Goal: Information Seeking & Learning: Compare options

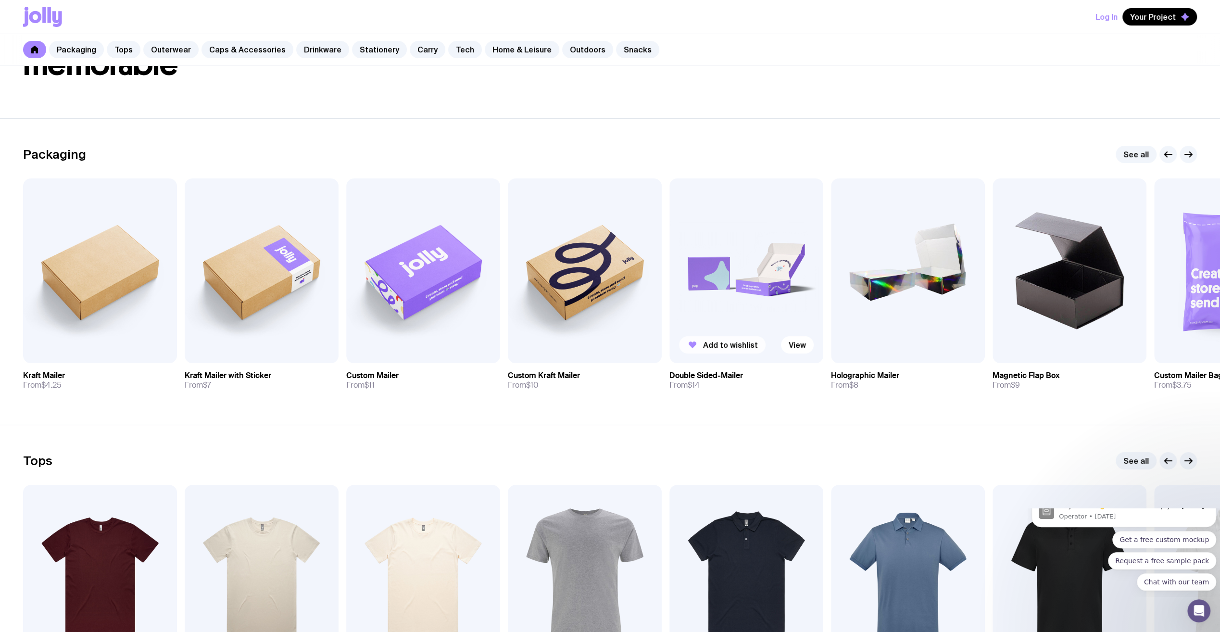
scroll to position [120, 0]
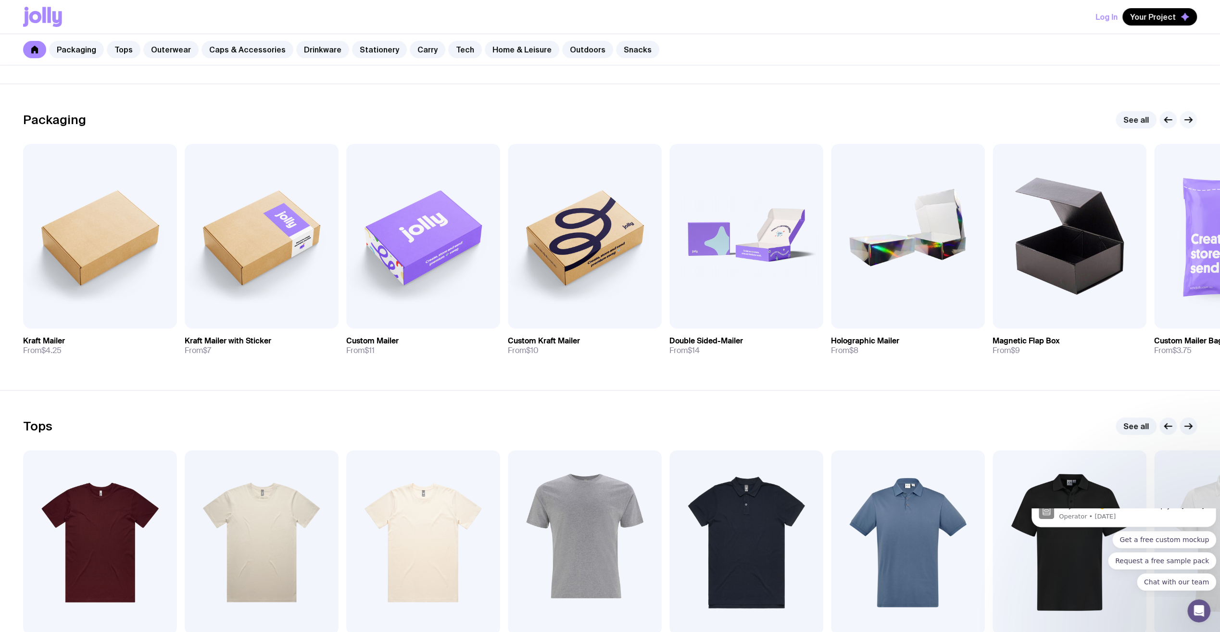
click at [1189, 117] on icon "button" at bounding box center [1190, 119] width 2 height 5
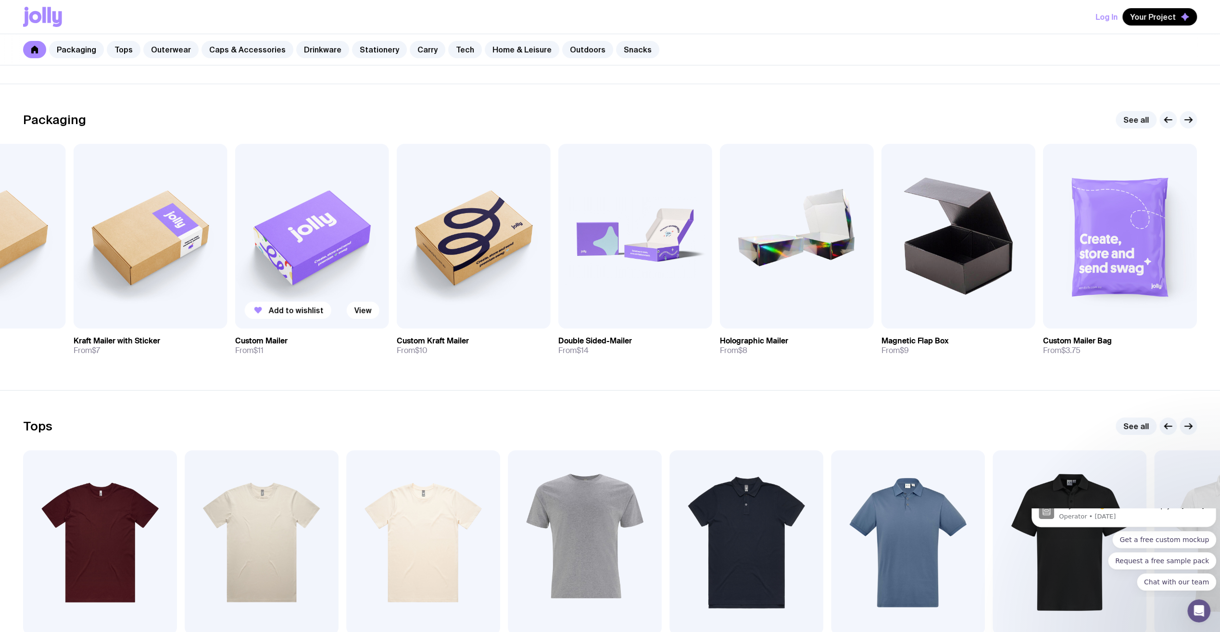
click at [375, 224] on img at bounding box center [312, 236] width 154 height 185
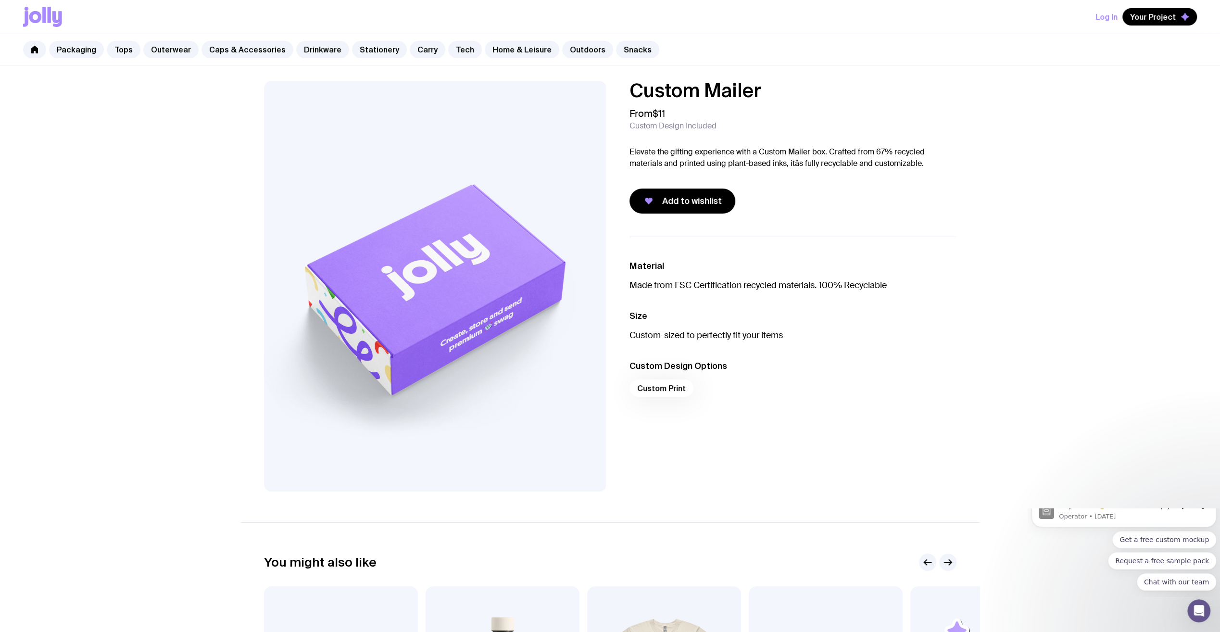
click at [530, 312] on img at bounding box center [435, 286] width 342 height 411
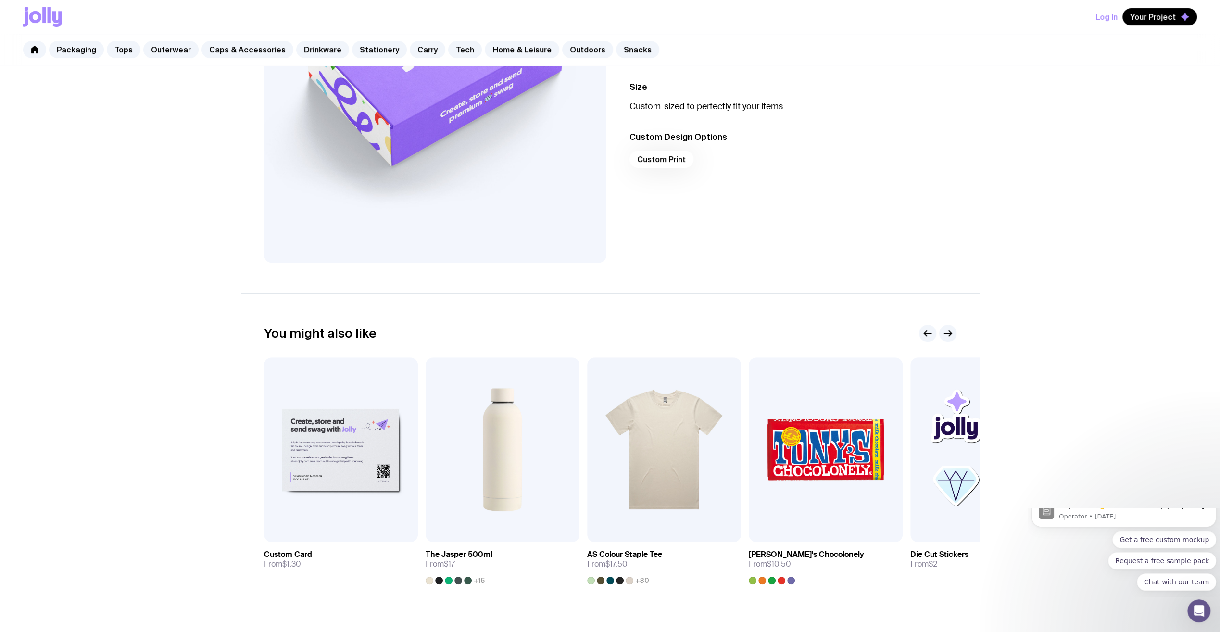
scroll to position [333, 0]
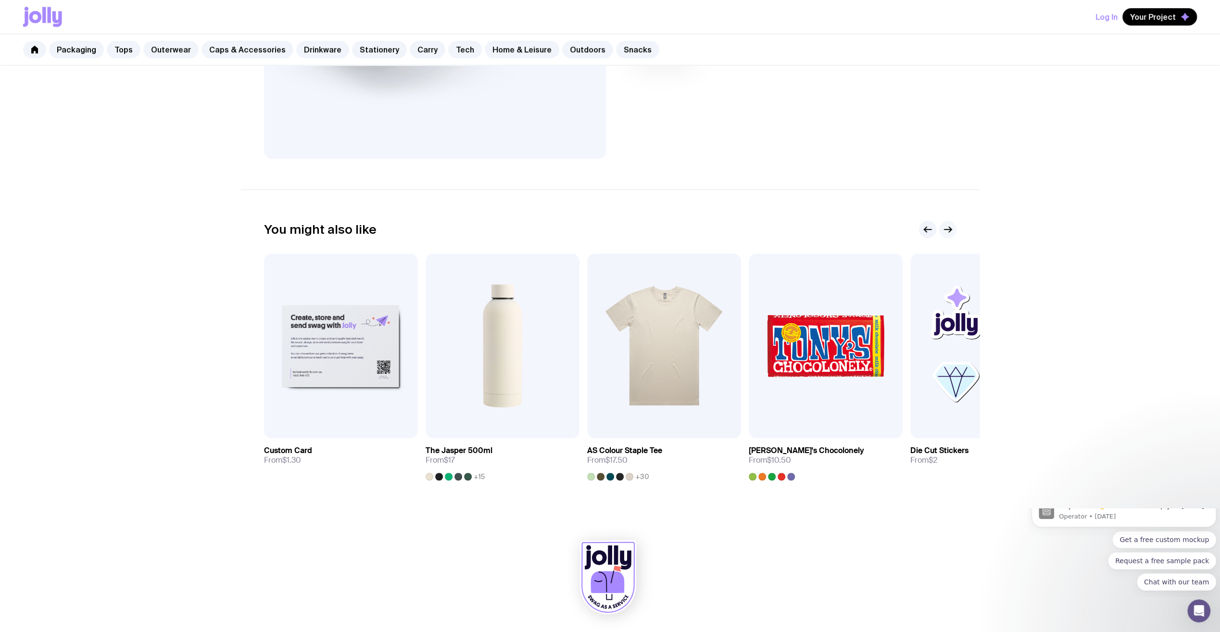
click at [944, 230] on icon "button" at bounding box center [948, 230] width 12 height 12
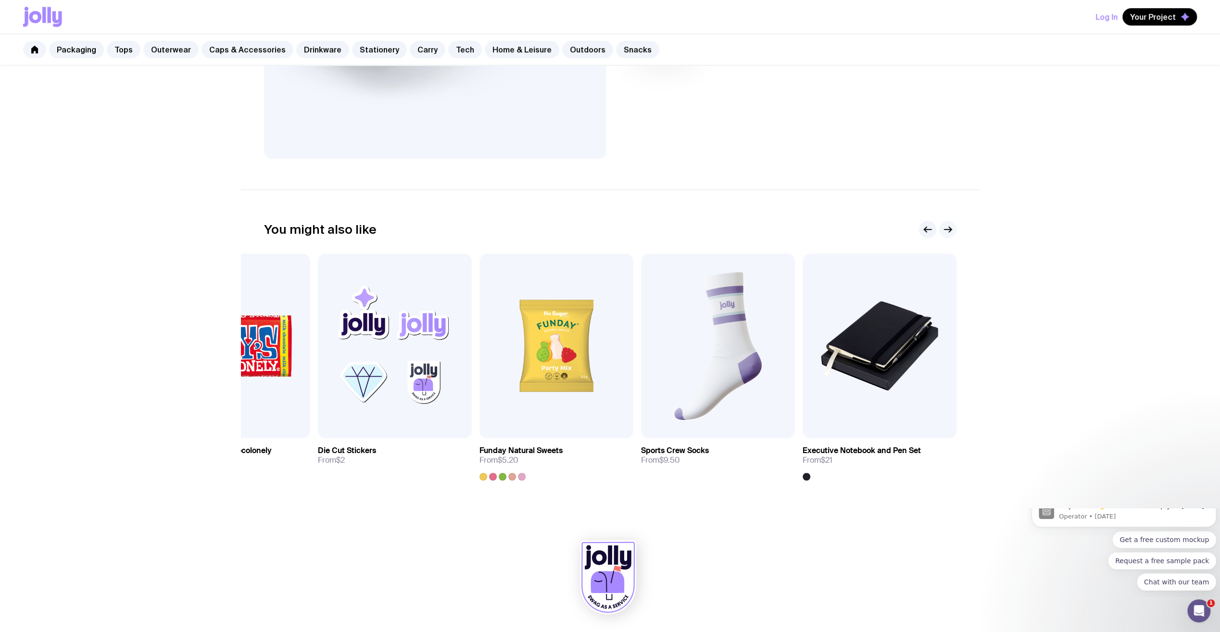
click at [944, 230] on icon "button" at bounding box center [948, 230] width 12 height 12
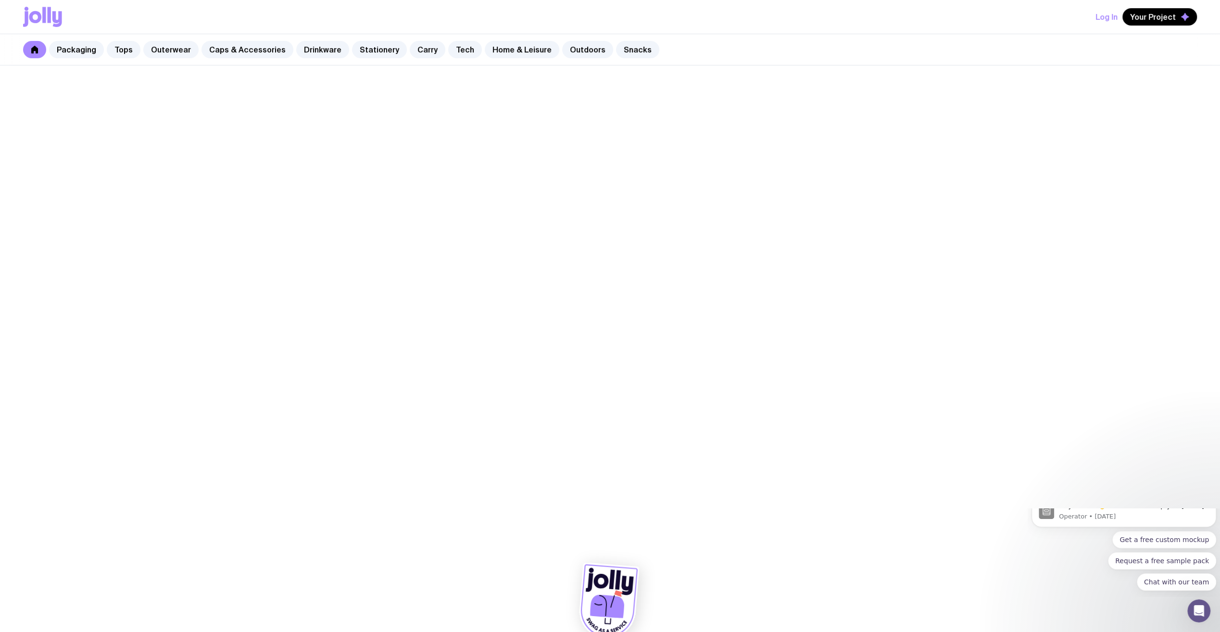
scroll to position [120, 0]
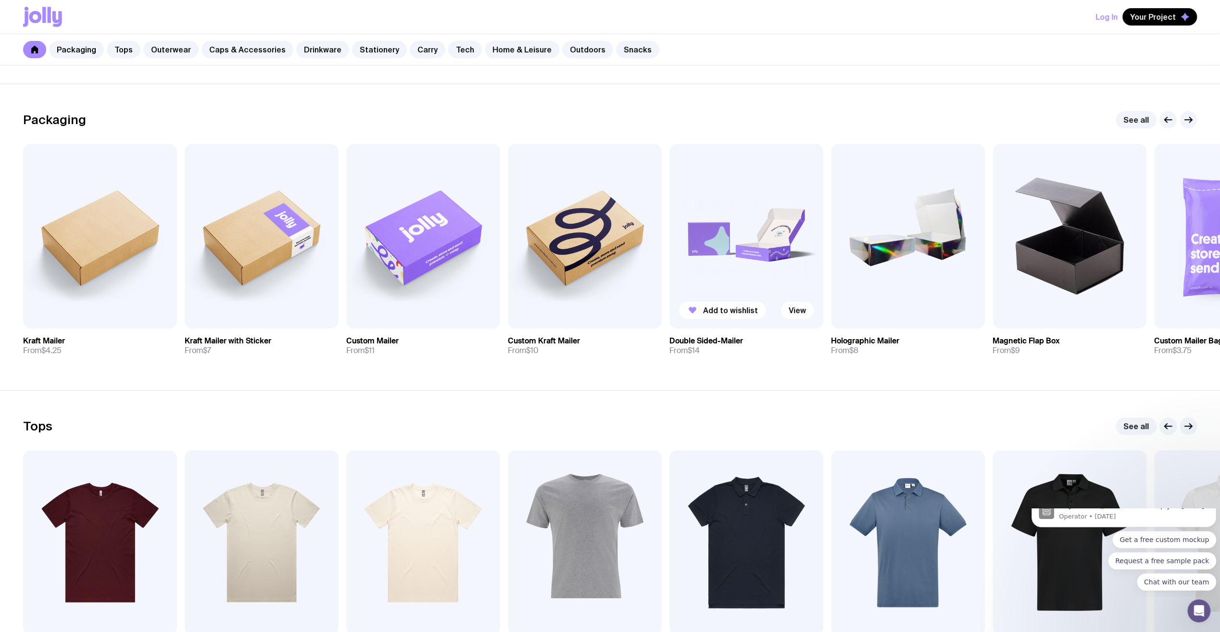
click at [778, 278] on img at bounding box center [746, 236] width 154 height 185
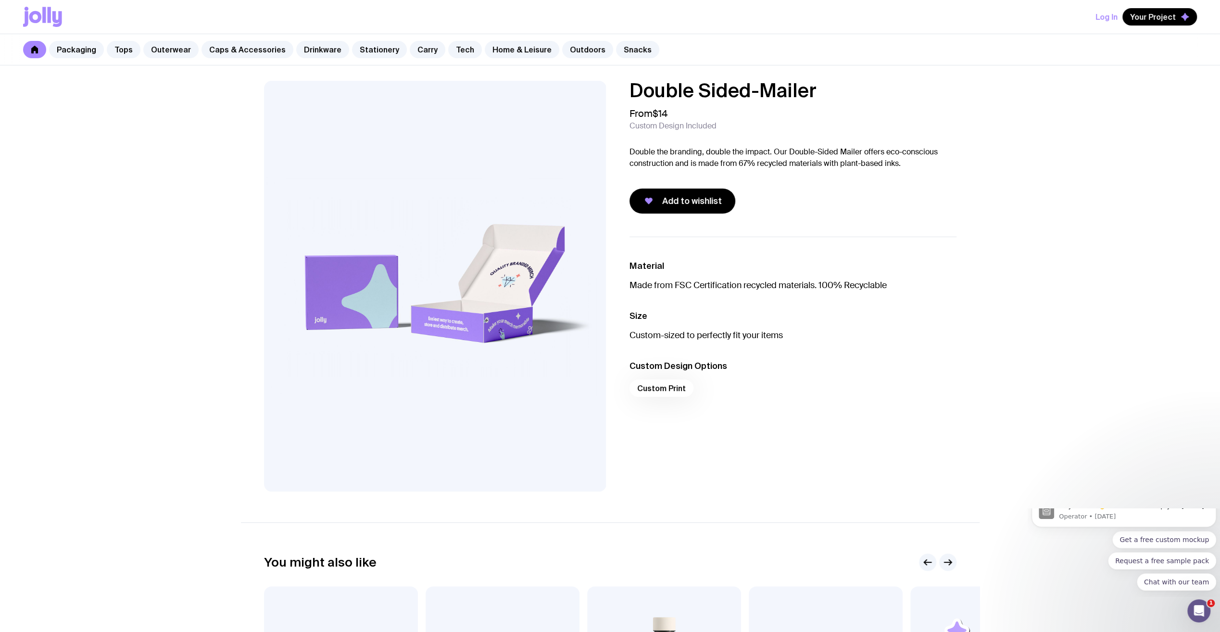
scroll to position [120, 0]
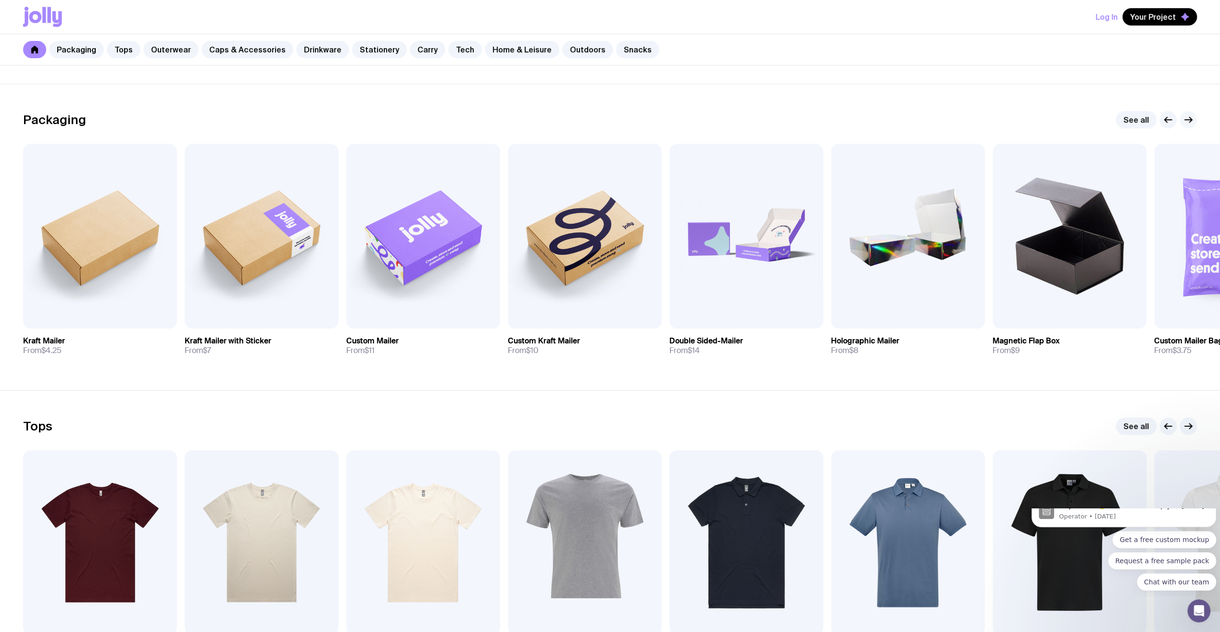
click at [1184, 120] on icon "button" at bounding box center [1189, 120] width 12 height 12
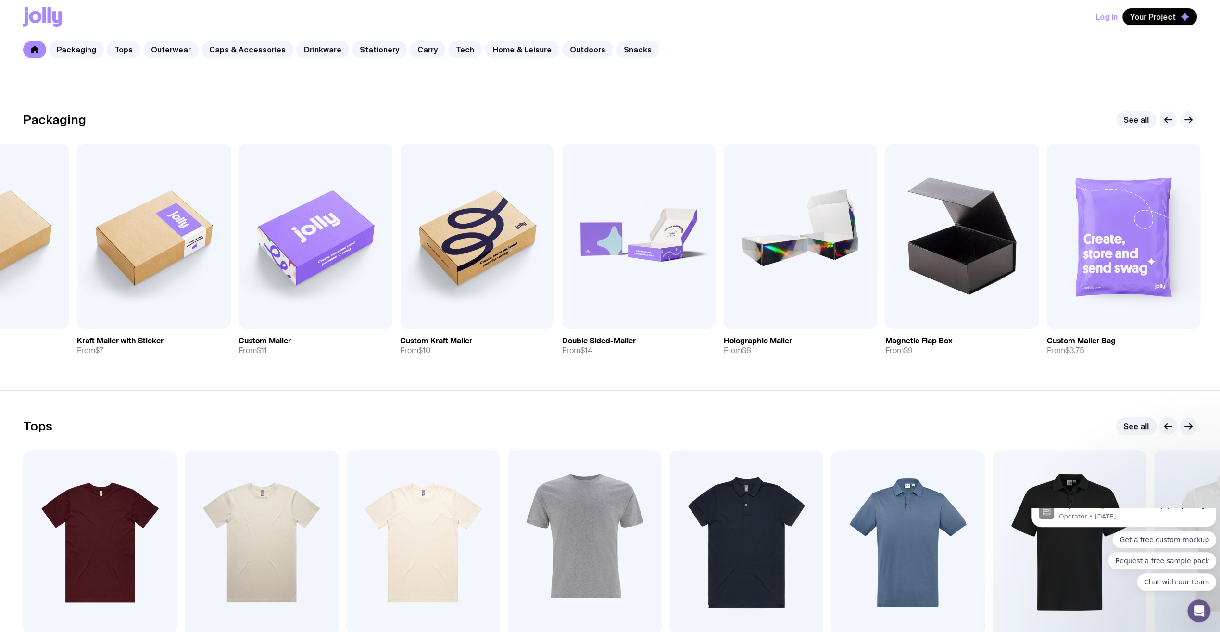
click at [1184, 120] on icon "button" at bounding box center [1189, 120] width 12 height 12
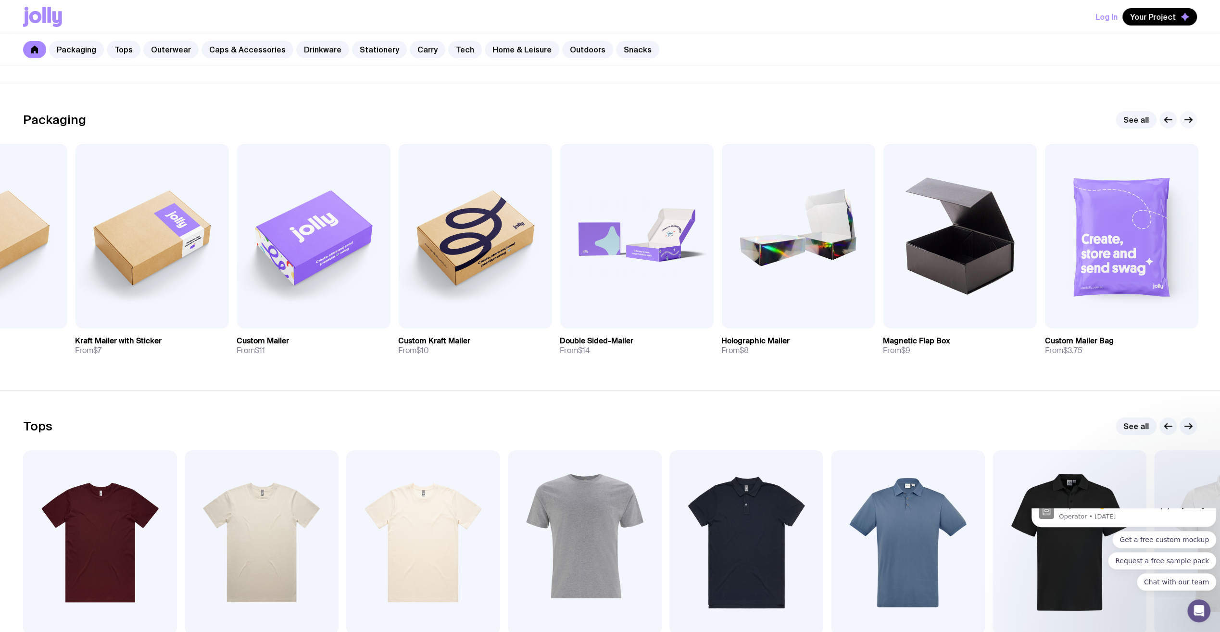
click at [1184, 120] on icon "button" at bounding box center [1189, 120] width 12 height 12
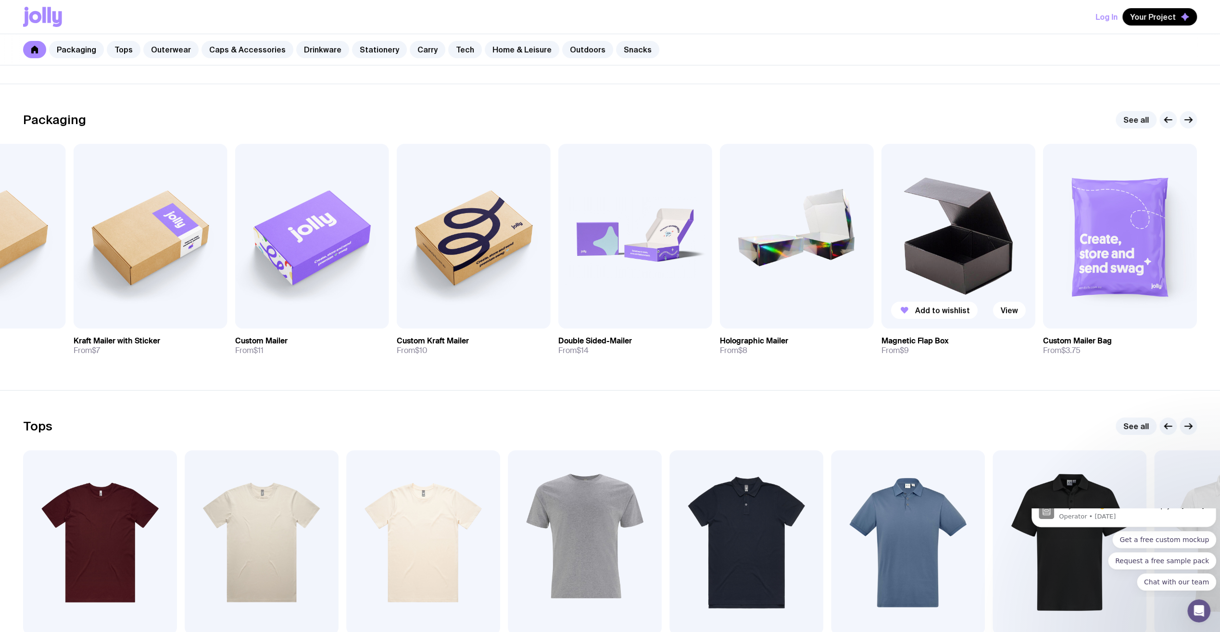
click at [998, 277] on img at bounding box center [958, 236] width 154 height 185
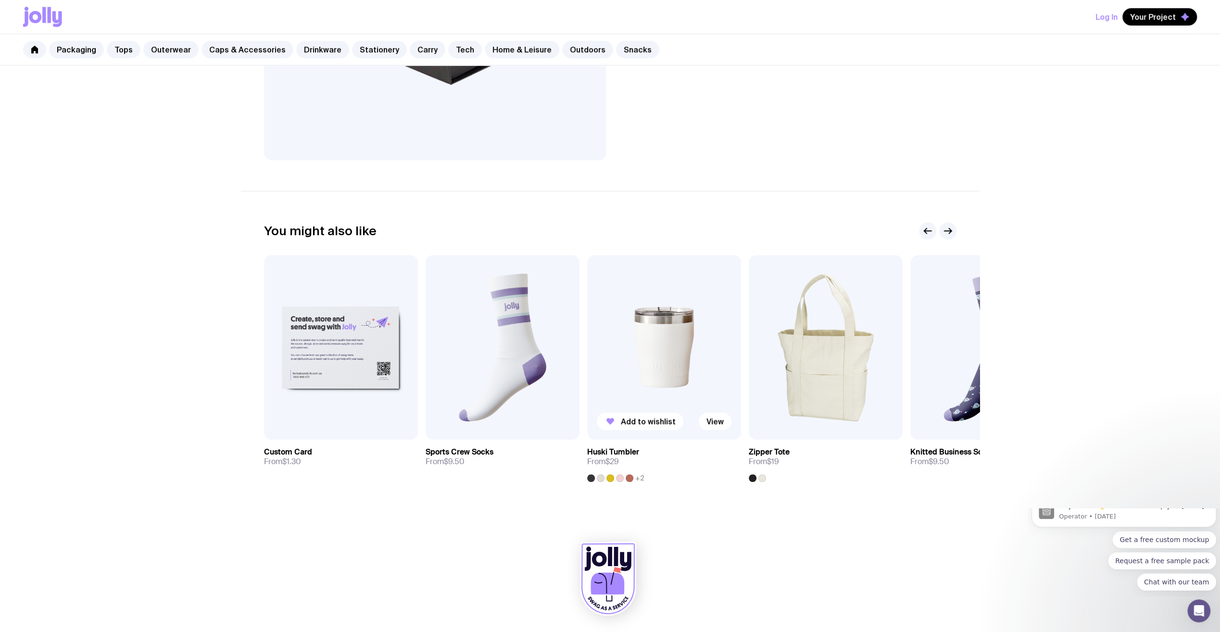
scroll to position [333, 0]
click at [953, 232] on button "button" at bounding box center [947, 229] width 17 height 17
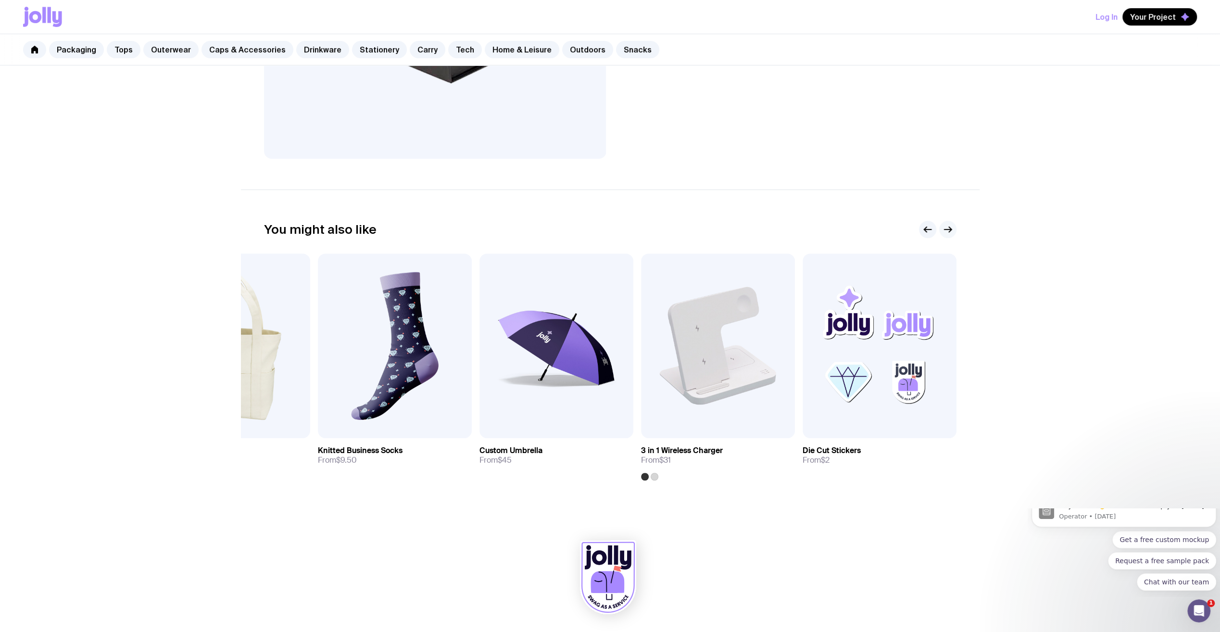
click at [953, 232] on button "button" at bounding box center [947, 229] width 17 height 17
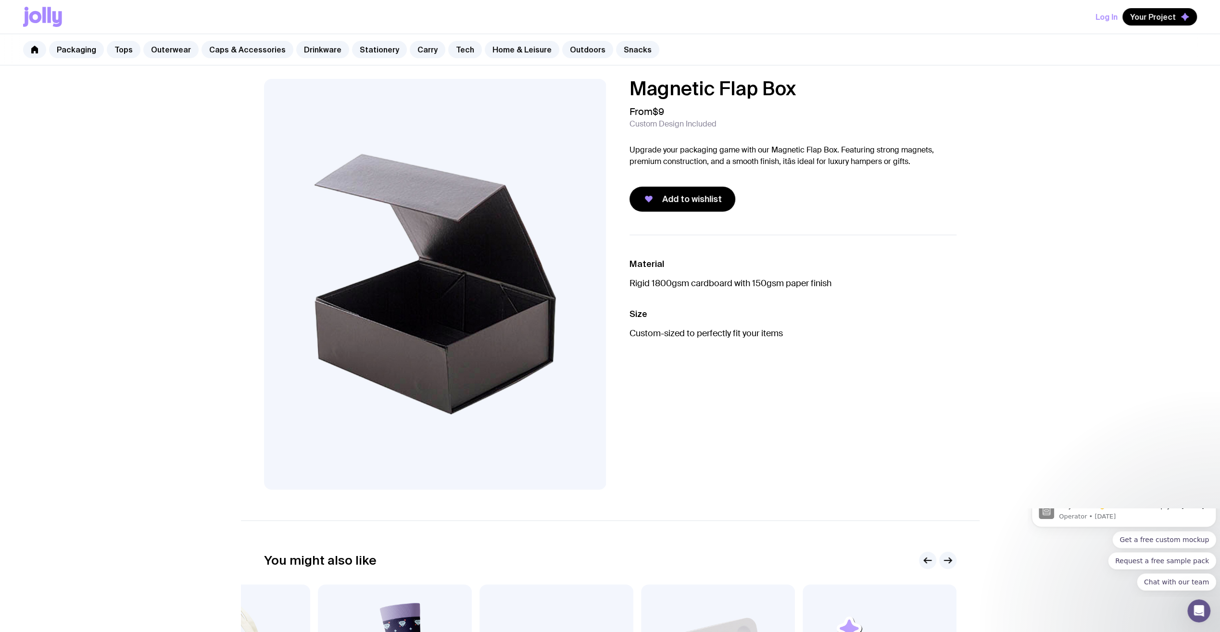
scroll to position [0, 0]
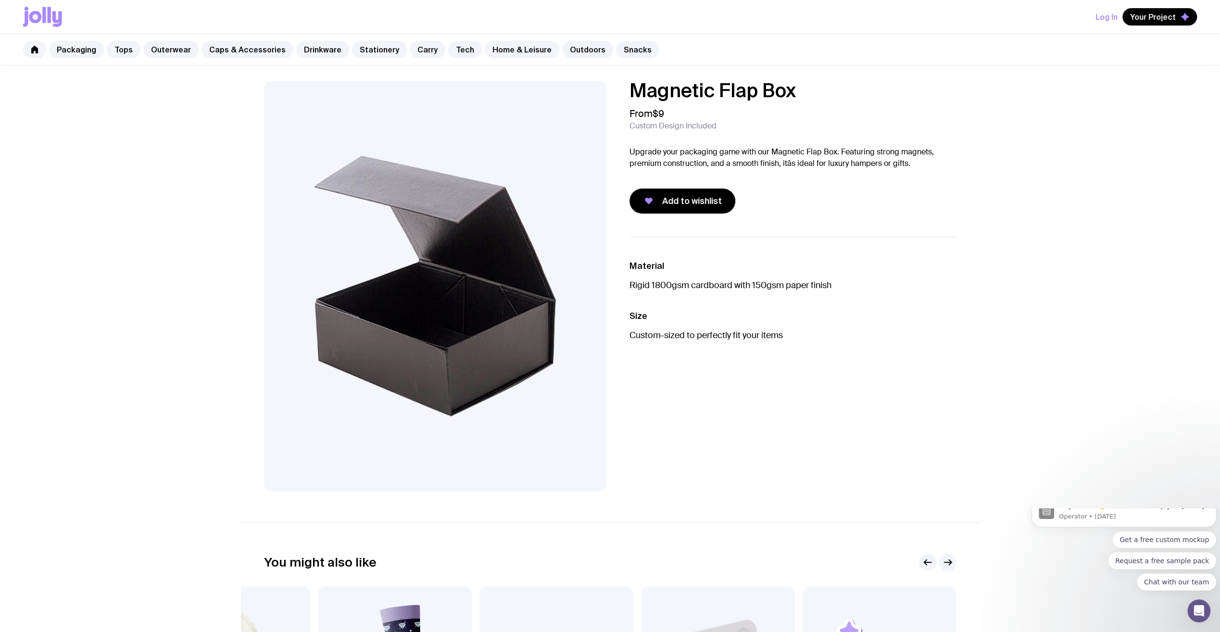
drag, startPoint x: 642, startPoint y: 126, endPoint x: 758, endPoint y: 119, distance: 116.1
click at [758, 119] on div "From $9 Custom Design Included" at bounding box center [792, 119] width 327 height 23
drag, startPoint x: 758, startPoint y: 119, endPoint x: 756, endPoint y: 141, distance: 22.2
click at [756, 141] on div "Magnetic Flap Box From $9 Custom Design Included Upgrade your packaging game wi…" at bounding box center [792, 147] width 327 height 133
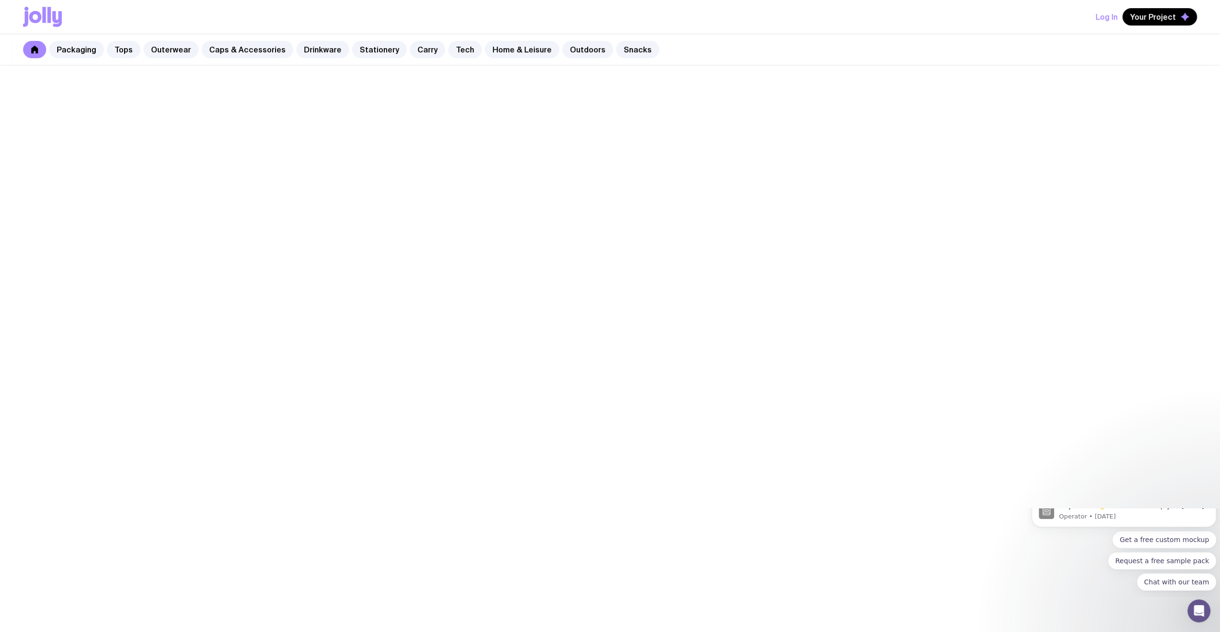
scroll to position [120, 0]
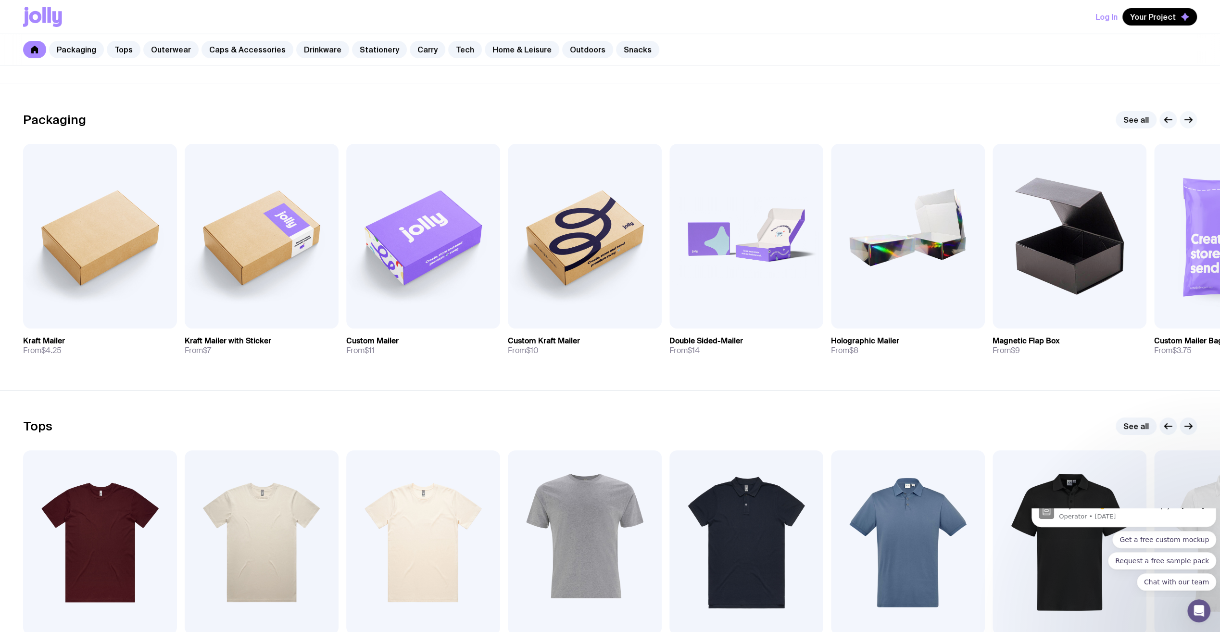
click at [1187, 117] on icon "button" at bounding box center [1189, 120] width 12 height 12
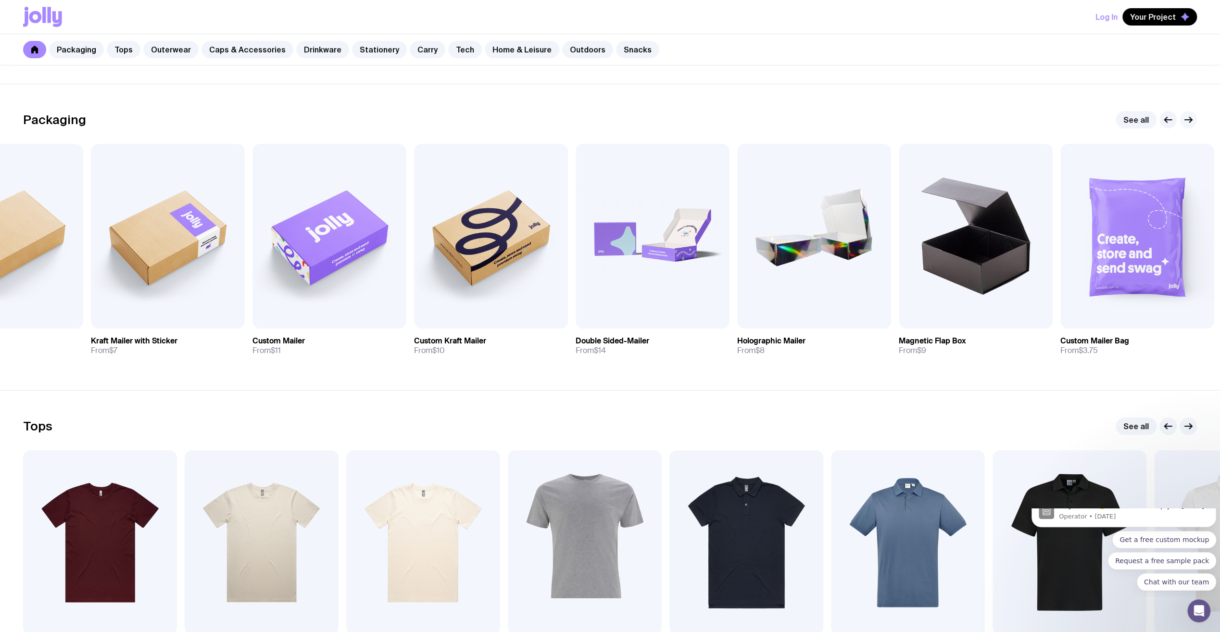
click at [1187, 117] on icon "button" at bounding box center [1189, 120] width 12 height 12
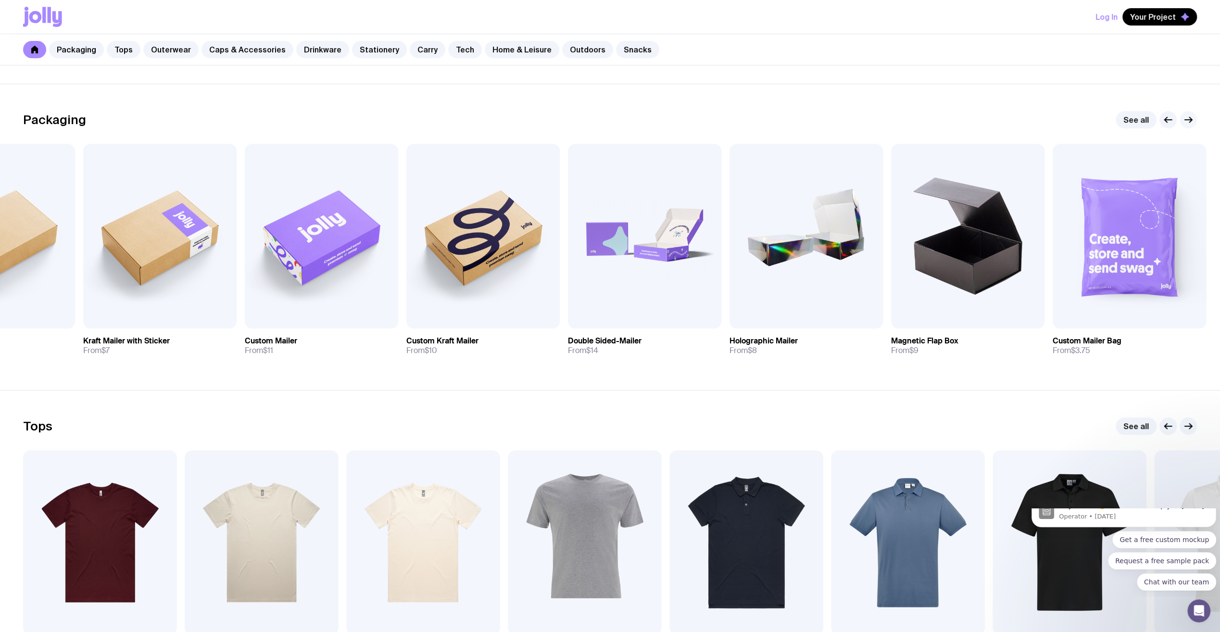
click at [1187, 117] on icon "button" at bounding box center [1189, 120] width 12 height 12
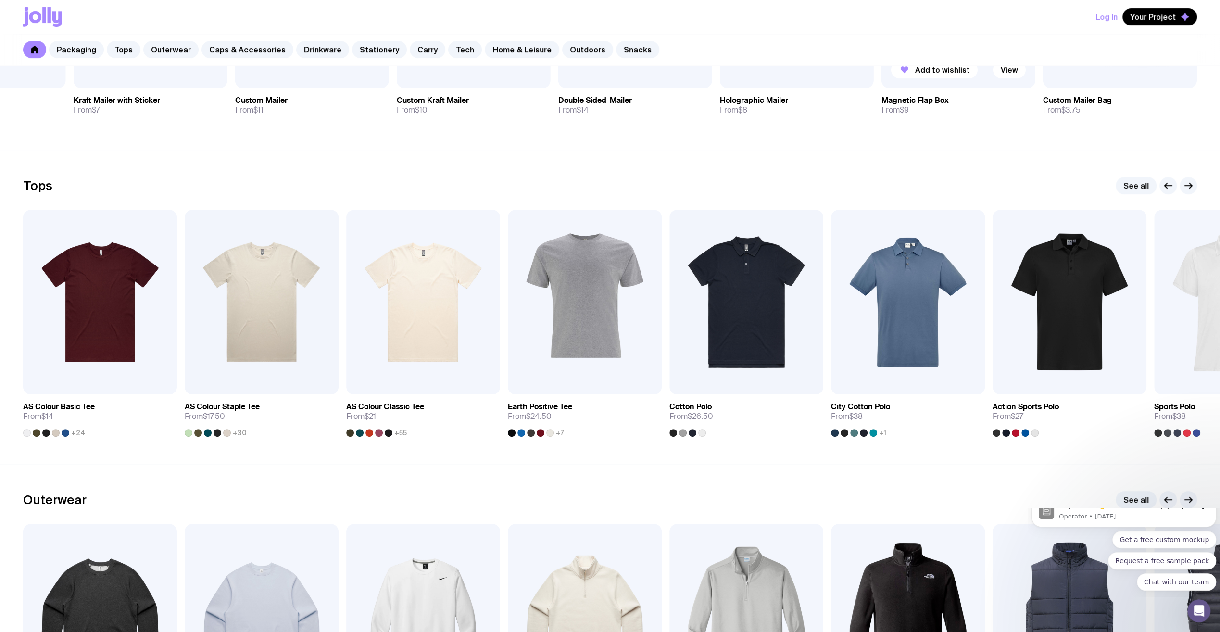
scroll to position [385, 0]
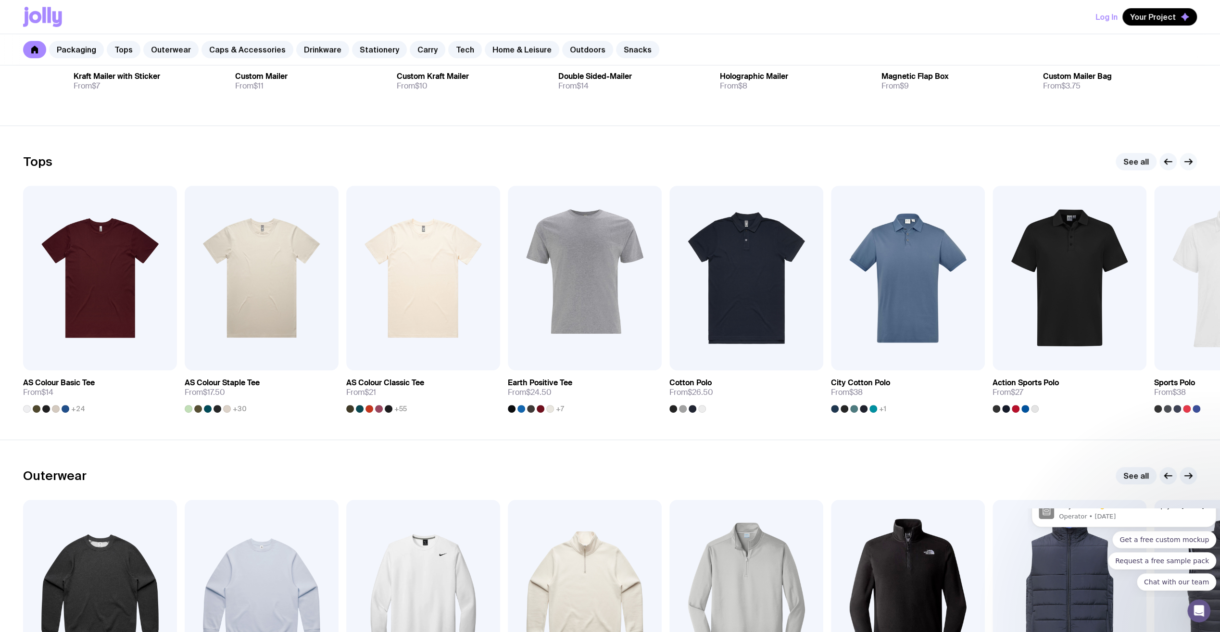
click at [1190, 162] on icon "button" at bounding box center [1188, 162] width 7 height 0
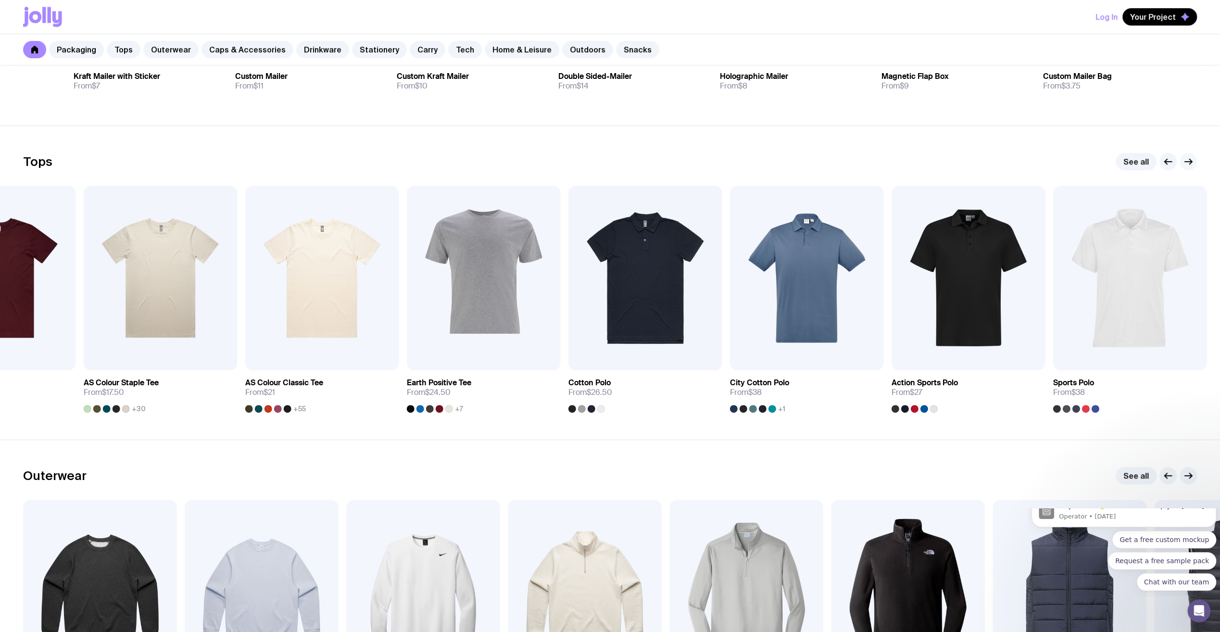
click at [1190, 162] on icon "button" at bounding box center [1188, 162] width 7 height 0
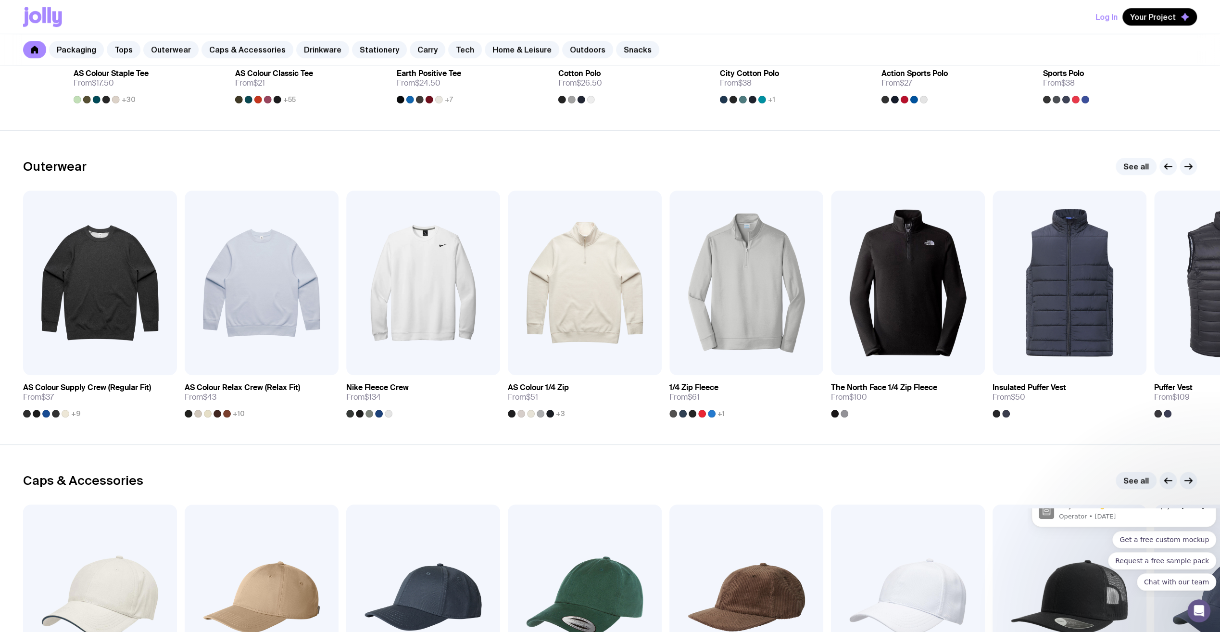
scroll to position [697, 0]
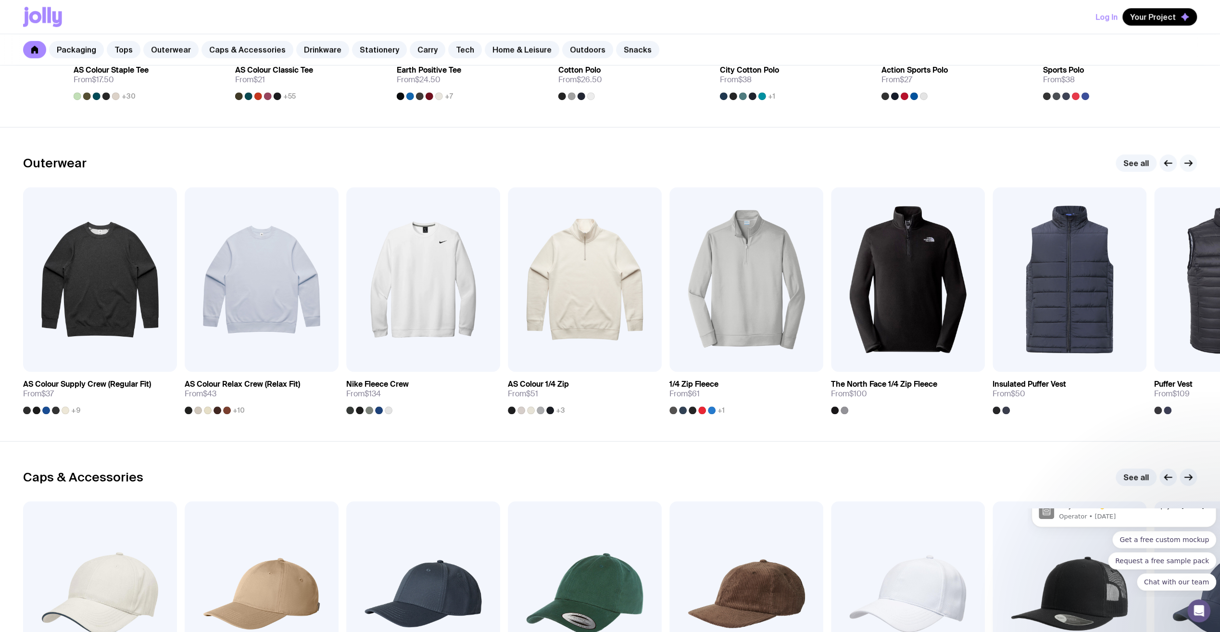
click at [1190, 157] on icon "button" at bounding box center [1189, 163] width 12 height 12
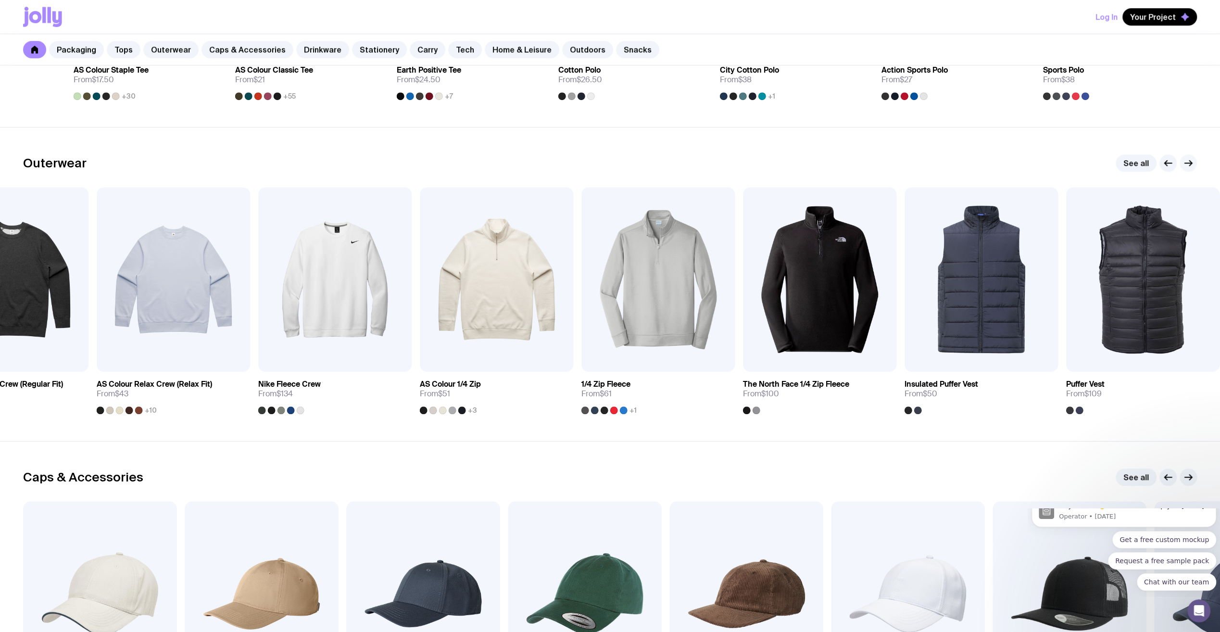
click at [1190, 157] on icon "button" at bounding box center [1189, 163] width 12 height 12
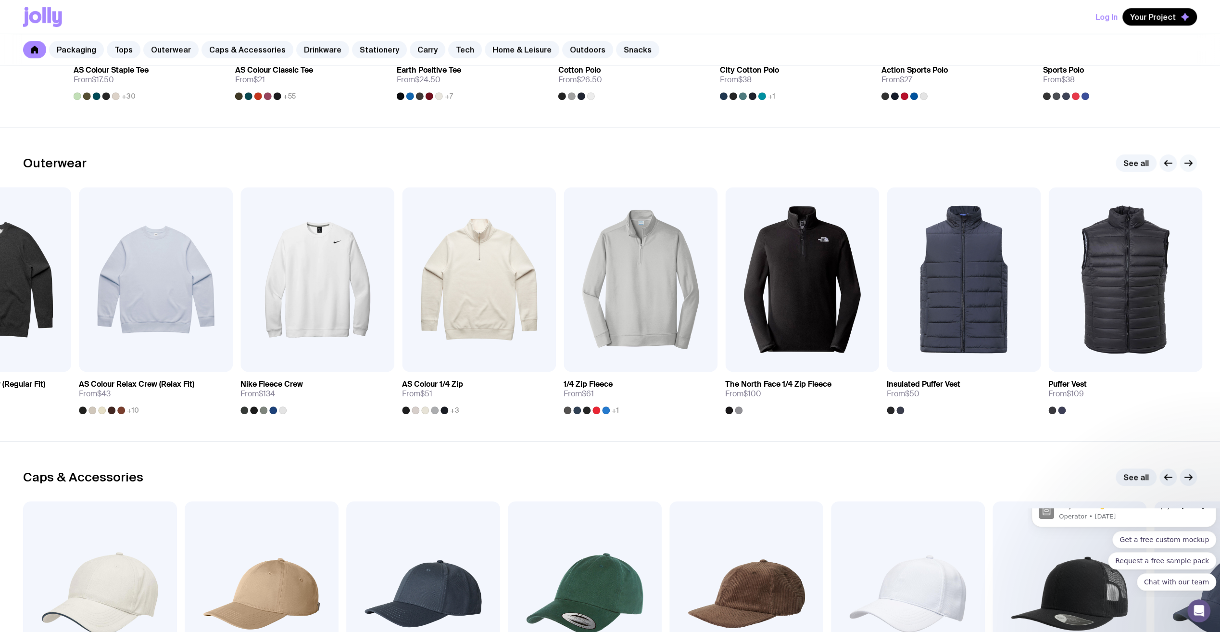
click at [1190, 157] on icon "button" at bounding box center [1189, 163] width 12 height 12
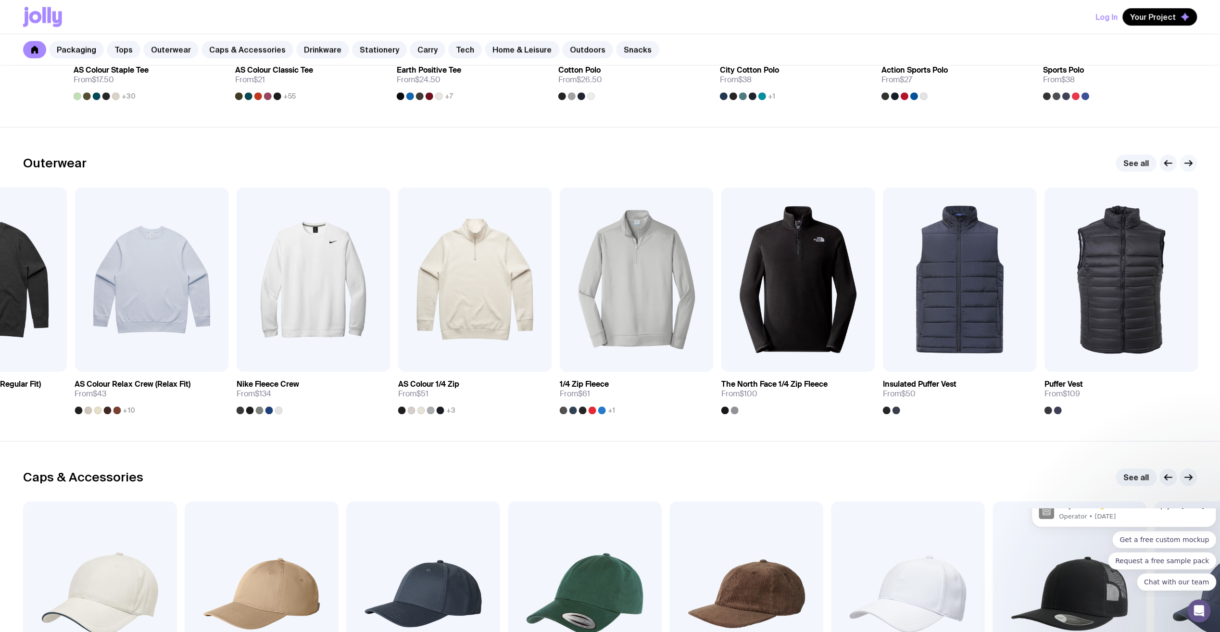
click at [1190, 157] on icon "button" at bounding box center [1189, 163] width 12 height 12
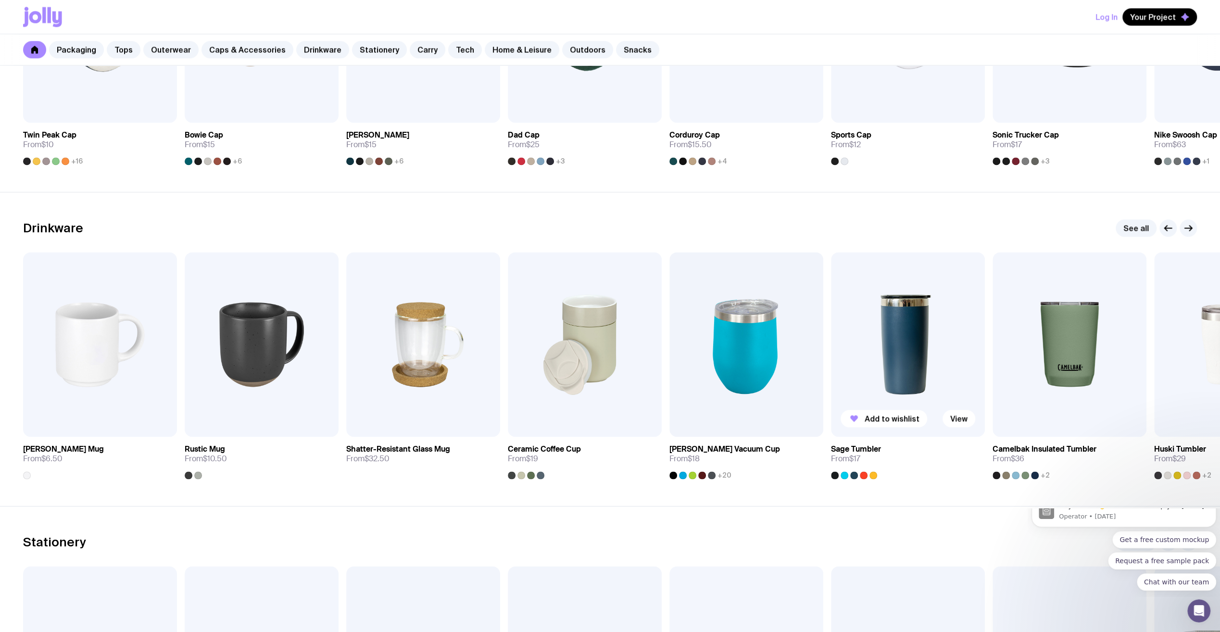
scroll to position [1262, 0]
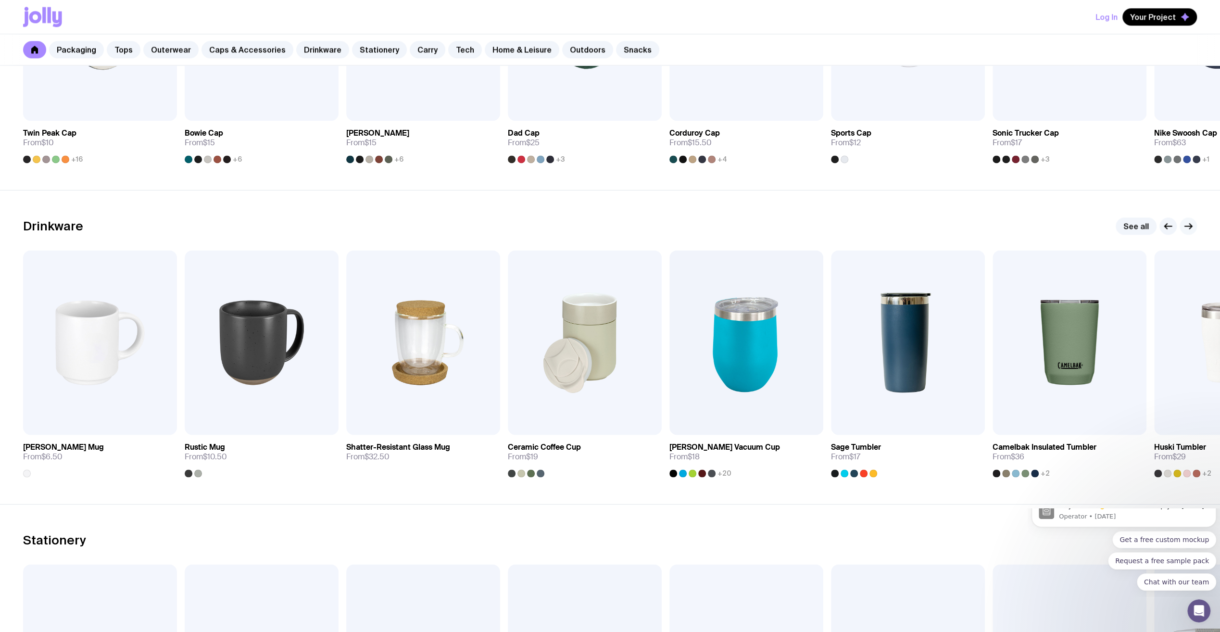
click at [1187, 226] on icon "button" at bounding box center [1188, 226] width 7 height 0
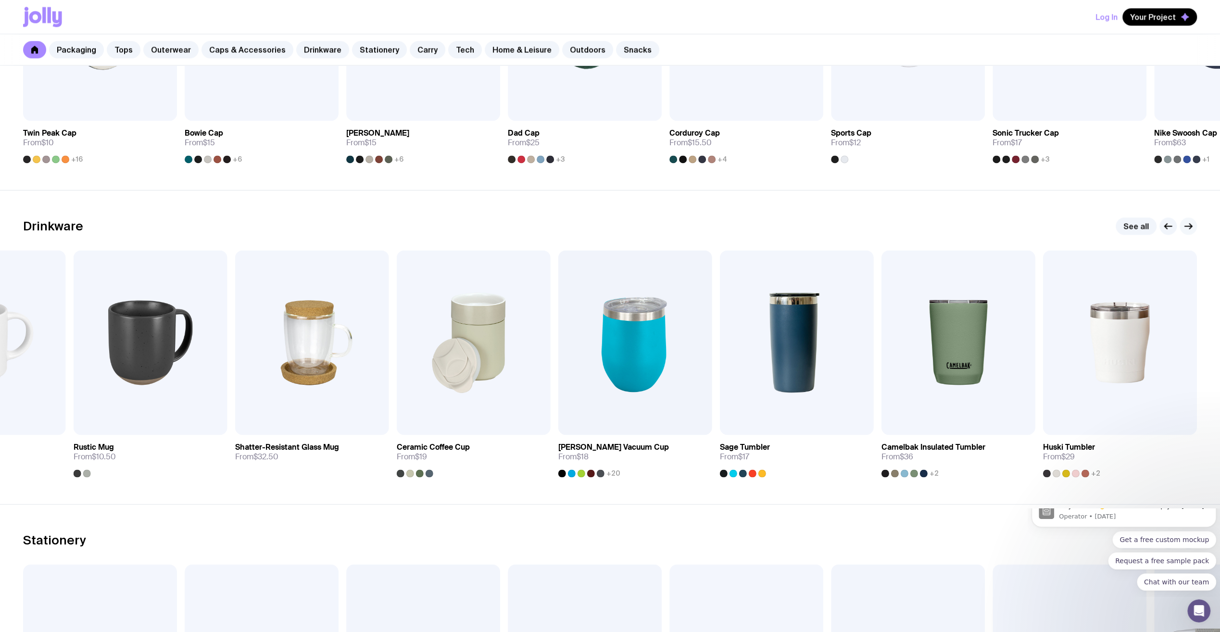
click at [1187, 226] on icon "button" at bounding box center [1188, 226] width 7 height 0
click at [88, 471] on div at bounding box center [87, 473] width 8 height 8
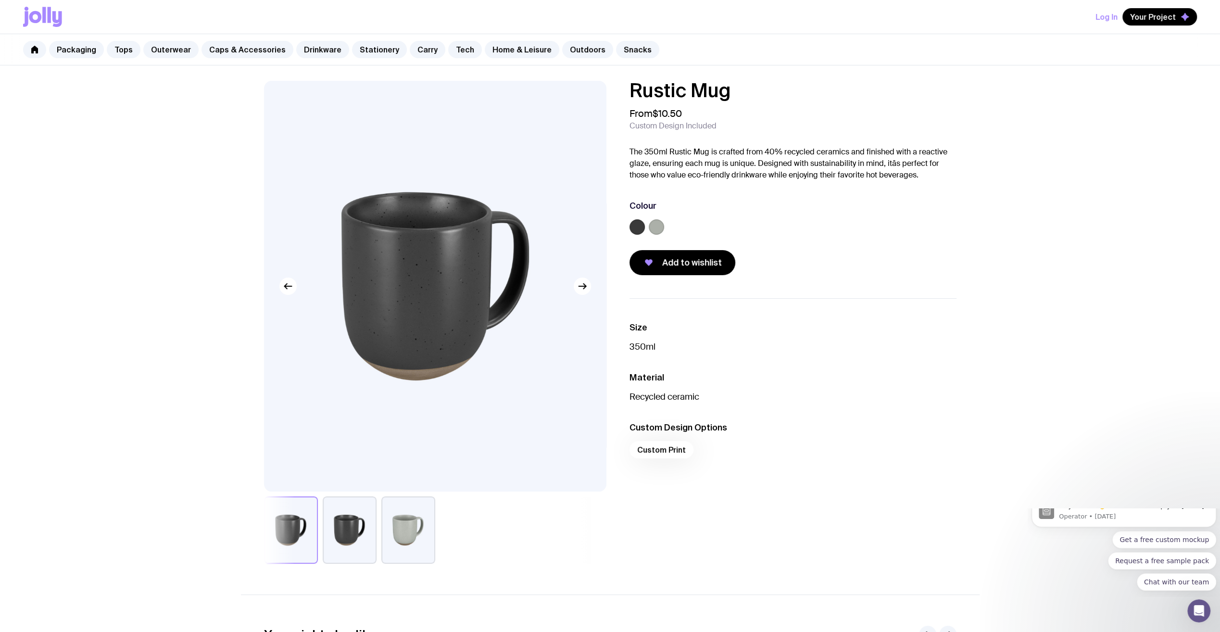
click at [392, 525] on button "button" at bounding box center [408, 529] width 54 height 67
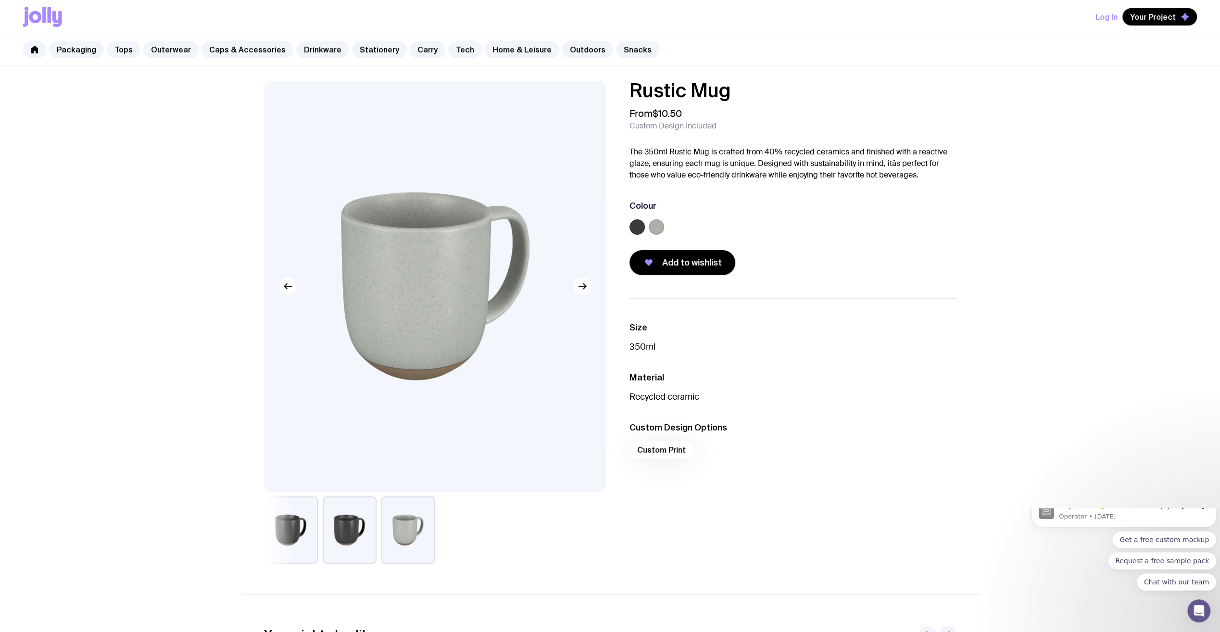
click at [369, 532] on button "button" at bounding box center [350, 529] width 54 height 67
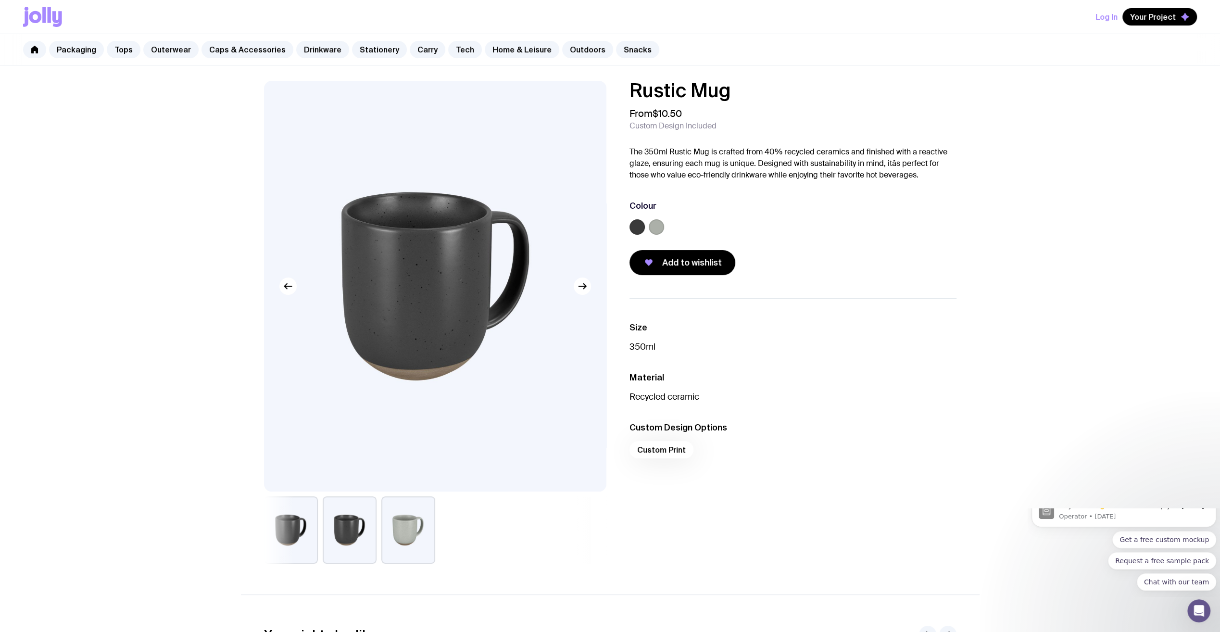
click at [350, 533] on button "button" at bounding box center [350, 529] width 54 height 67
click at [299, 531] on button "button" at bounding box center [291, 529] width 54 height 67
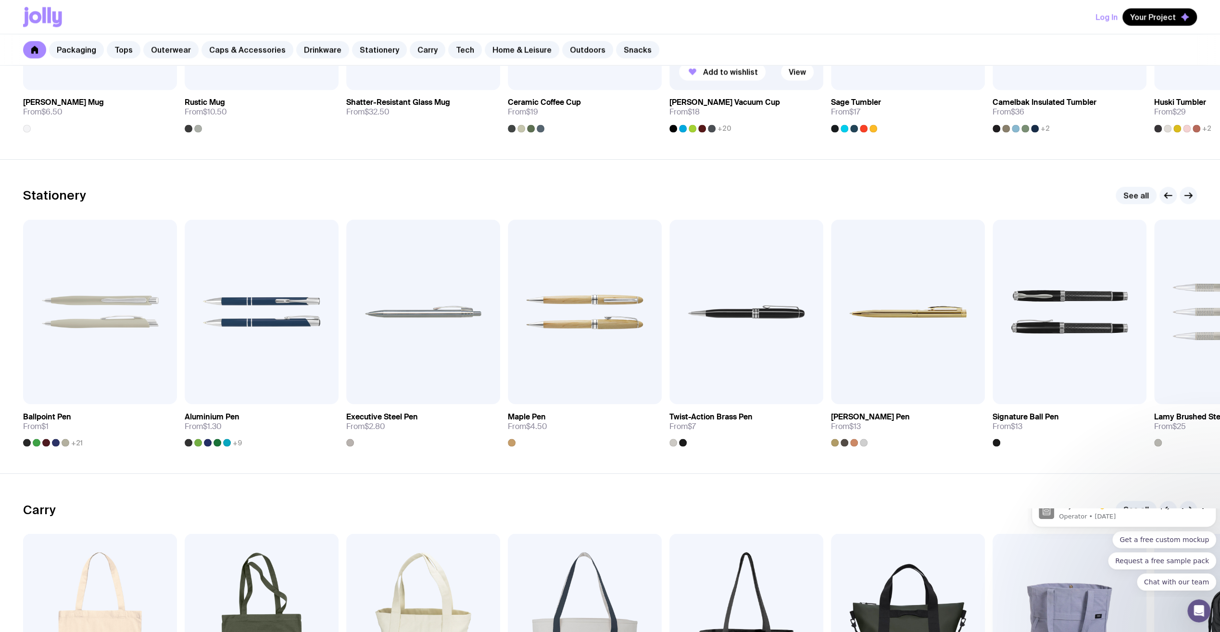
scroll to position [1607, 0]
click at [1190, 194] on icon "button" at bounding box center [1189, 195] width 12 height 12
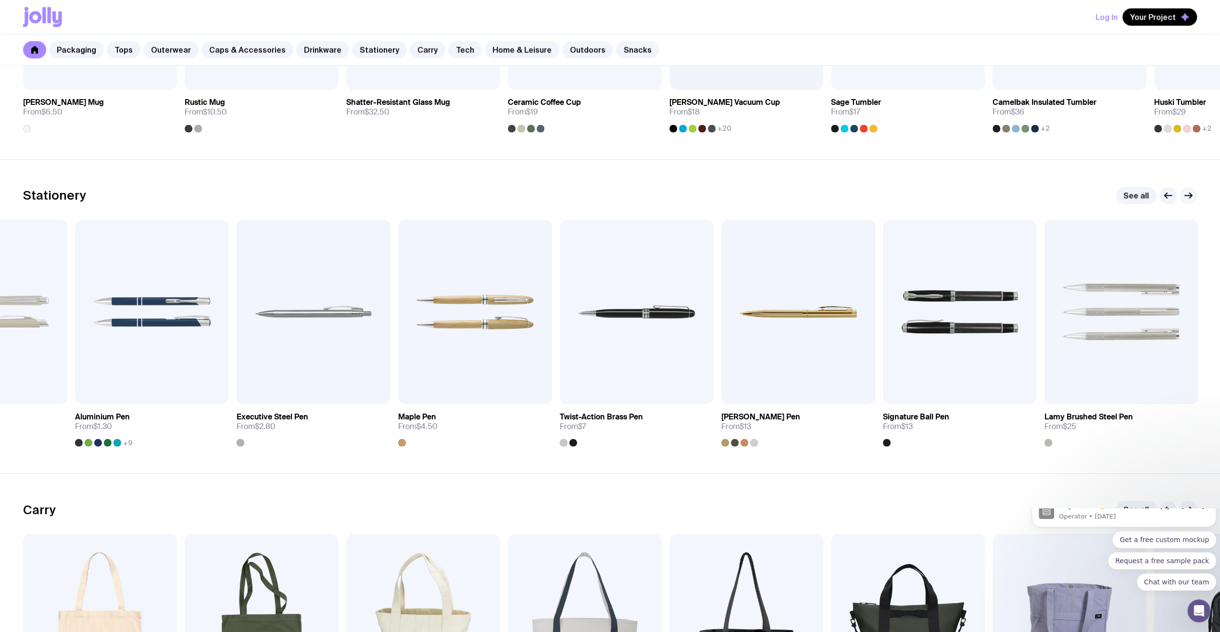
click at [1190, 194] on icon "button" at bounding box center [1189, 195] width 12 height 12
click at [1167, 196] on icon "button" at bounding box center [1168, 195] width 12 height 12
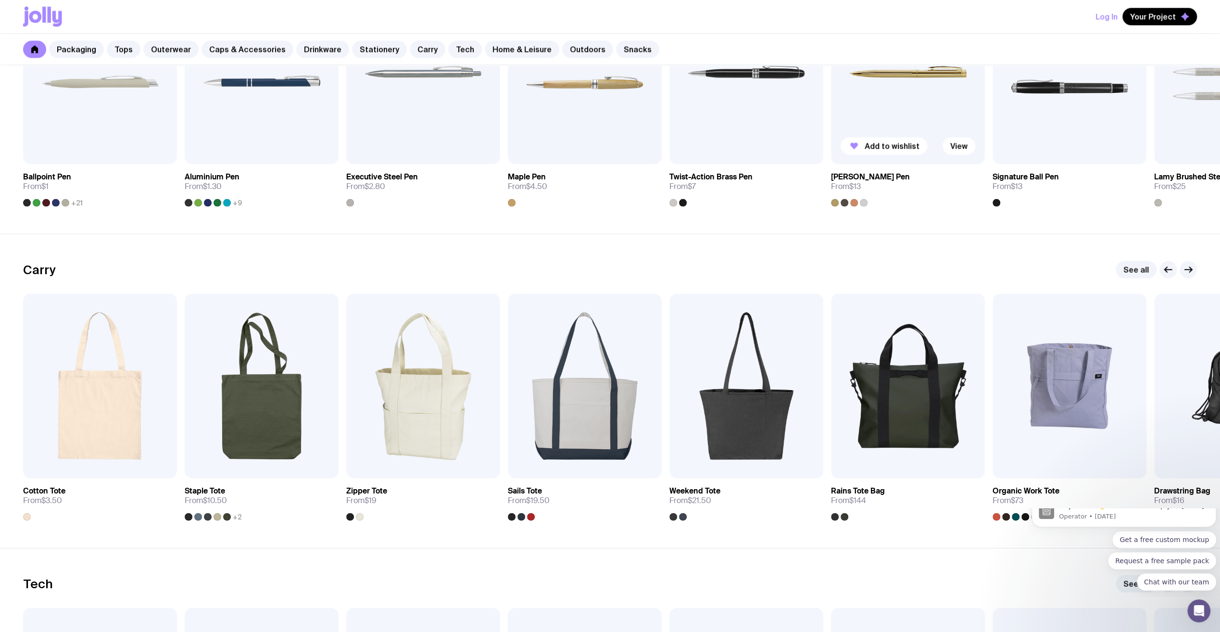
scroll to position [1848, 0]
click at [1193, 268] on icon "button" at bounding box center [1189, 269] width 12 height 12
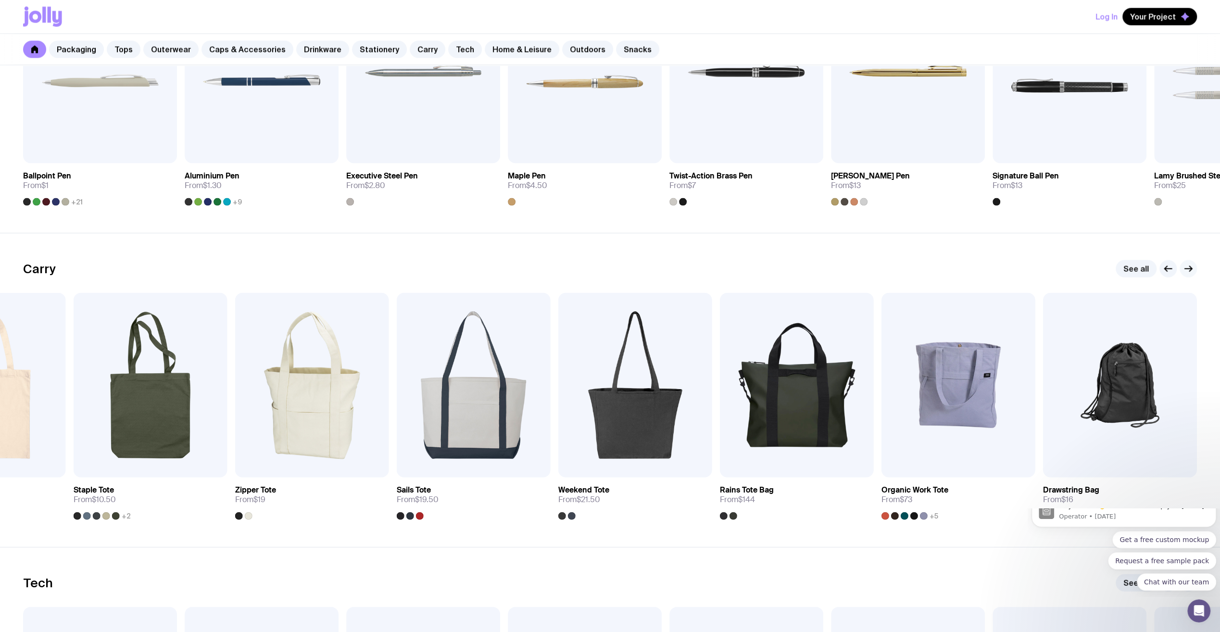
click at [1193, 268] on icon "button" at bounding box center [1189, 269] width 12 height 12
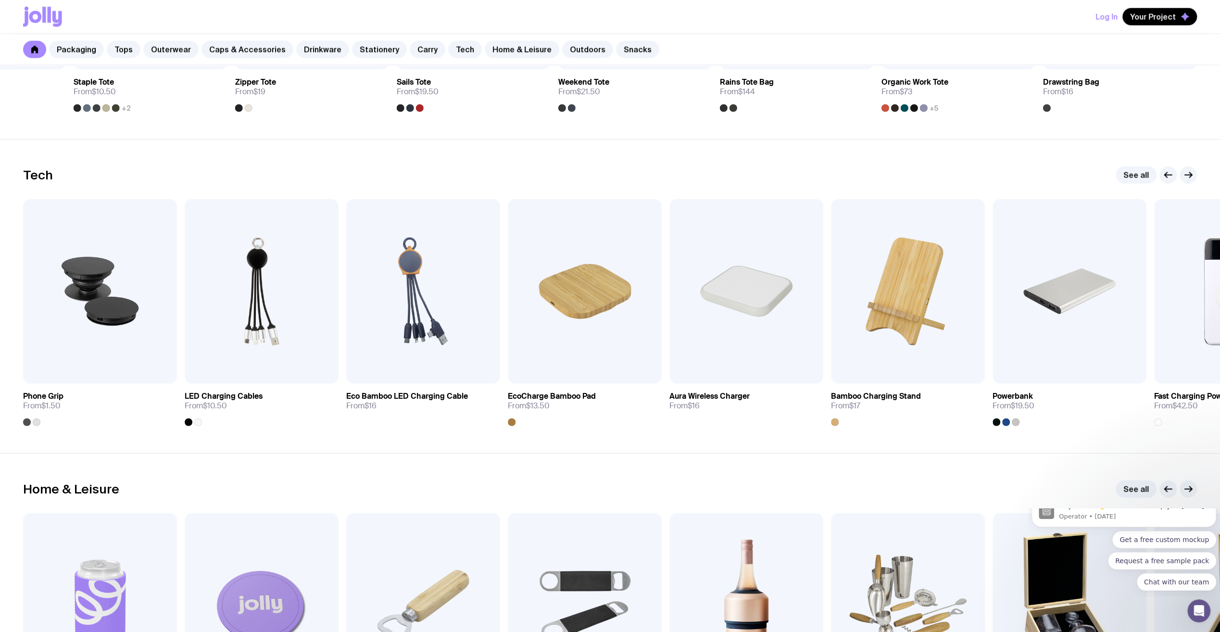
scroll to position [2256, 0]
click at [1188, 173] on icon "button" at bounding box center [1189, 174] width 12 height 12
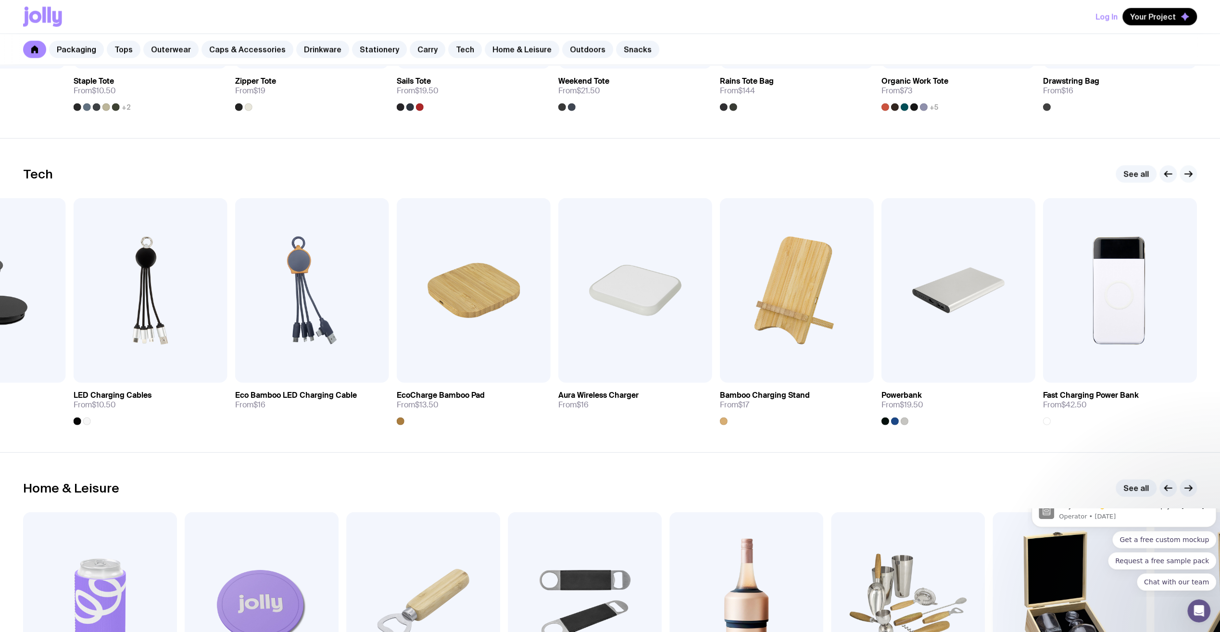
click at [1188, 173] on icon "button" at bounding box center [1189, 174] width 12 height 12
click at [1166, 174] on icon "button" at bounding box center [1168, 174] width 7 height 0
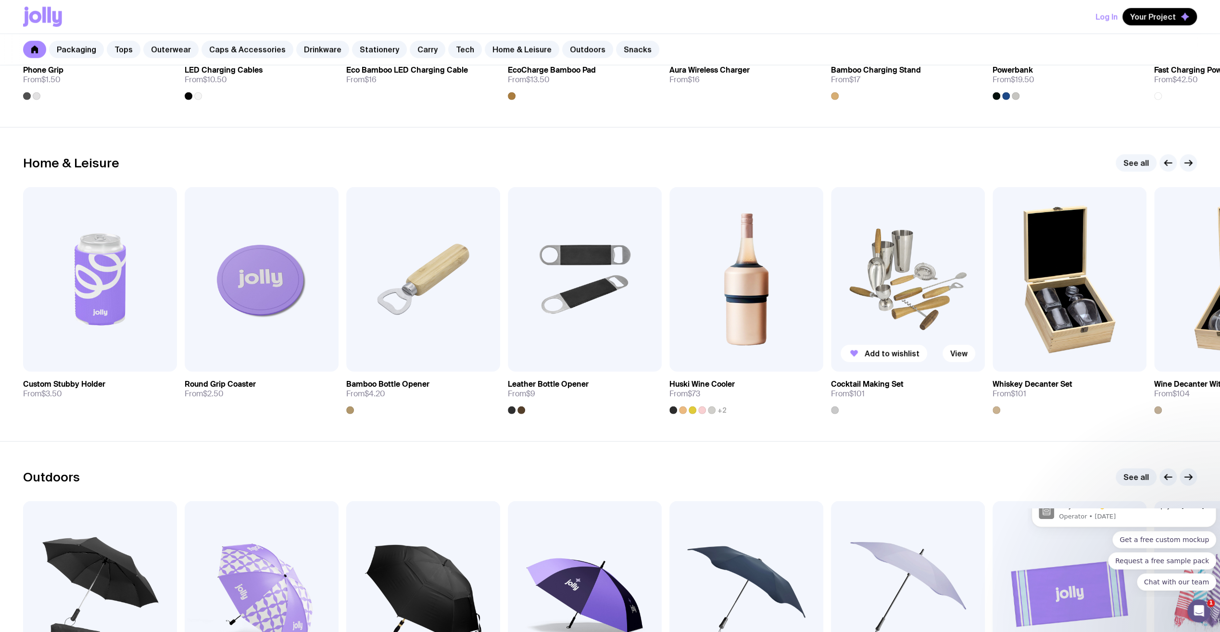
scroll to position [2593, 0]
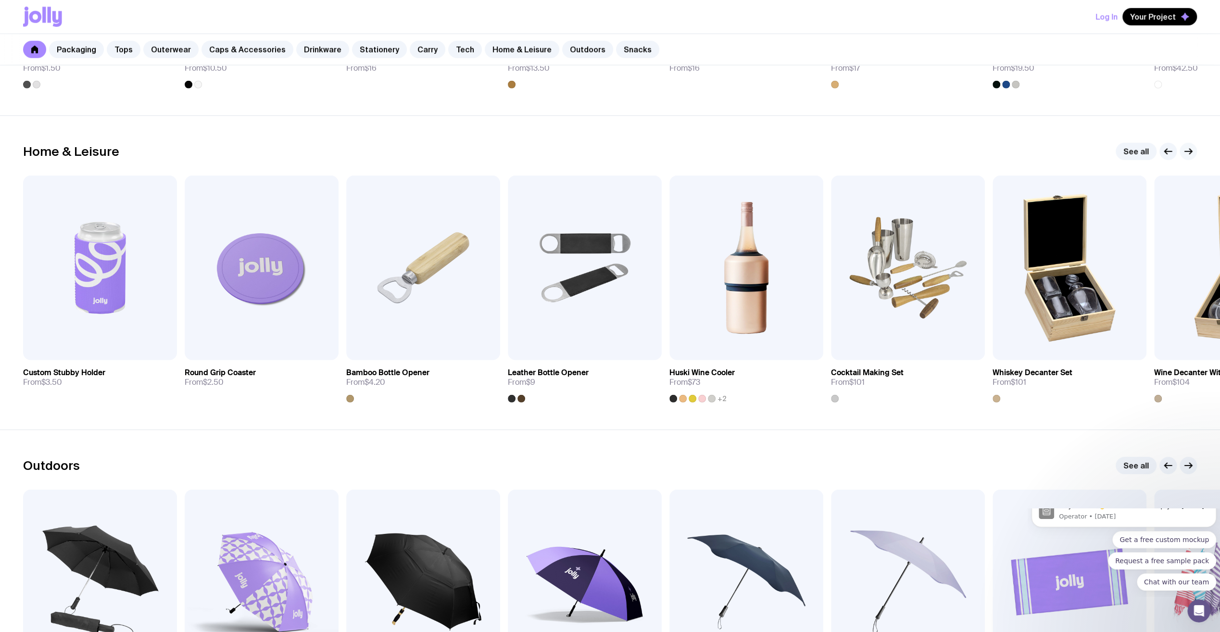
click at [1189, 149] on icon "button" at bounding box center [1190, 151] width 2 height 5
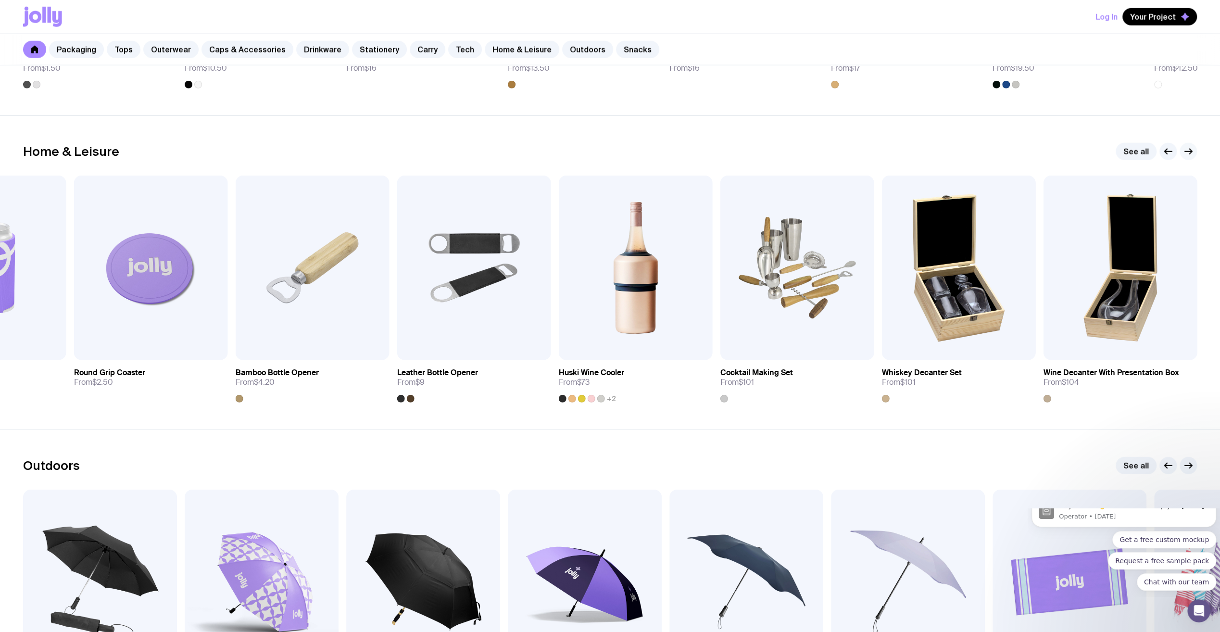
click at [1189, 149] on icon "button" at bounding box center [1190, 151] width 2 height 5
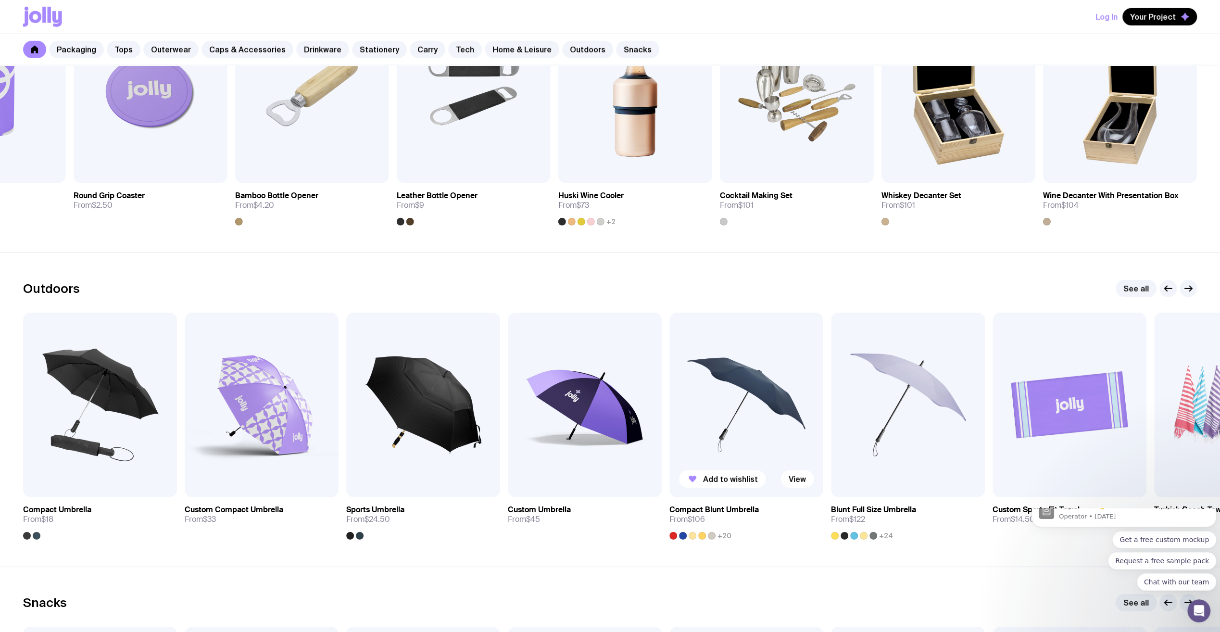
scroll to position [2798, 0]
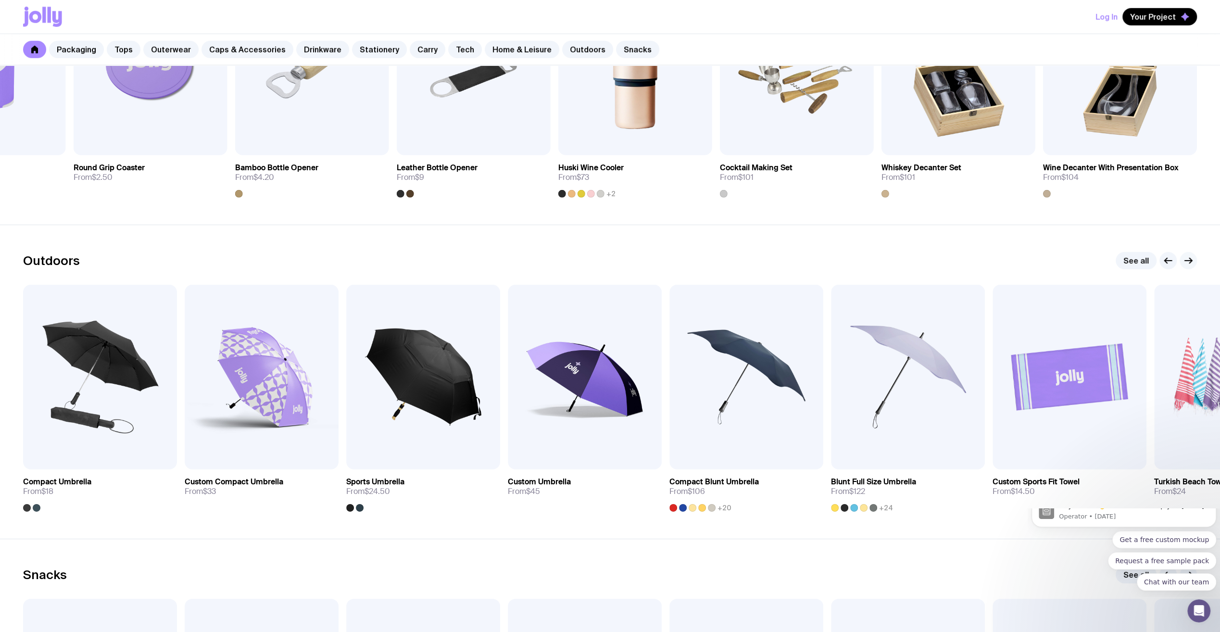
click at [1186, 258] on icon "button" at bounding box center [1189, 261] width 12 height 12
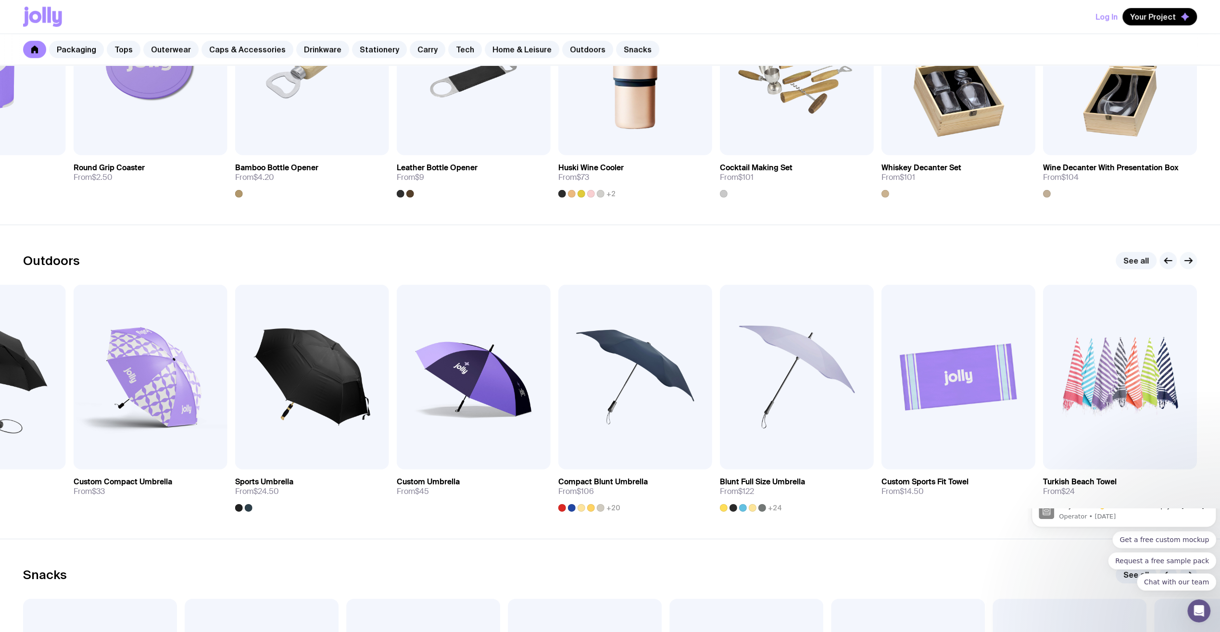
click at [1187, 257] on icon "button" at bounding box center [1189, 261] width 12 height 12
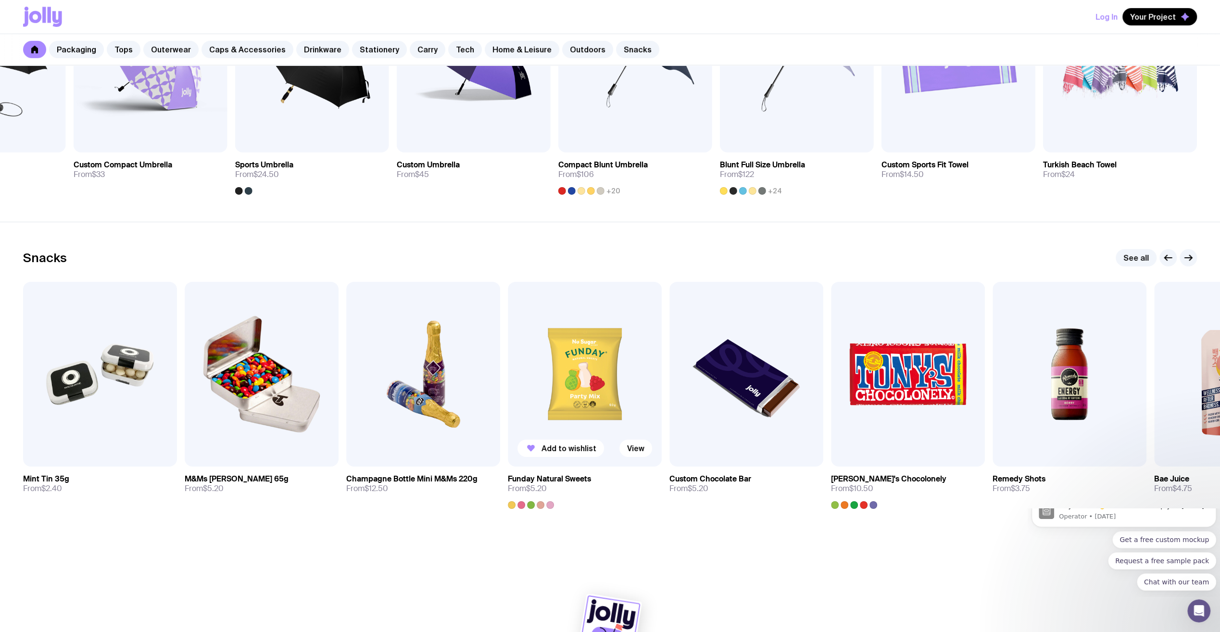
scroll to position [3122, 0]
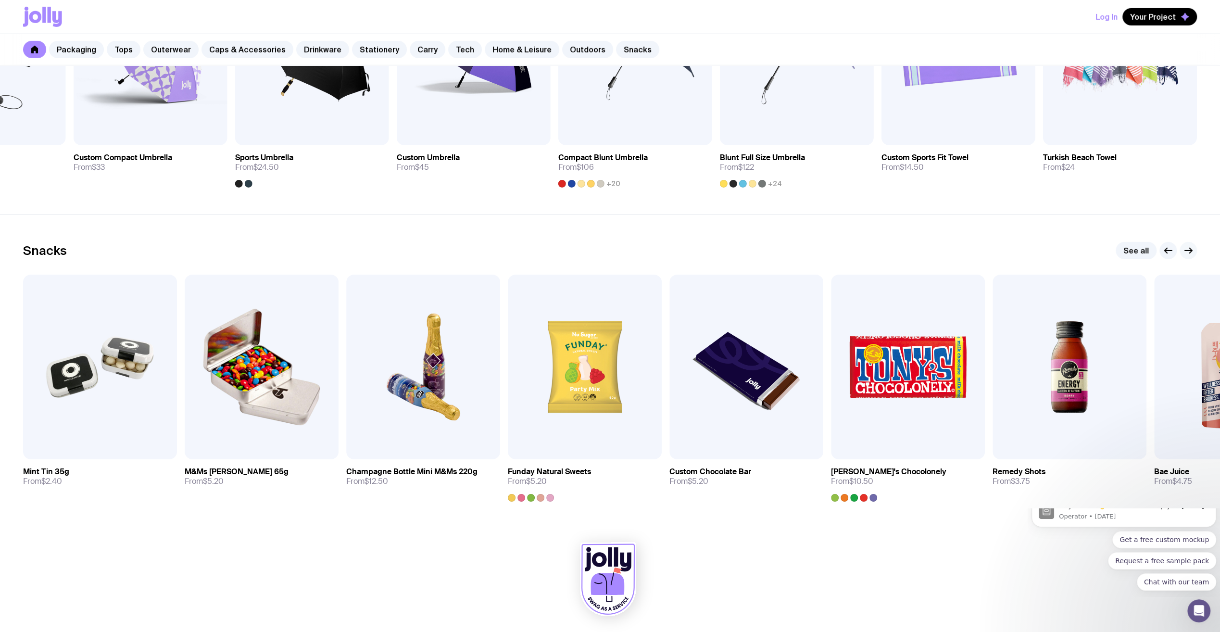
click at [1192, 252] on icon "button" at bounding box center [1189, 251] width 12 height 12
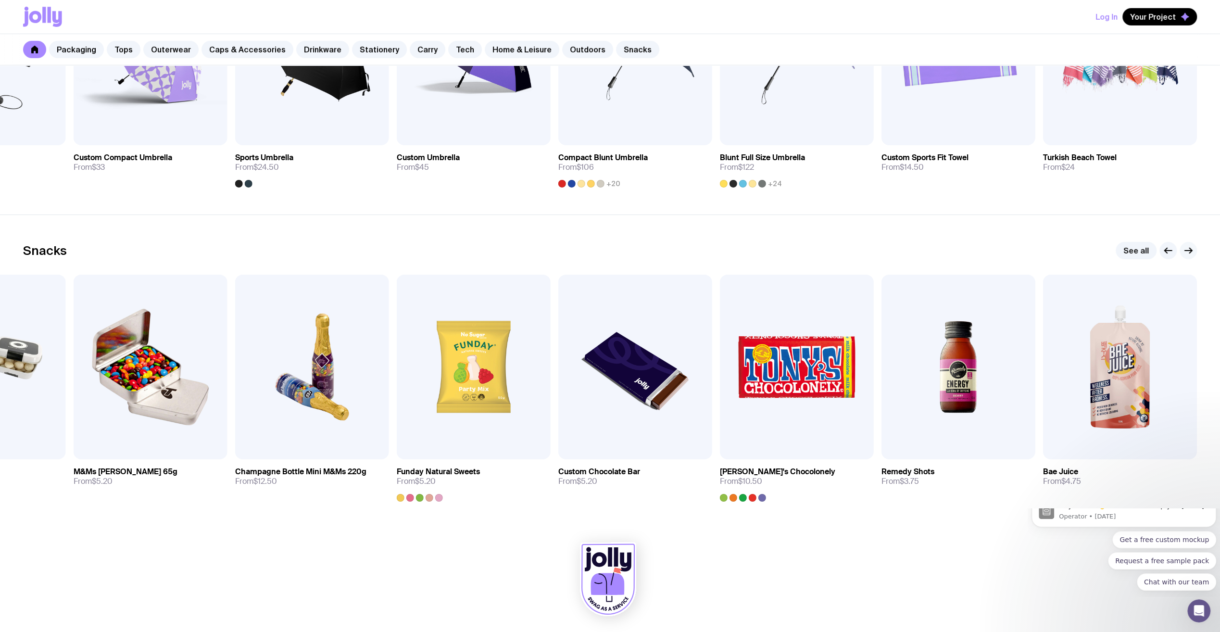
click at [1192, 252] on icon "button" at bounding box center [1189, 251] width 12 height 12
click at [1170, 251] on icon "button" at bounding box center [1168, 251] width 12 height 12
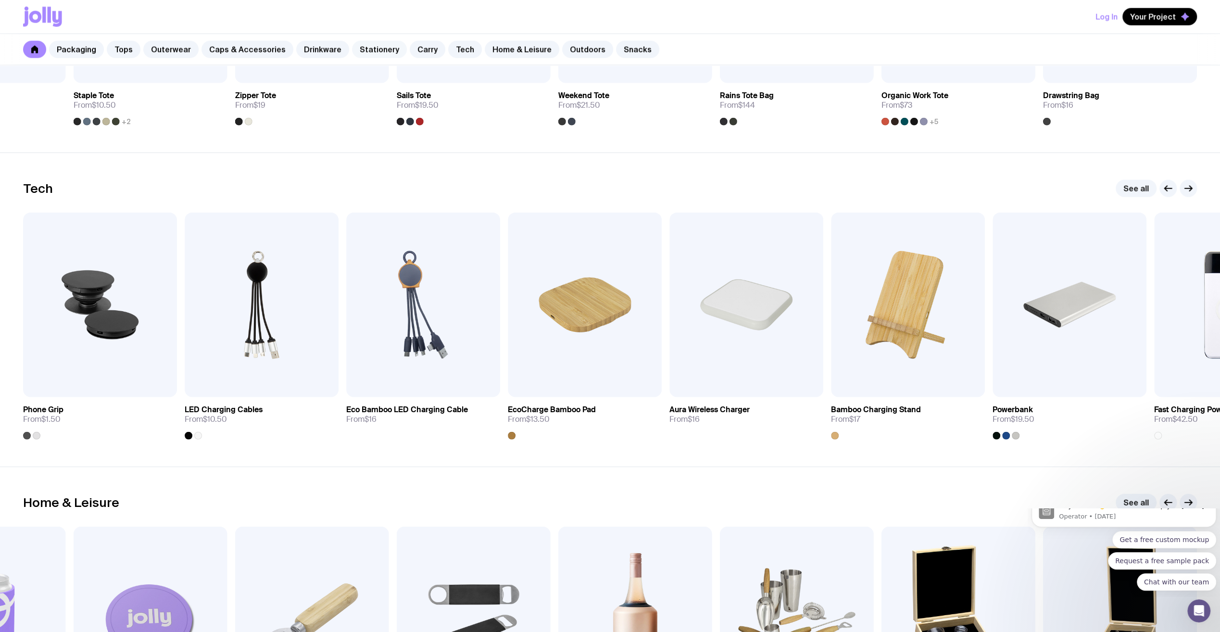
scroll to position [2221, 0]
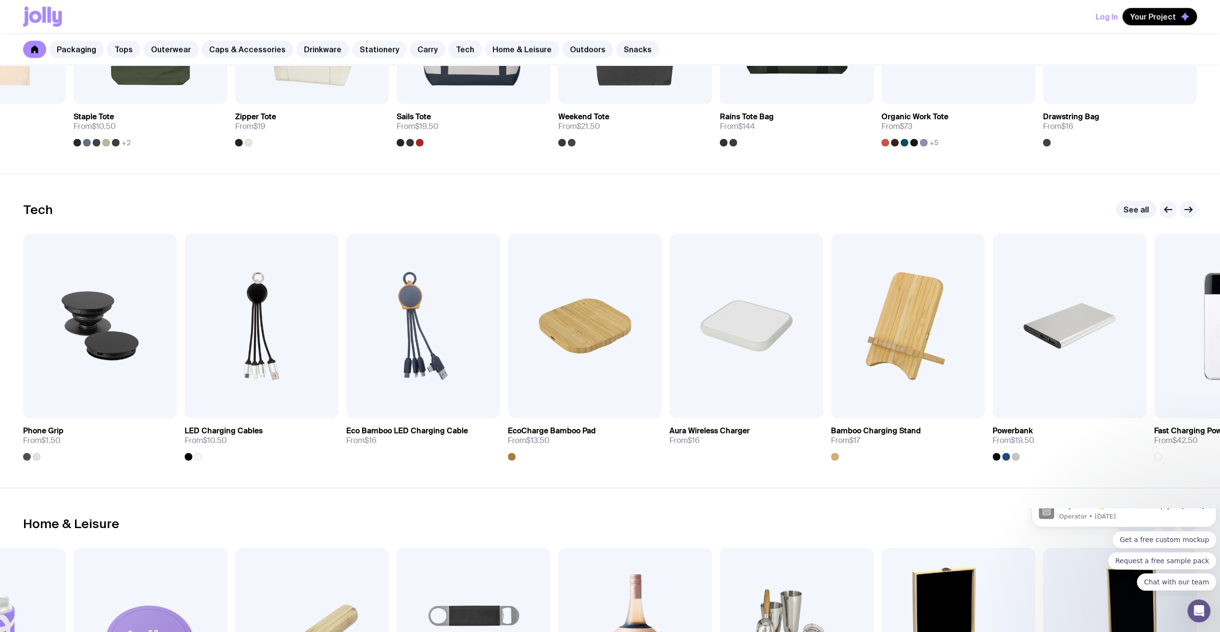
click at [370, 41] on link "Stationery" at bounding box center [379, 49] width 55 height 17
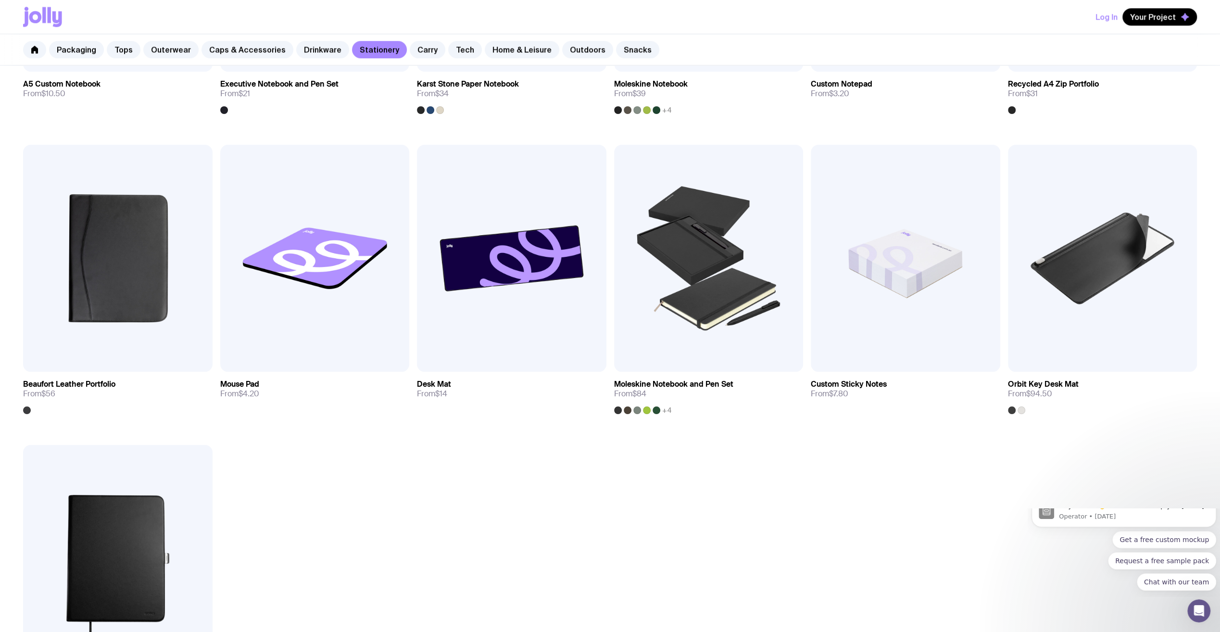
scroll to position [975, 0]
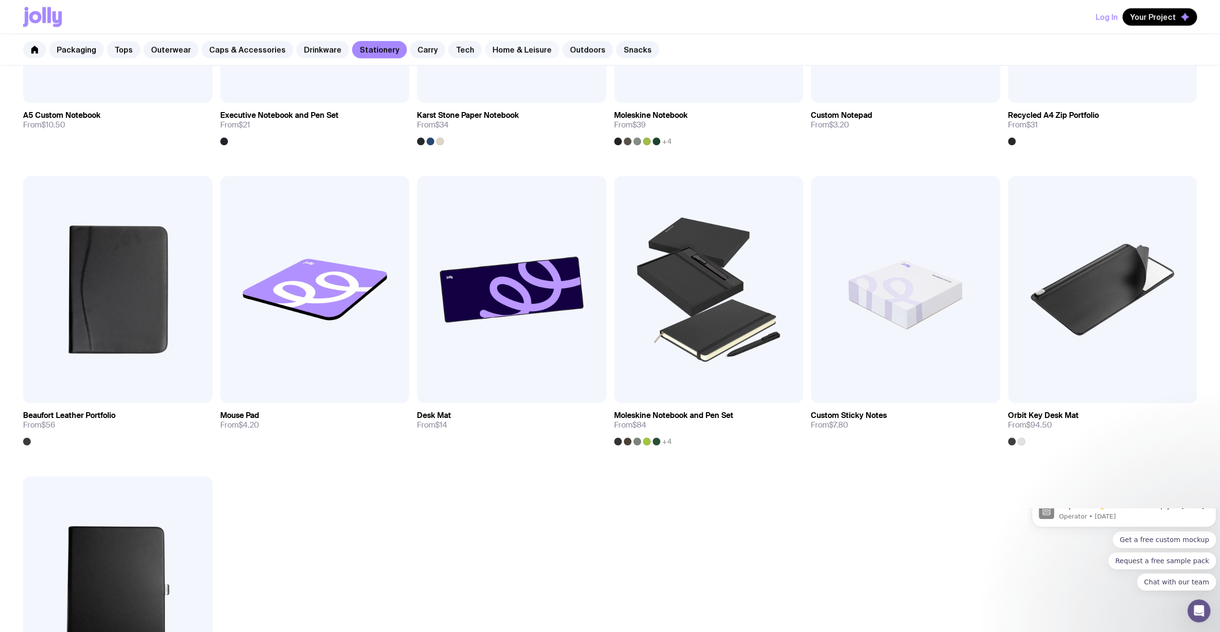
click at [510, 47] on link "Home & Leisure" at bounding box center [522, 49] width 75 height 17
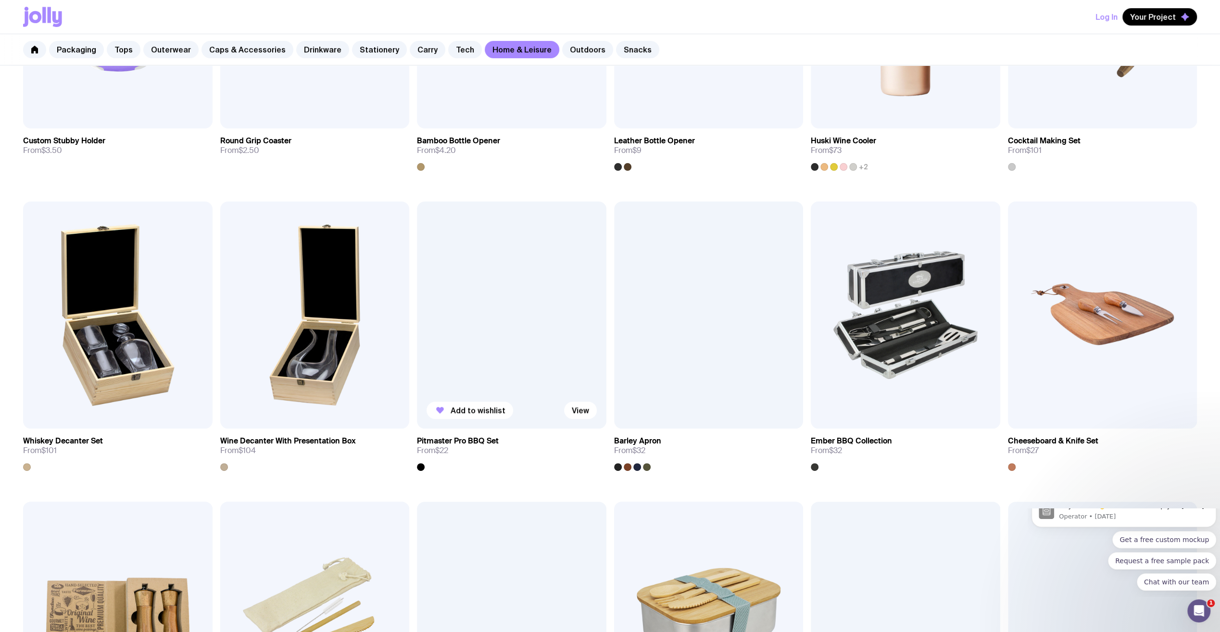
scroll to position [85, 0]
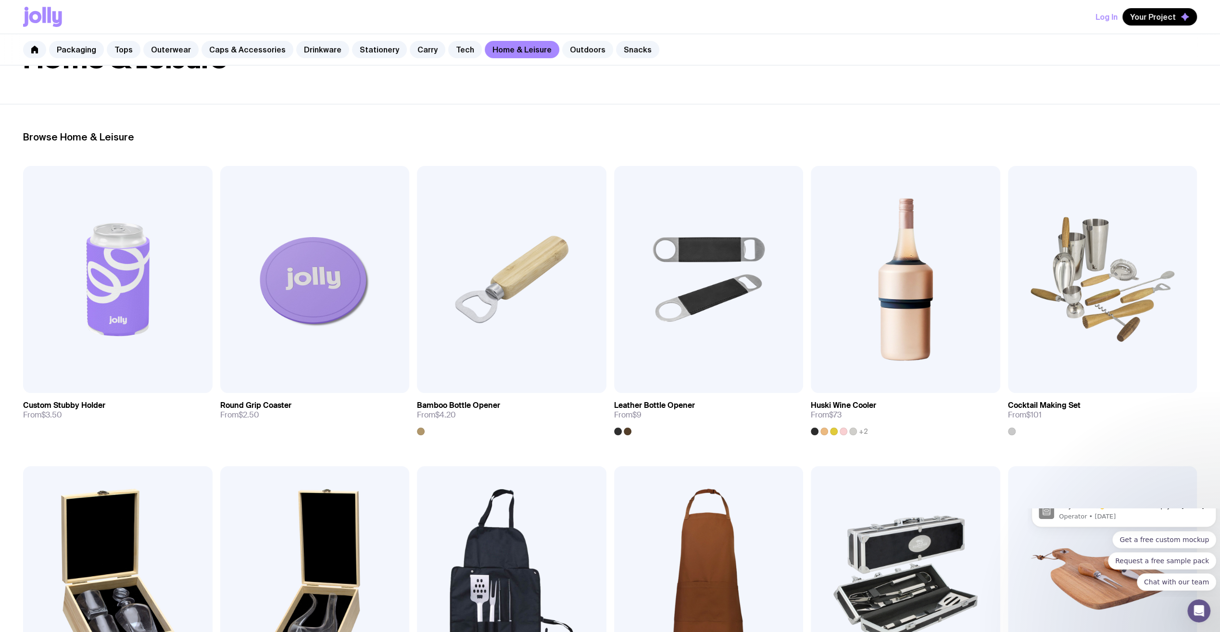
click at [582, 50] on link "Outdoors" at bounding box center [587, 49] width 51 height 17
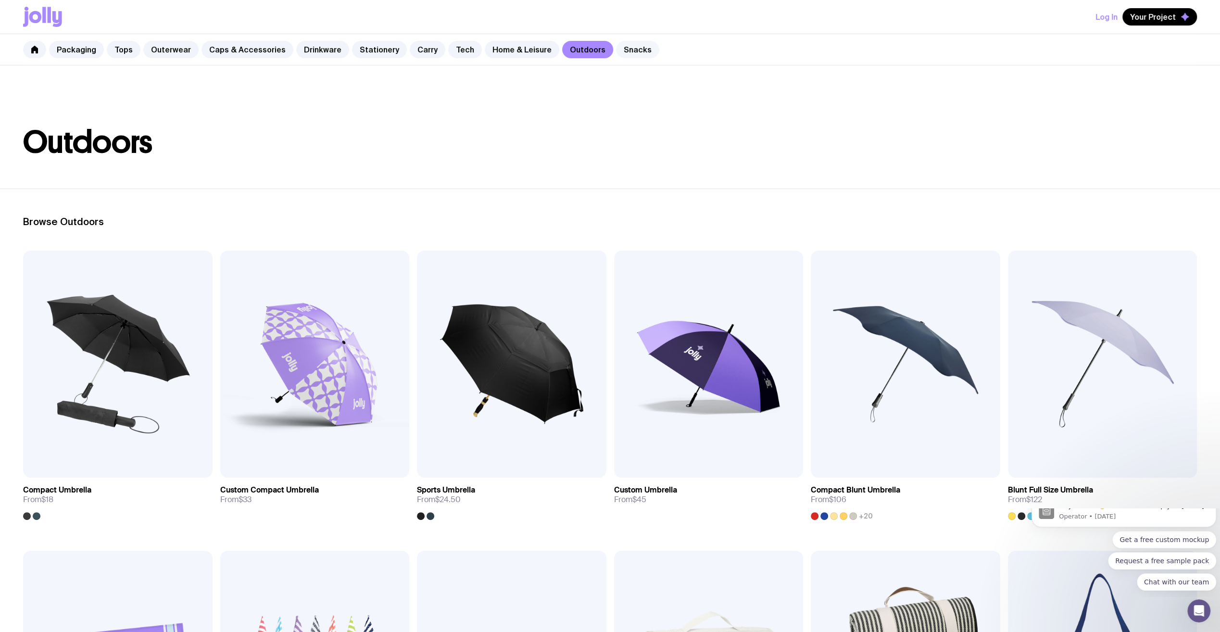
click at [616, 52] on link "Snacks" at bounding box center [637, 49] width 43 height 17
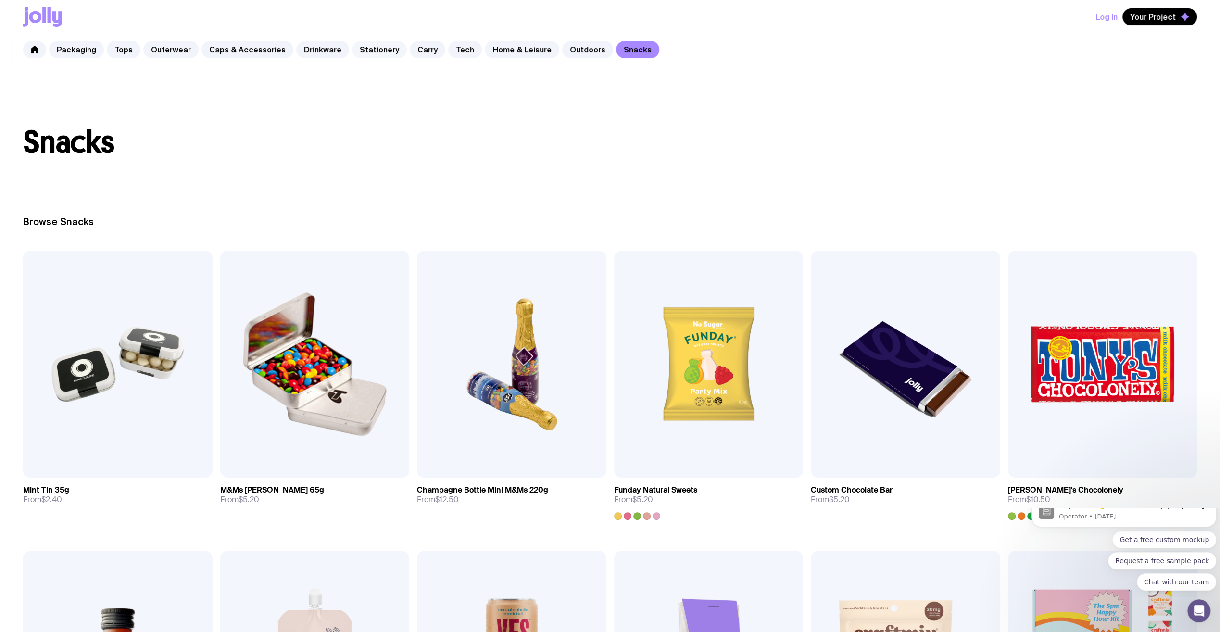
click at [375, 51] on link "Stationery" at bounding box center [379, 49] width 55 height 17
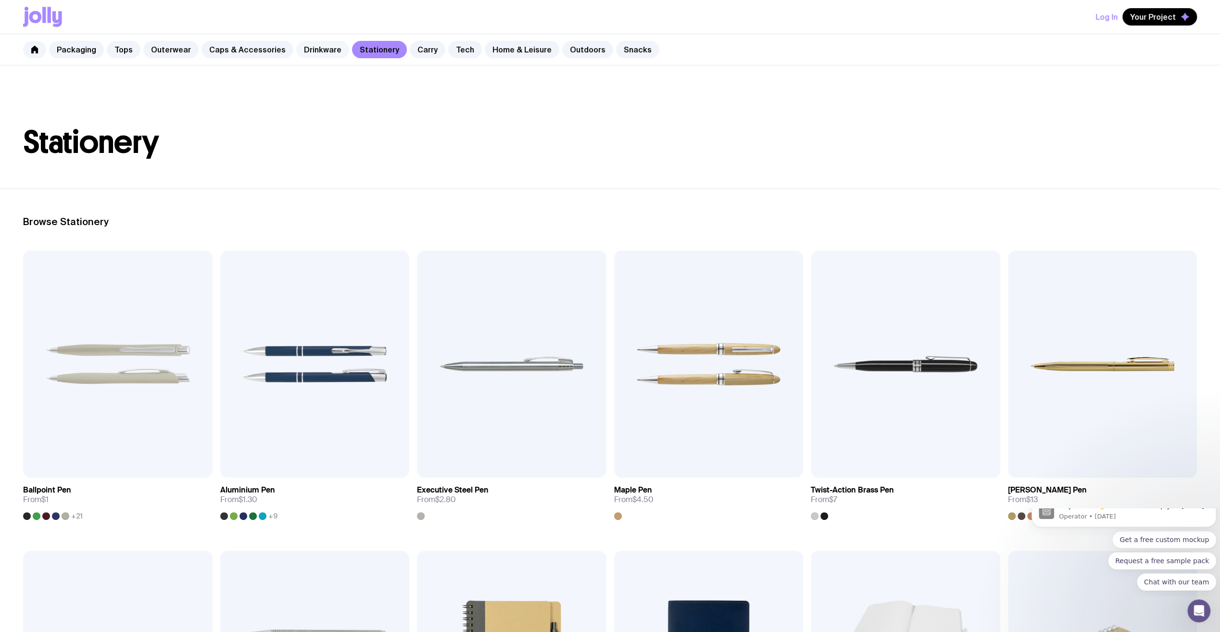
click at [303, 49] on link "Drinkware" at bounding box center [322, 49] width 53 height 17
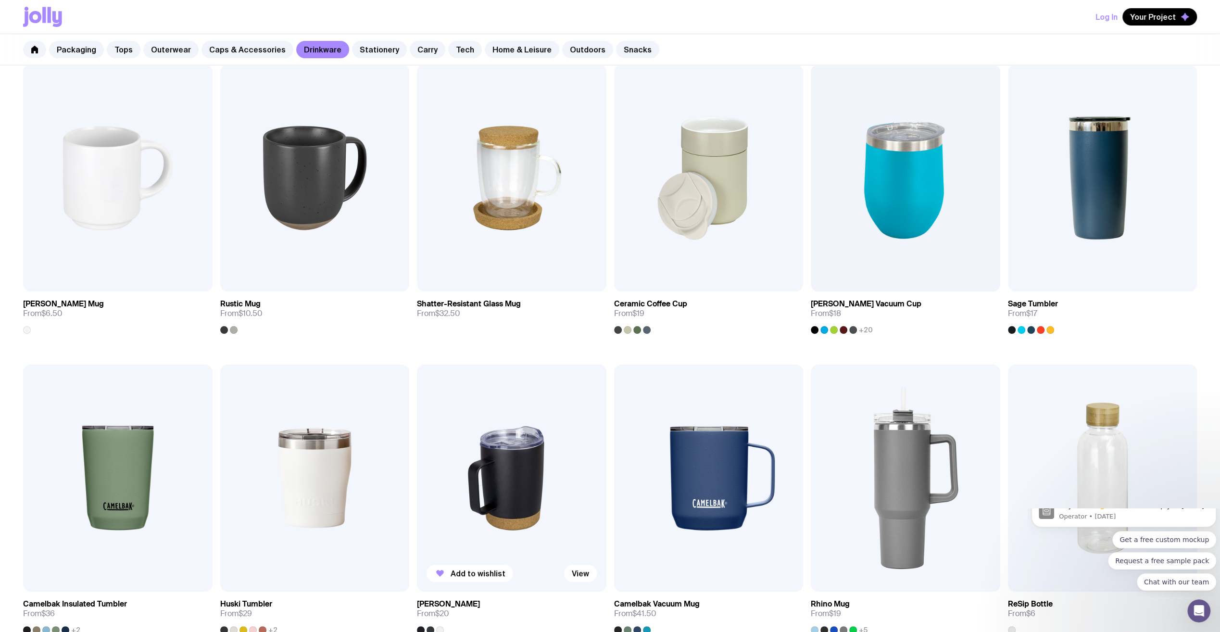
scroll to position [180, 0]
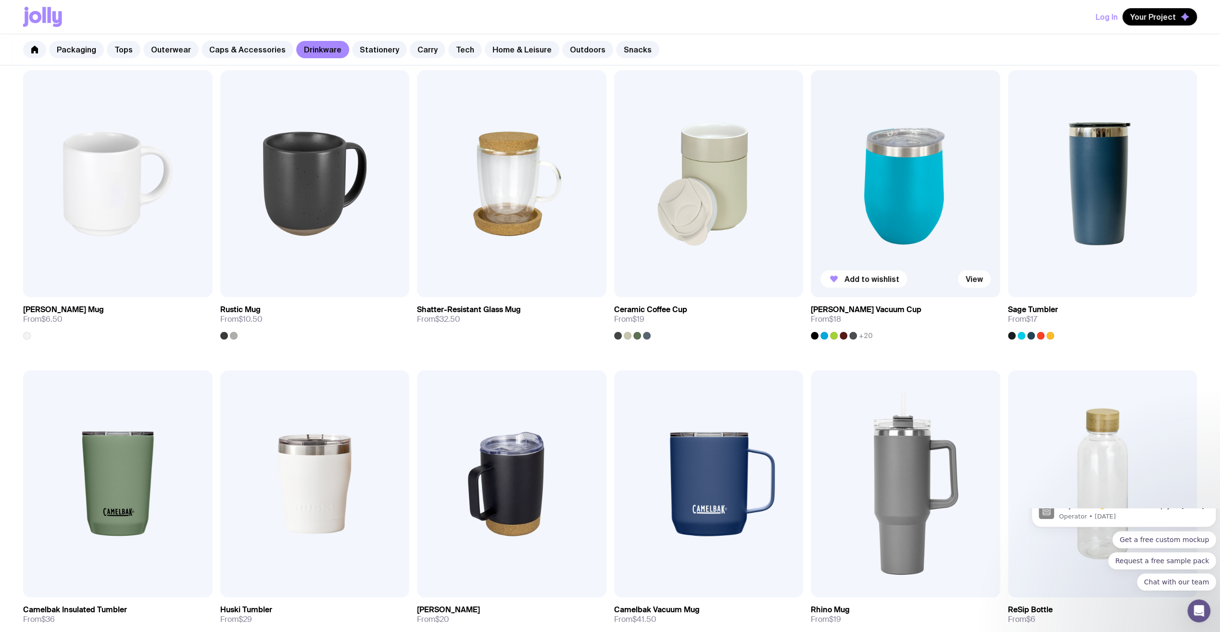
click at [850, 334] on div at bounding box center [853, 336] width 8 height 8
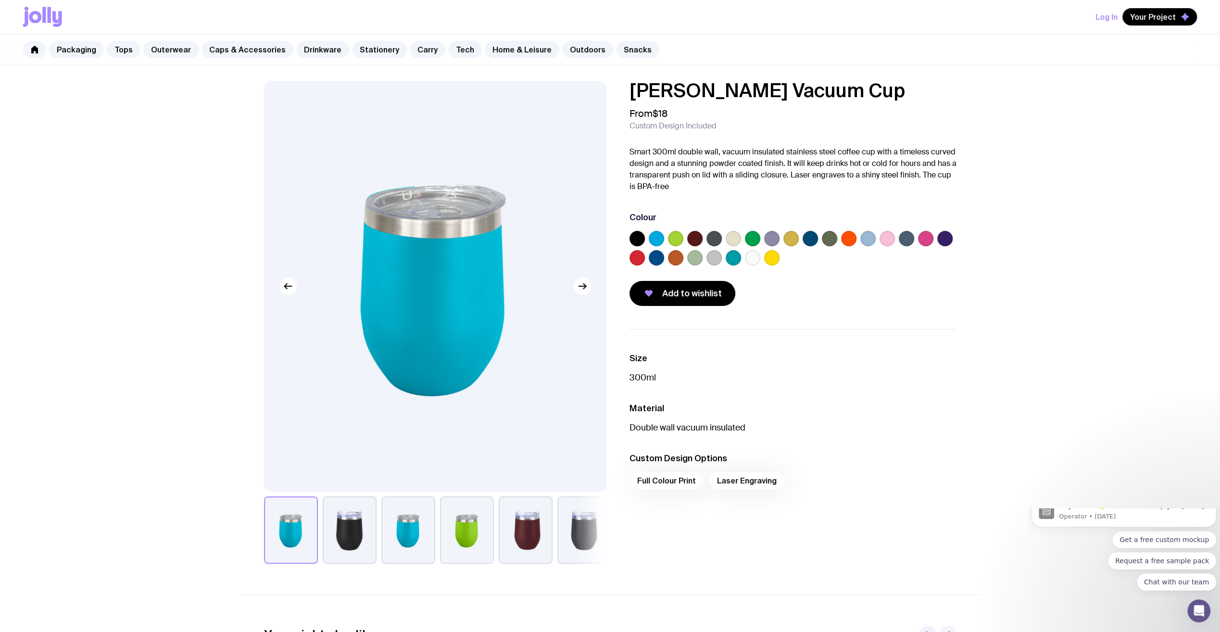
click at [339, 538] on button "button" at bounding box center [350, 529] width 54 height 67
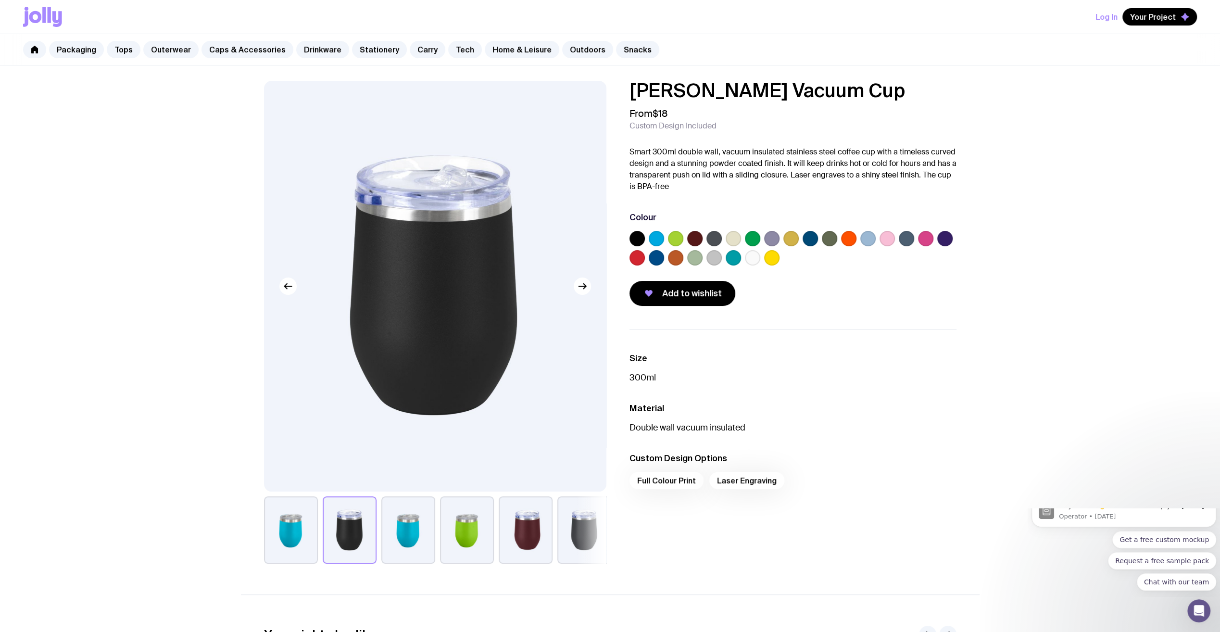
click at [581, 527] on button "button" at bounding box center [584, 529] width 54 height 67
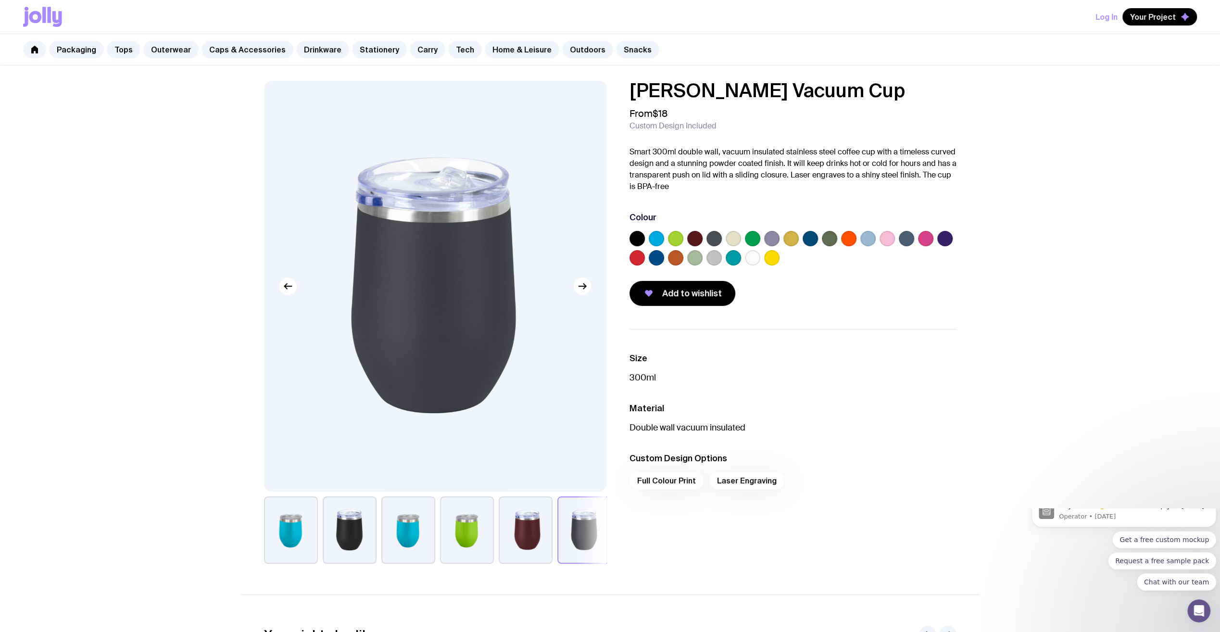
click at [810, 236] on label at bounding box center [810, 238] width 15 height 15
click at [0, 0] on input "radio" at bounding box center [0, 0] width 0 height 0
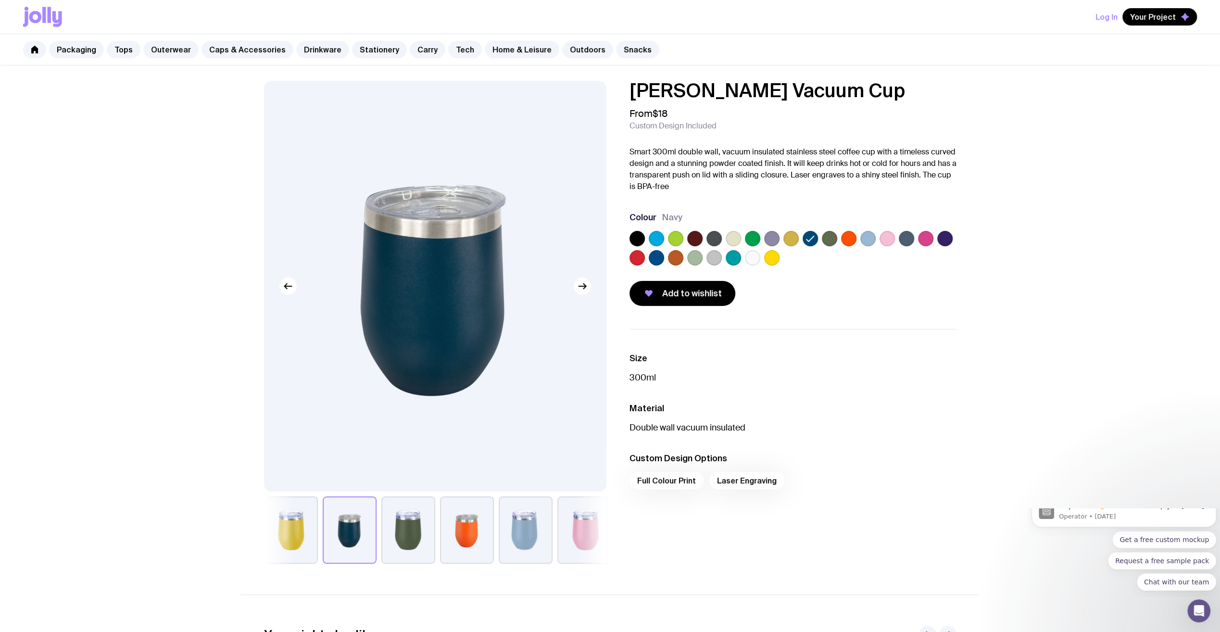
click at [736, 253] on label at bounding box center [733, 257] width 15 height 15
click at [0, 0] on input "radio" at bounding box center [0, 0] width 0 height 0
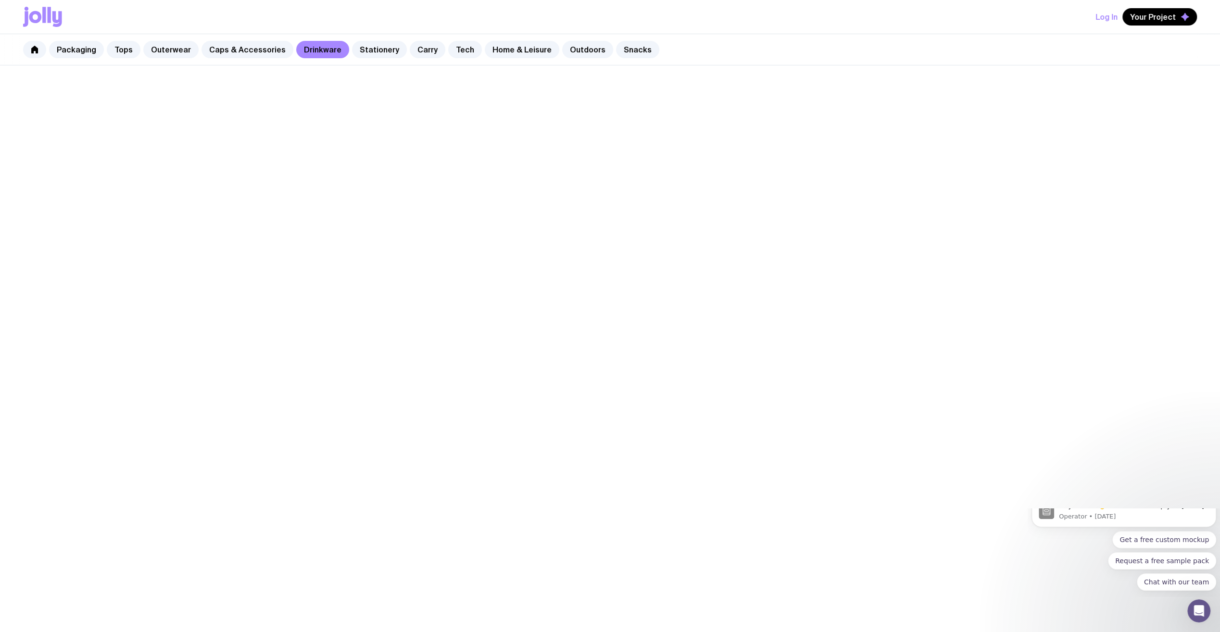
scroll to position [180, 0]
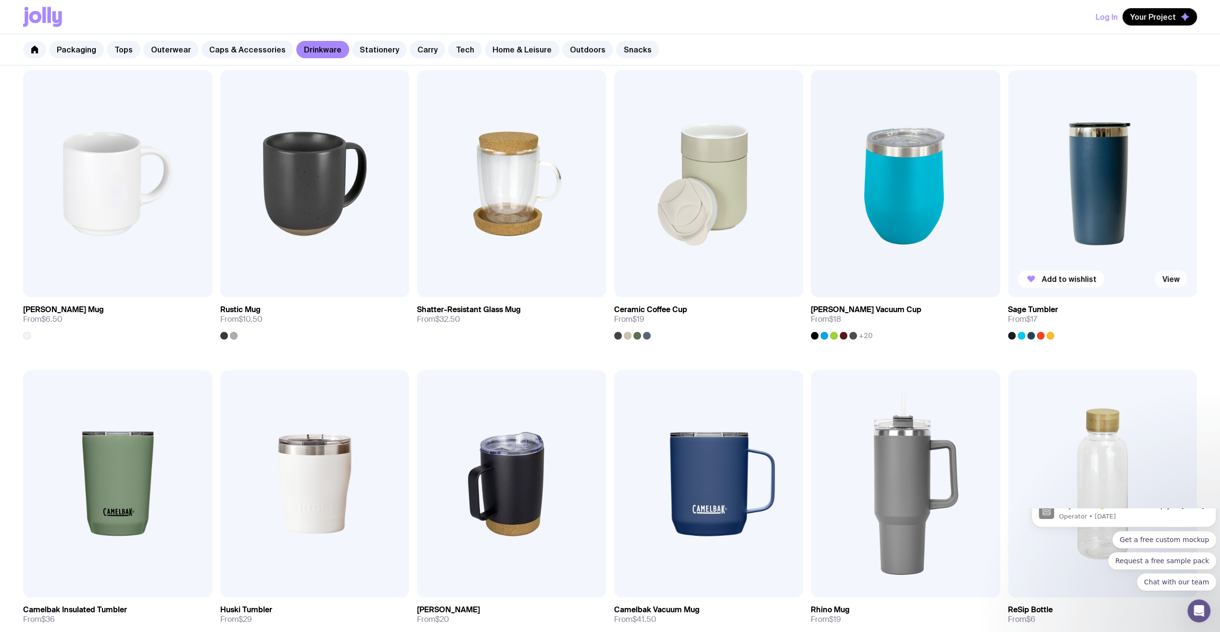
click at [1173, 275] on link "View" at bounding box center [1171, 278] width 33 height 17
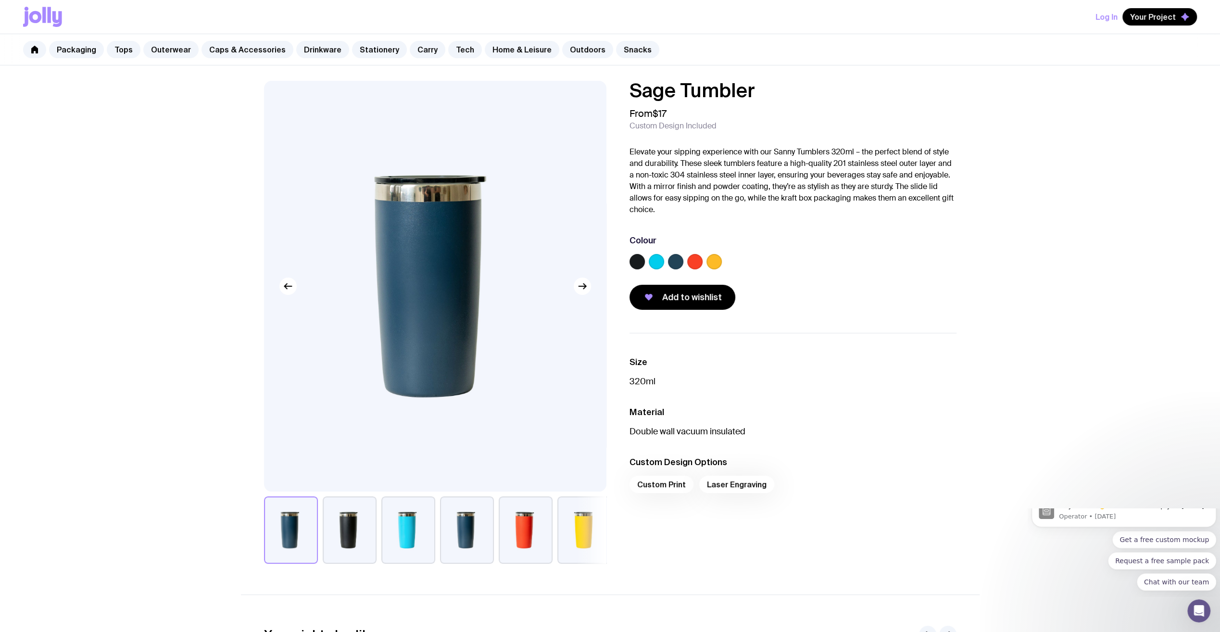
click at [542, 547] on button "button" at bounding box center [526, 529] width 54 height 67
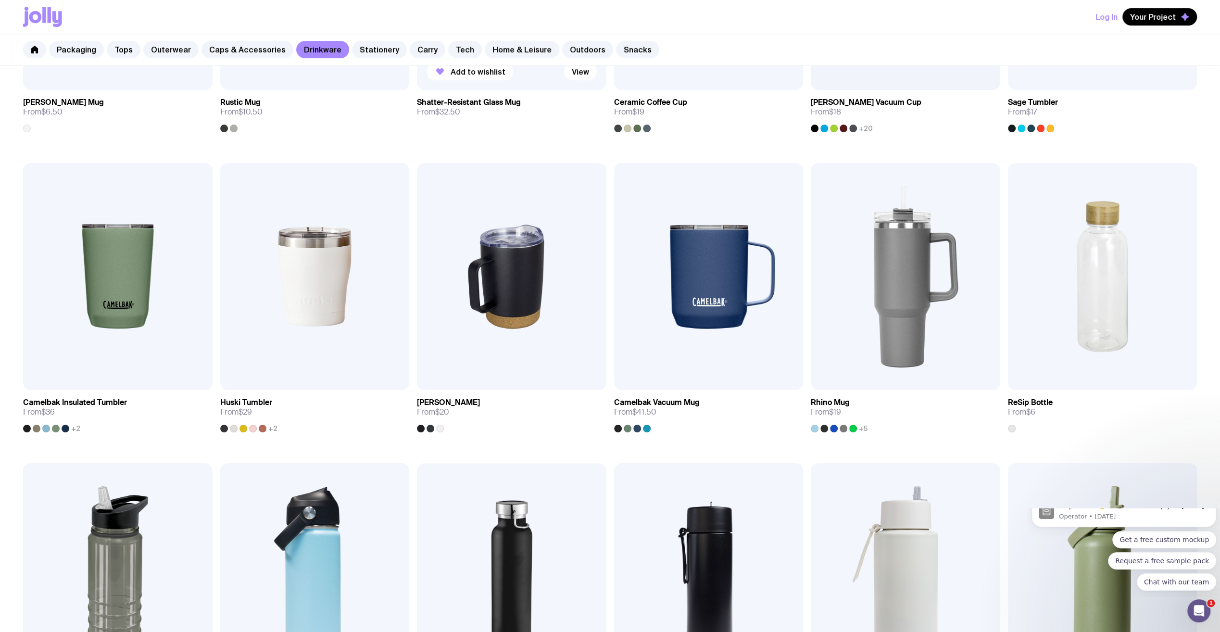
scroll to position [387, 0]
click at [573, 371] on link "View" at bounding box center [580, 372] width 33 height 17
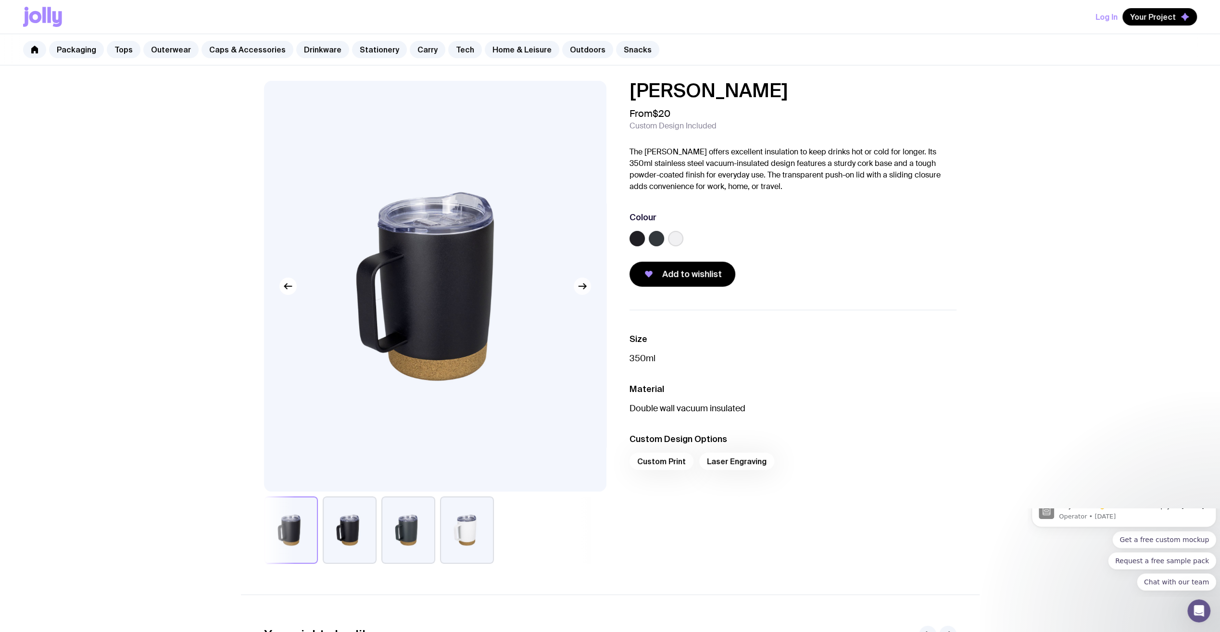
click at [587, 284] on icon "button" at bounding box center [583, 286] width 12 height 12
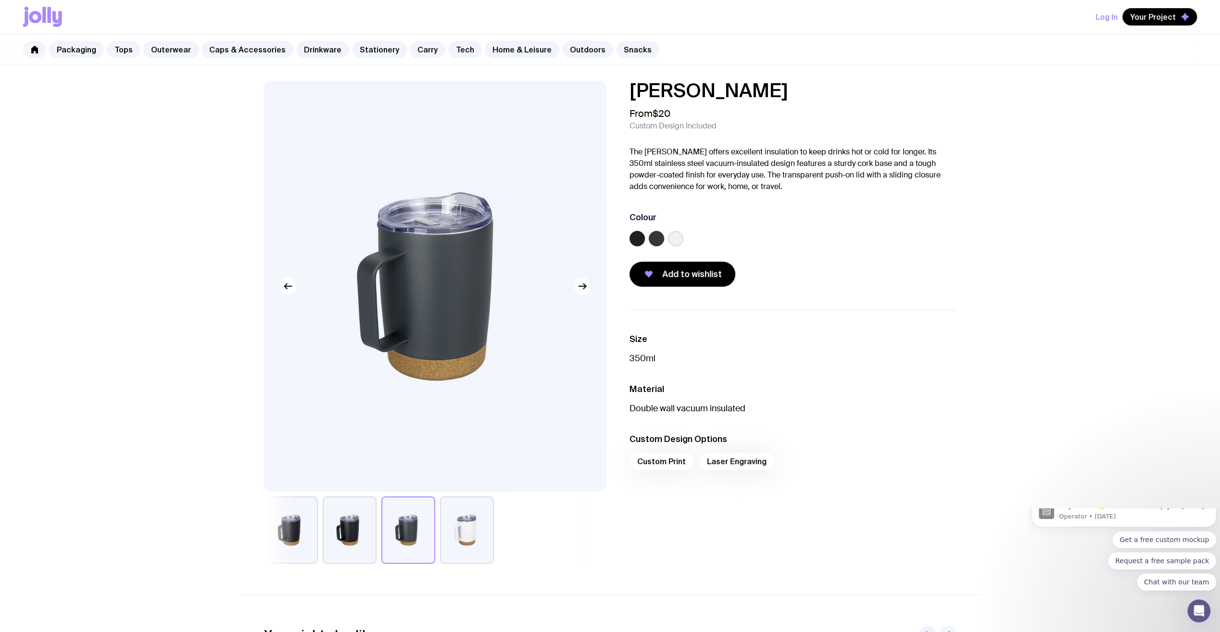
click at [587, 284] on icon "button" at bounding box center [583, 286] width 12 height 12
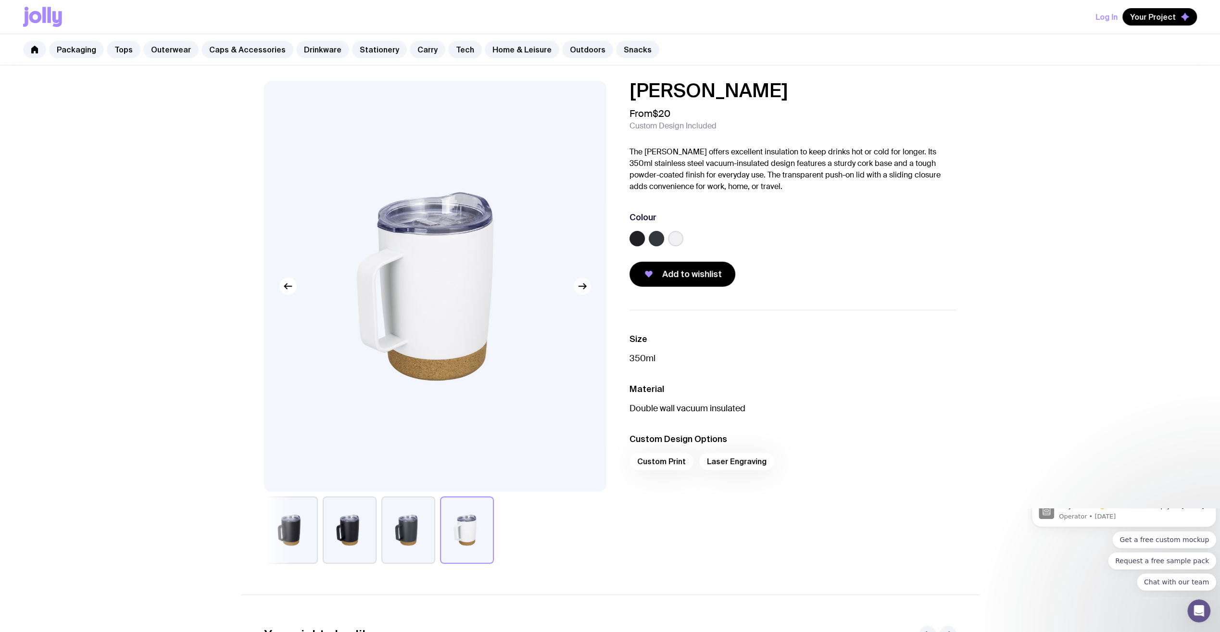
click at [587, 284] on icon "button" at bounding box center [583, 286] width 12 height 12
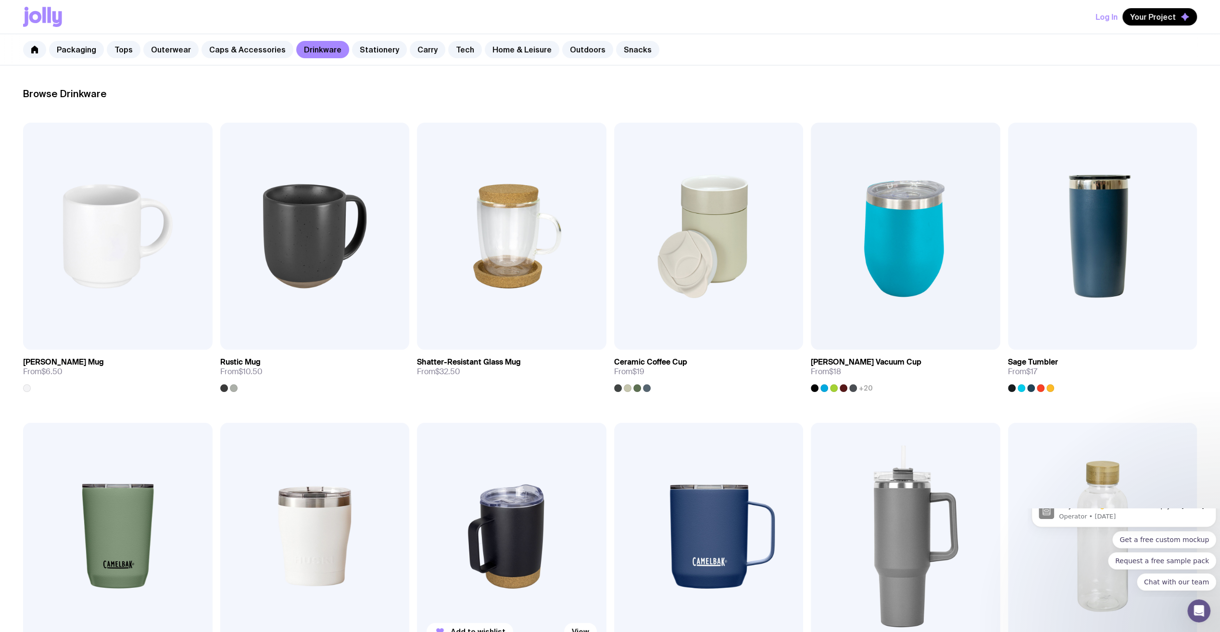
scroll to position [158, 0]
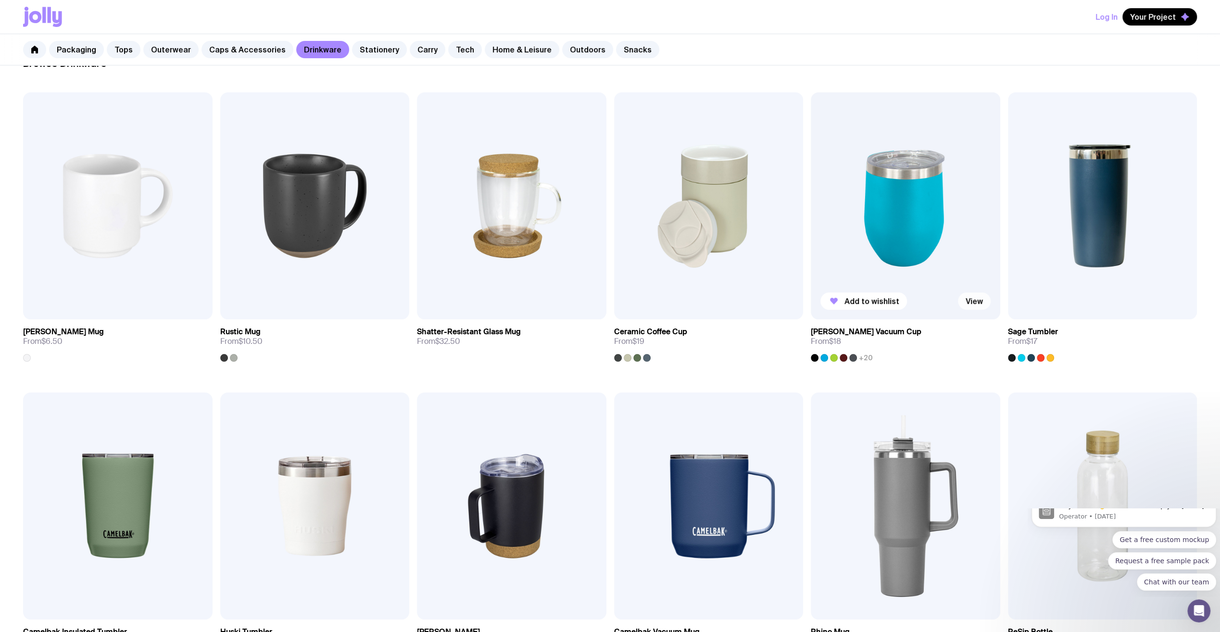
click at [978, 301] on link "View" at bounding box center [974, 300] width 33 height 17
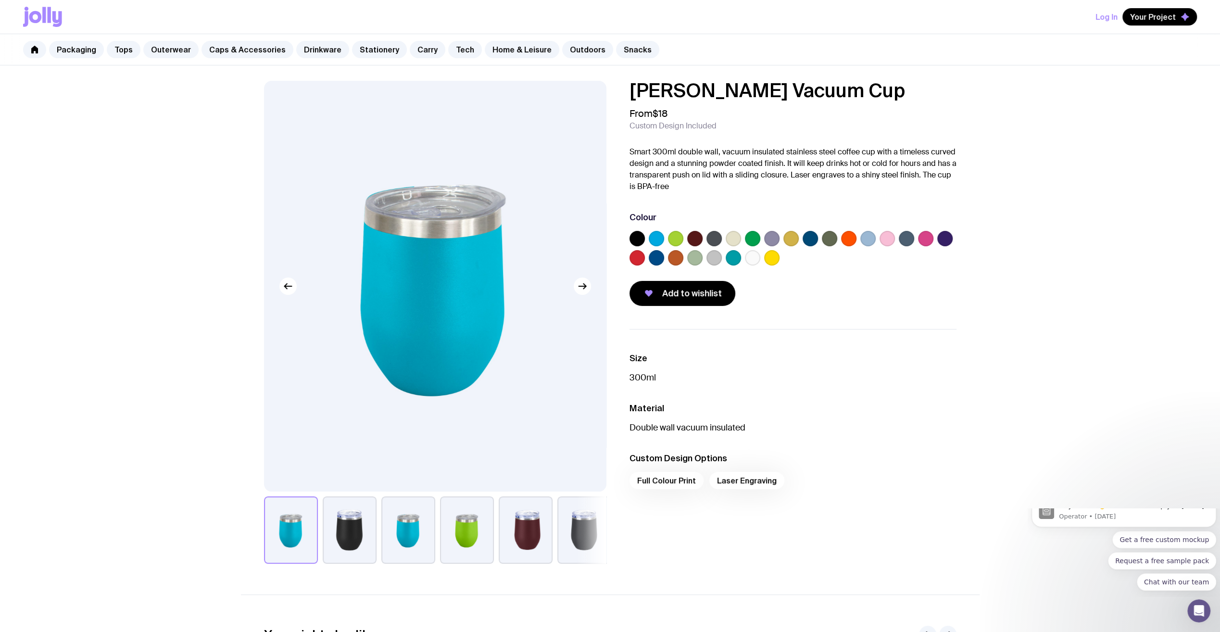
scroll to position [158, 0]
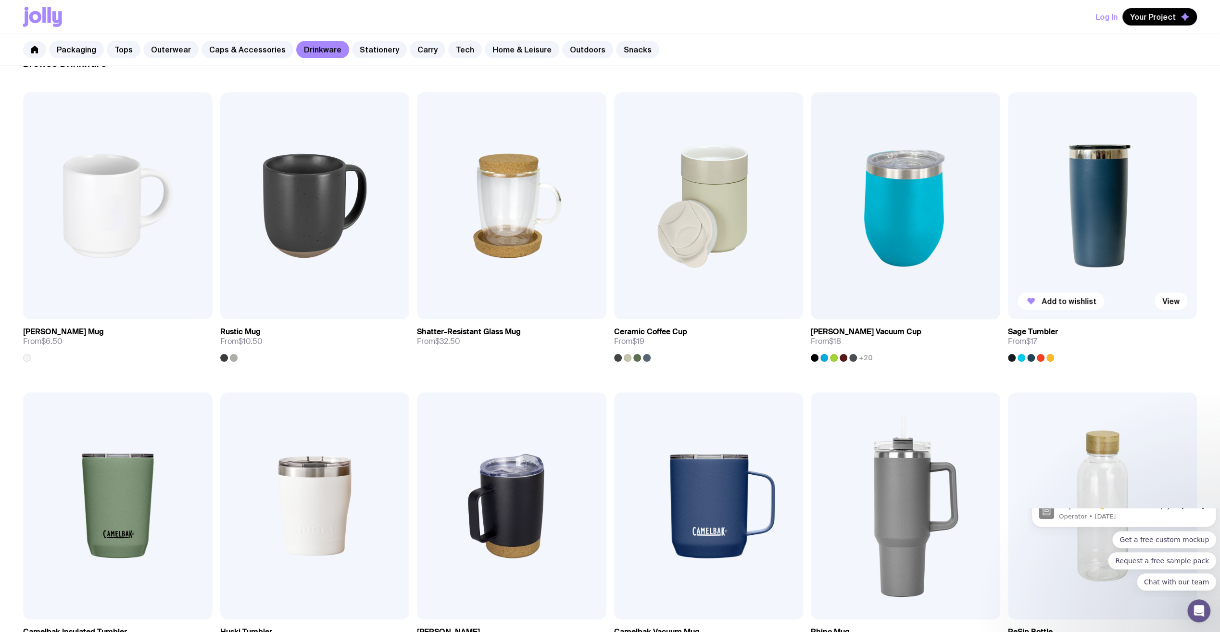
click at [1073, 260] on img at bounding box center [1102, 205] width 189 height 227
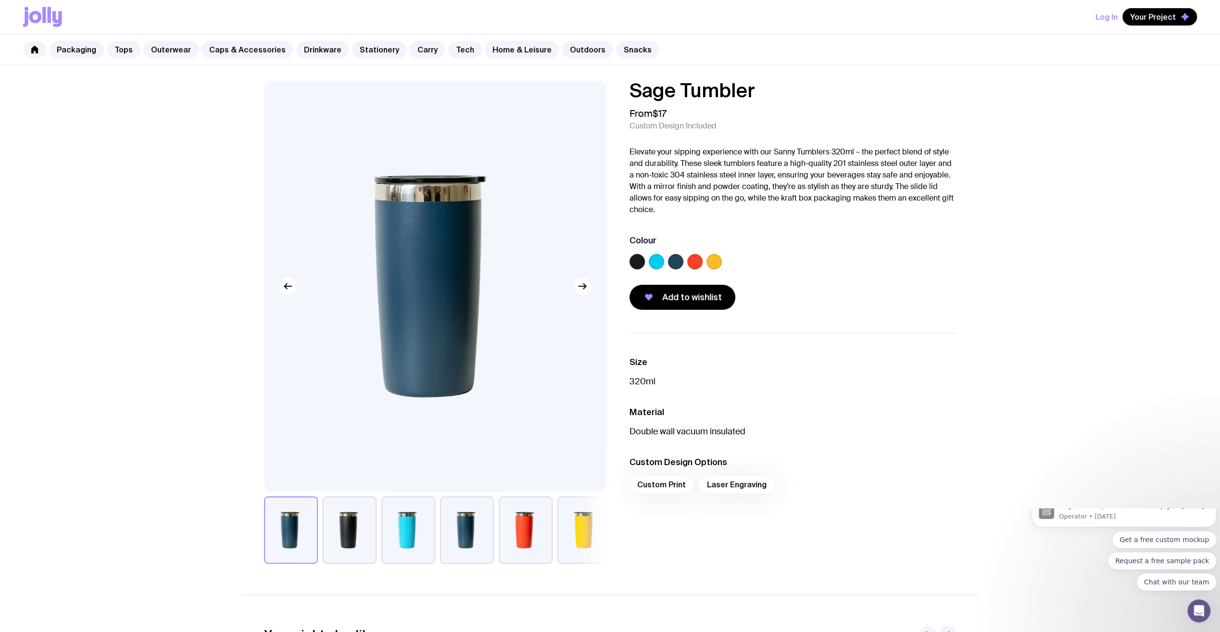
click at [676, 262] on label at bounding box center [675, 261] width 15 height 15
click at [0, 0] on input "radio" at bounding box center [0, 0] width 0 height 0
click at [641, 263] on label at bounding box center [636, 261] width 15 height 15
click at [0, 0] on input "radio" at bounding box center [0, 0] width 0 height 0
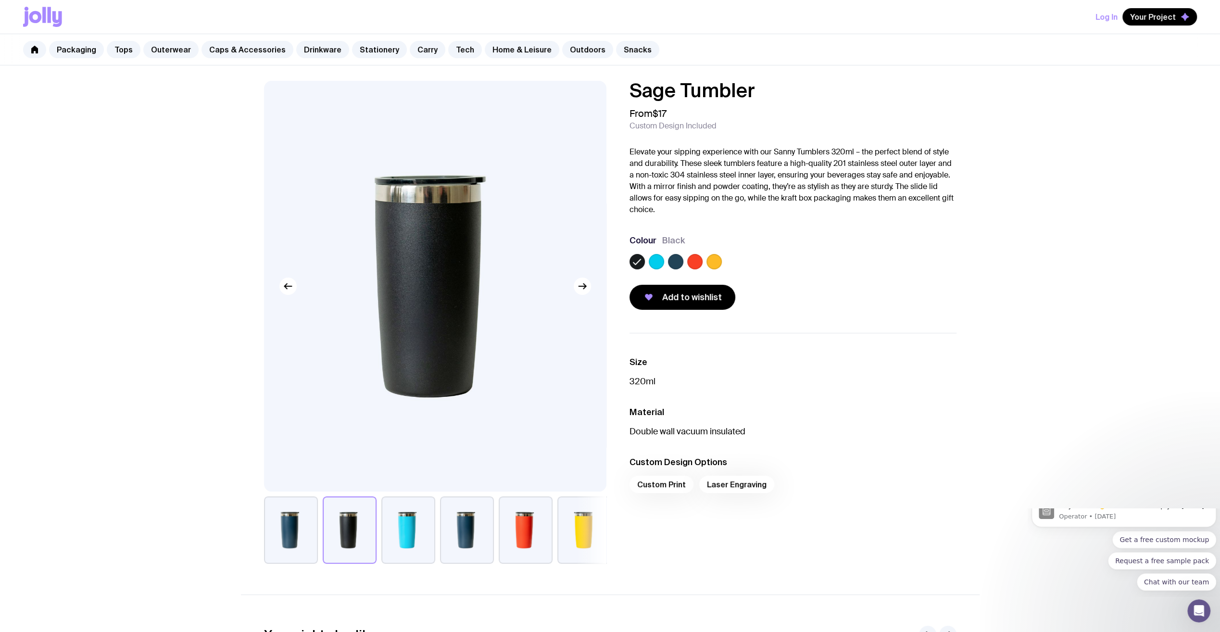
click at [681, 261] on label at bounding box center [675, 261] width 15 height 15
click at [0, 0] on input "radio" at bounding box center [0, 0] width 0 height 0
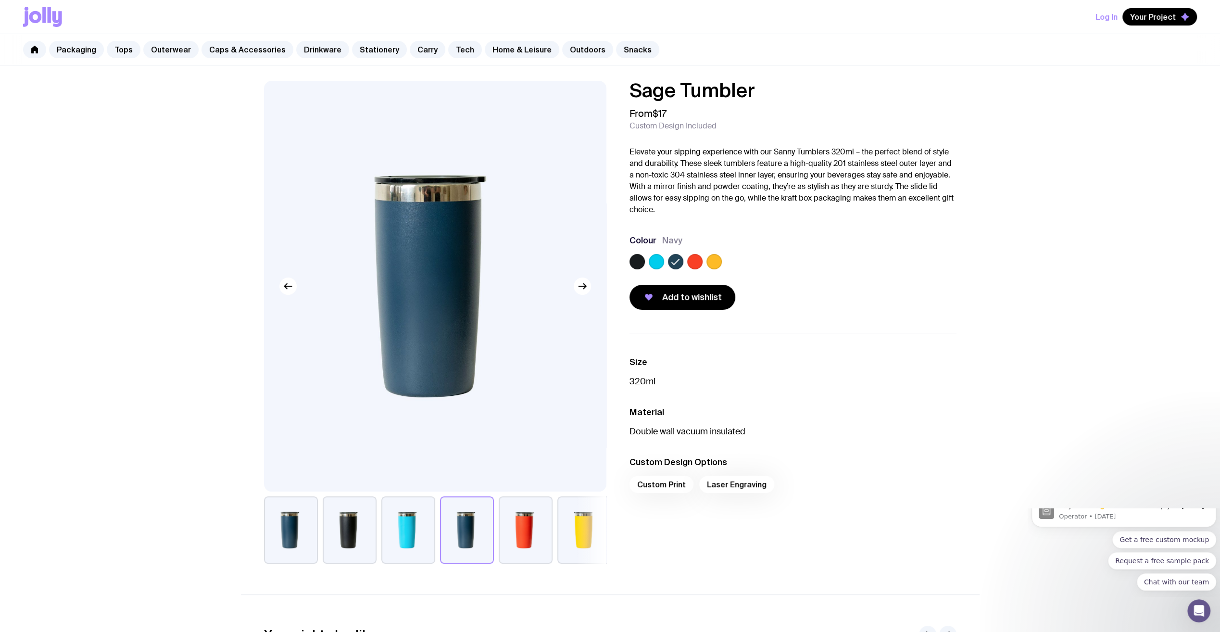
click at [709, 262] on label at bounding box center [713, 261] width 15 height 15
click at [0, 0] on input "radio" at bounding box center [0, 0] width 0 height 0
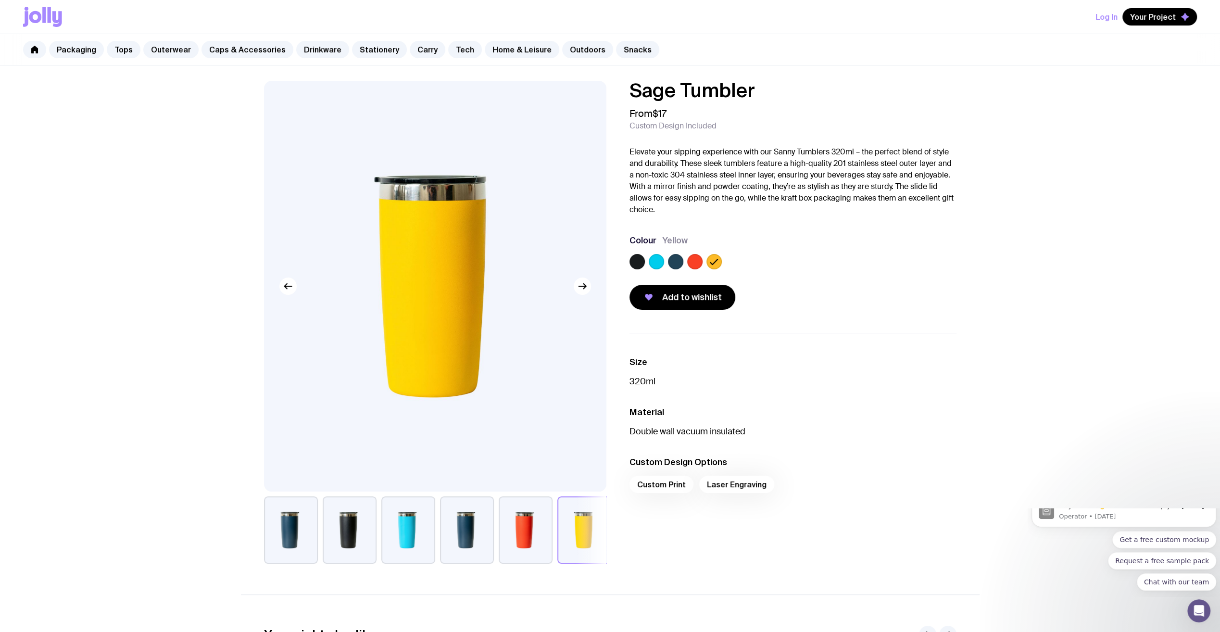
click at [688, 263] on label at bounding box center [694, 261] width 15 height 15
click at [0, 0] on input "radio" at bounding box center [0, 0] width 0 height 0
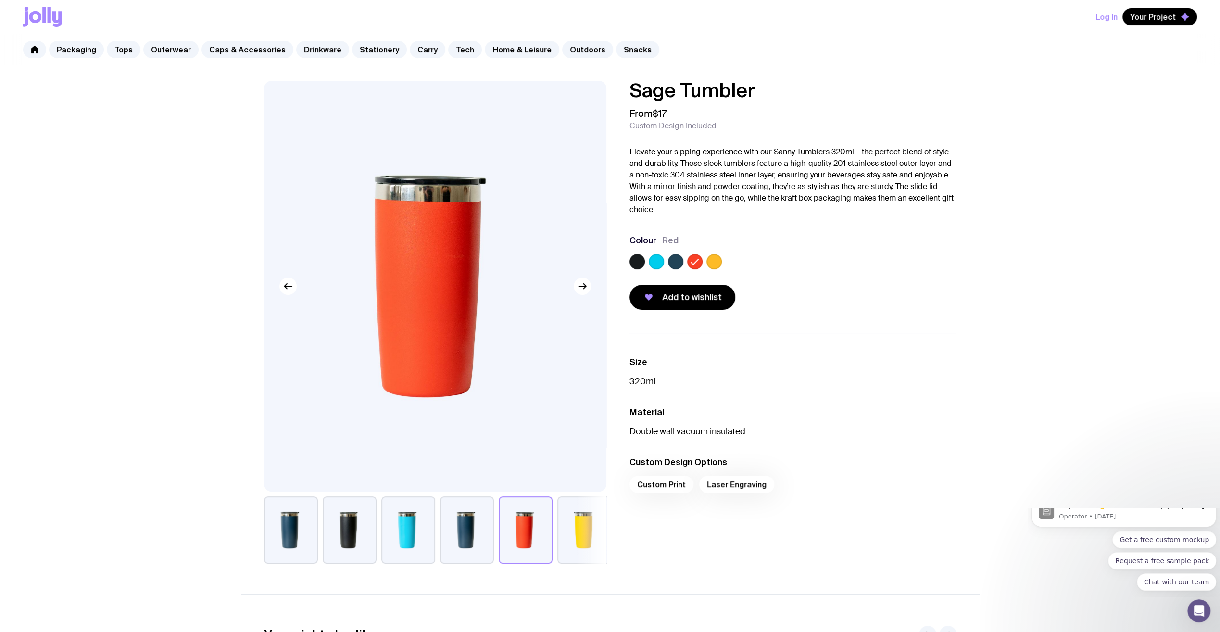
click at [659, 263] on label at bounding box center [656, 261] width 15 height 15
click at [0, 0] on input "radio" at bounding box center [0, 0] width 0 height 0
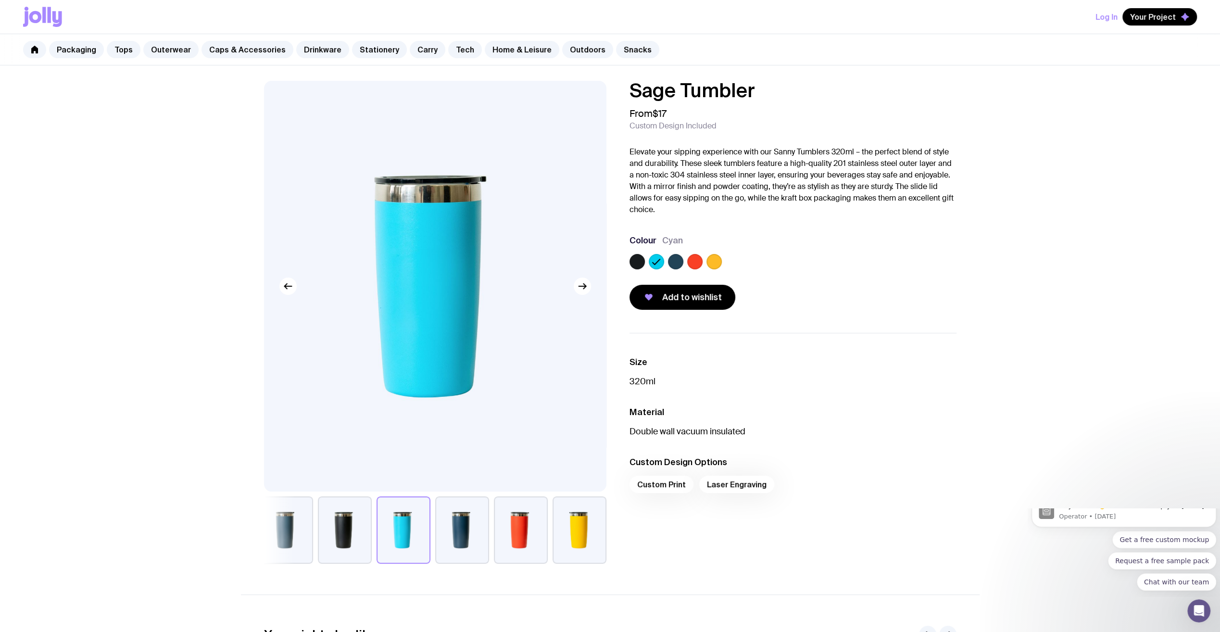
click at [637, 263] on label at bounding box center [636, 261] width 15 height 15
click at [0, 0] on input "radio" at bounding box center [0, 0] width 0 height 0
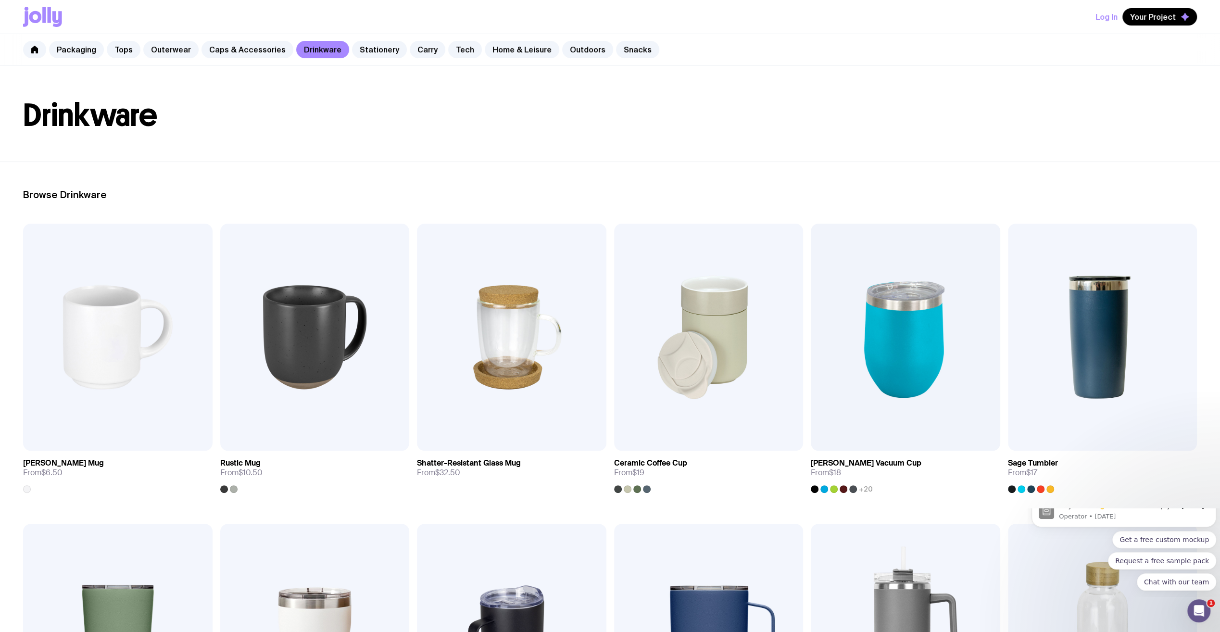
scroll to position [26, 0]
click at [249, 49] on link "Caps & Accessories" at bounding box center [247, 49] width 92 height 17
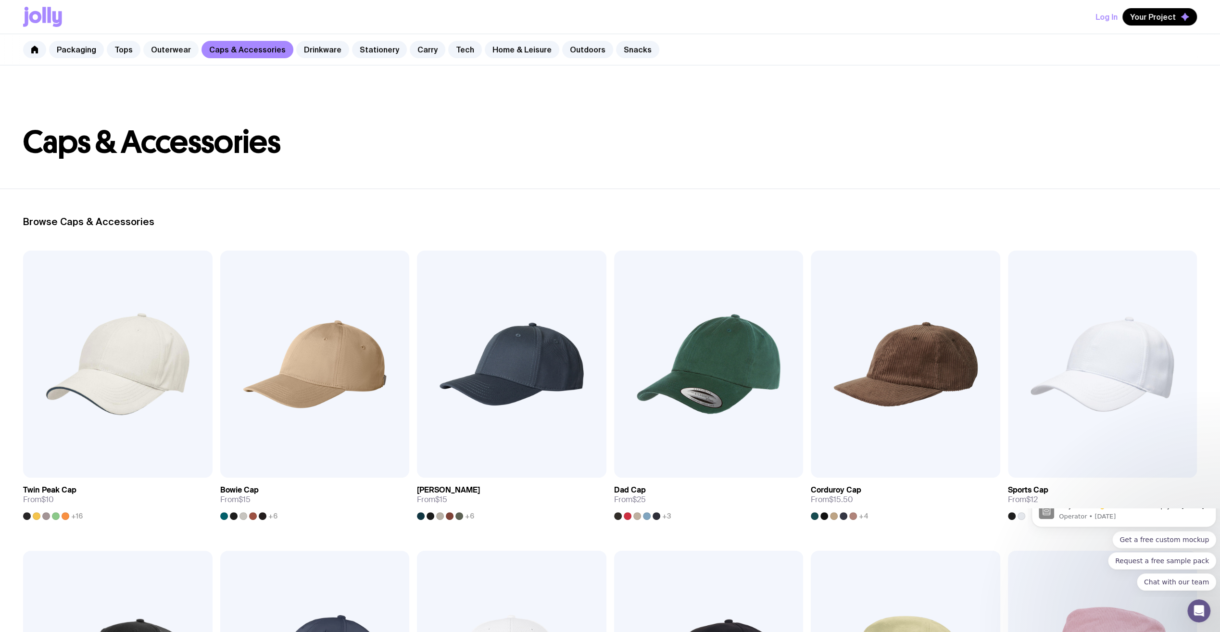
click at [169, 48] on link "Outerwear" at bounding box center [170, 49] width 55 height 17
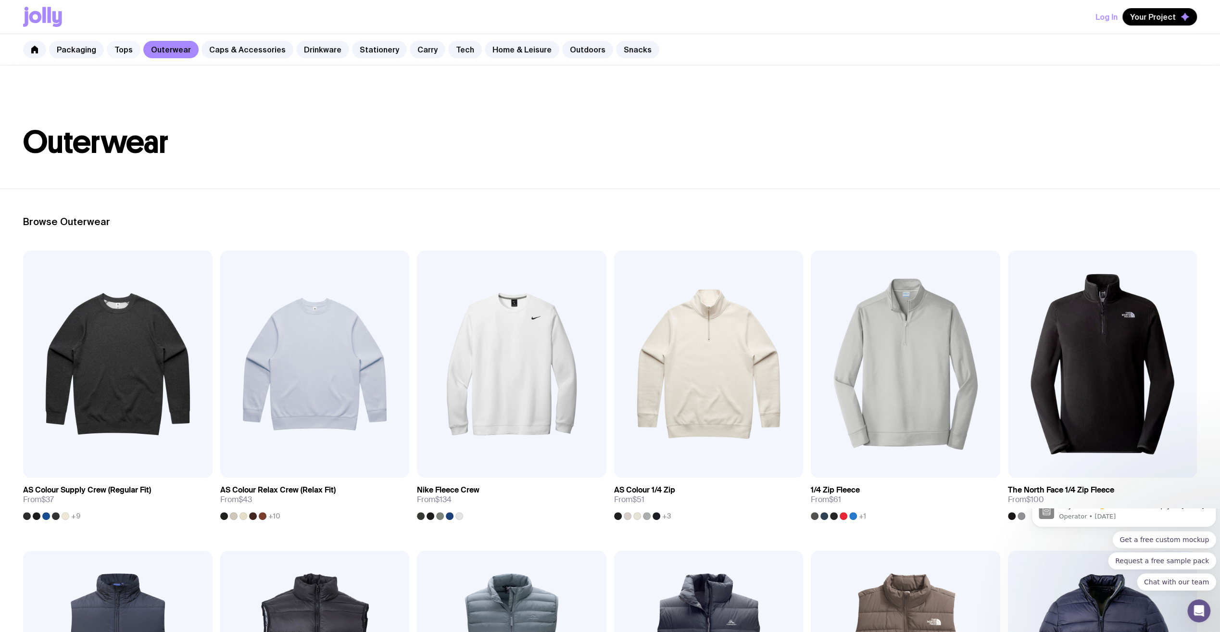
click at [127, 53] on link "Tops" at bounding box center [124, 49] width 34 height 17
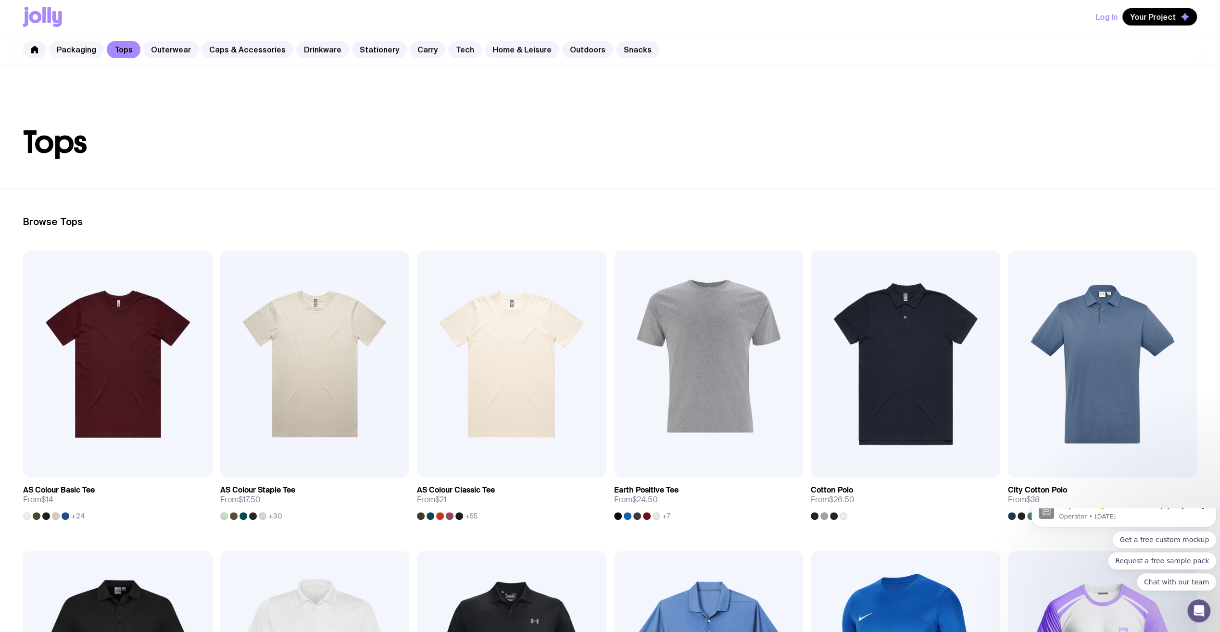
click at [76, 46] on link "Packaging" at bounding box center [76, 49] width 55 height 17
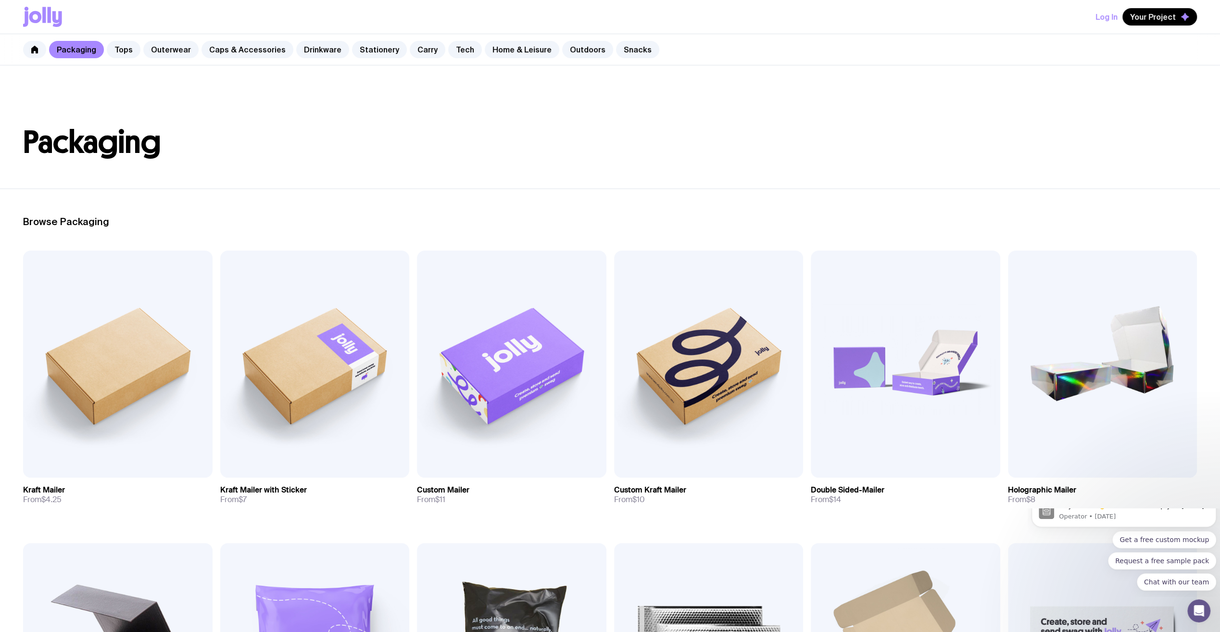
click at [780, 162] on header "Packaging" at bounding box center [610, 126] width 1220 height 123
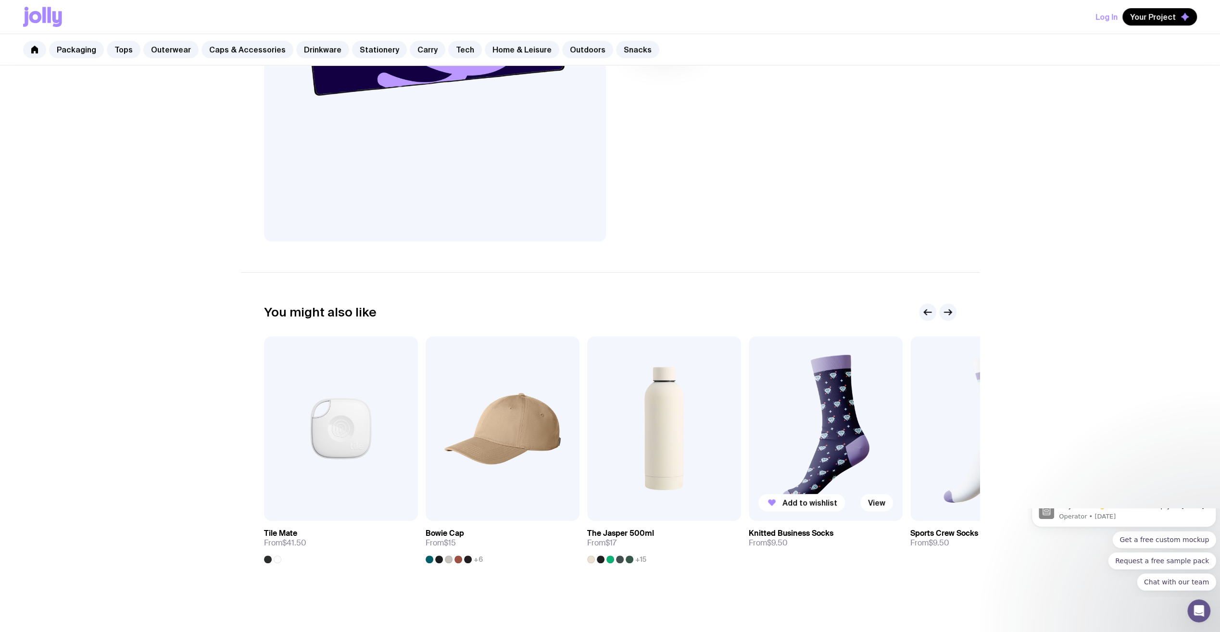
scroll to position [264, 0]
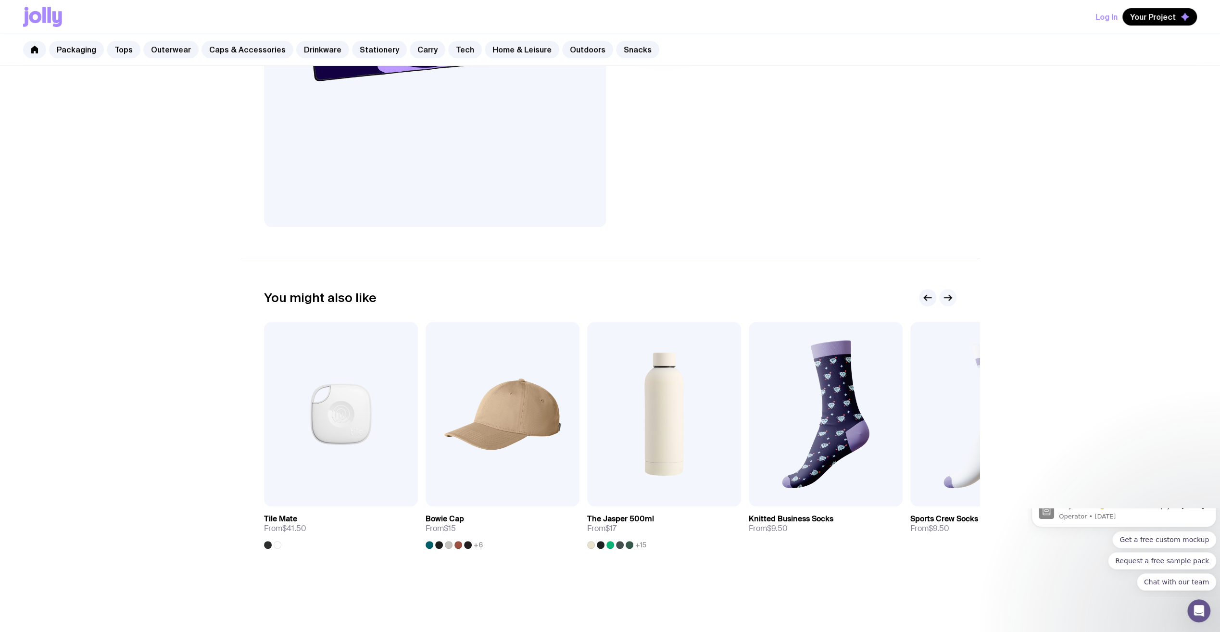
click at [949, 302] on icon "button" at bounding box center [948, 298] width 12 height 12
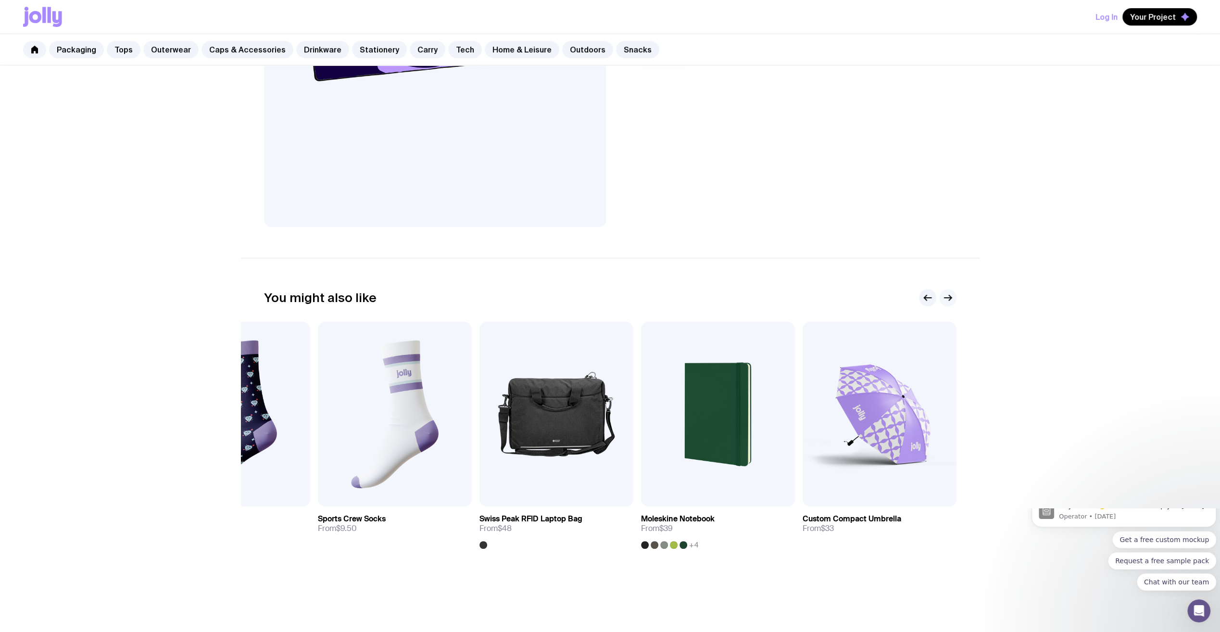
click at [953, 299] on icon "button" at bounding box center [948, 298] width 12 height 12
click at [947, 298] on icon "button" at bounding box center [947, 298] width 7 height 0
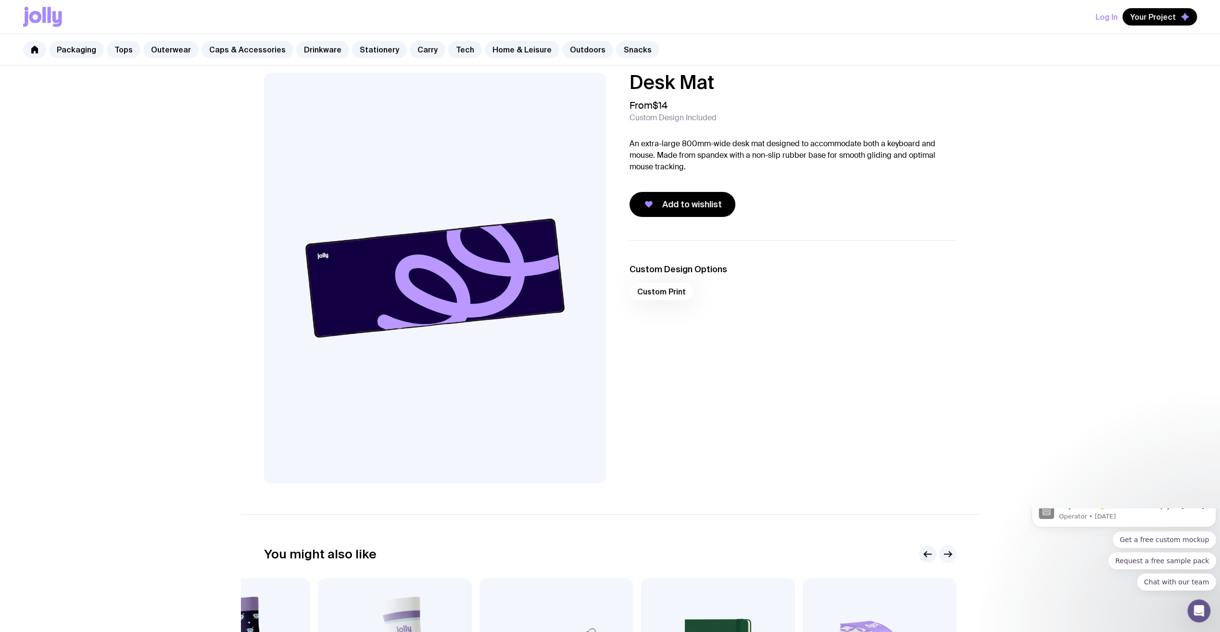
scroll to position [0, 0]
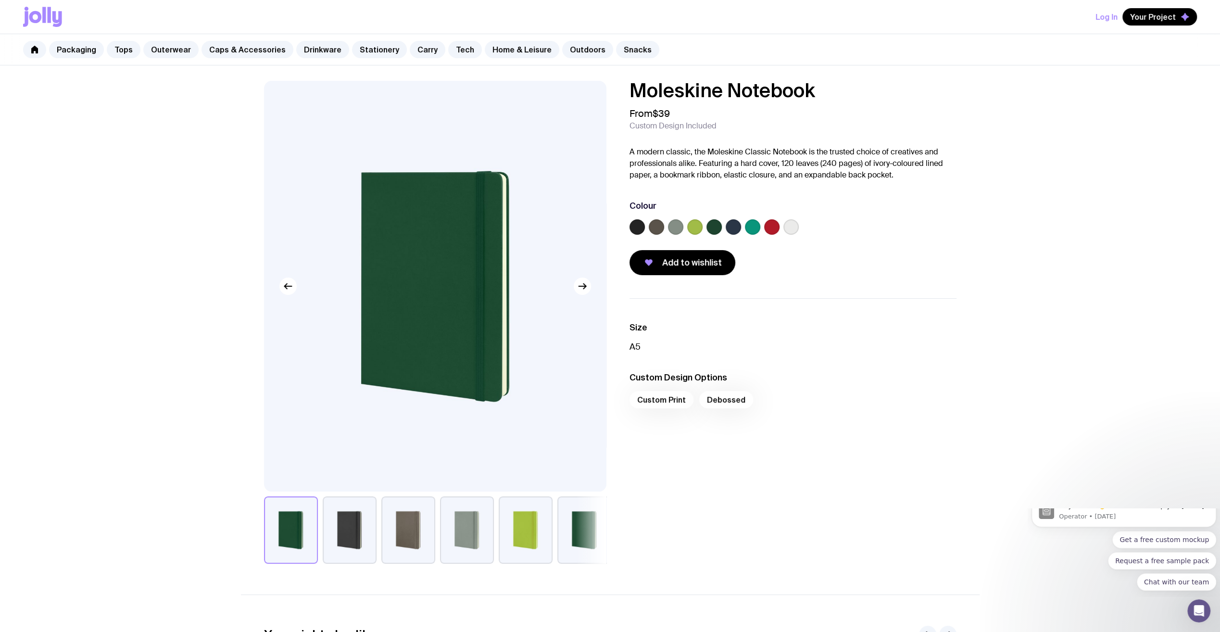
click at [478, 536] on button "button" at bounding box center [467, 529] width 54 height 67
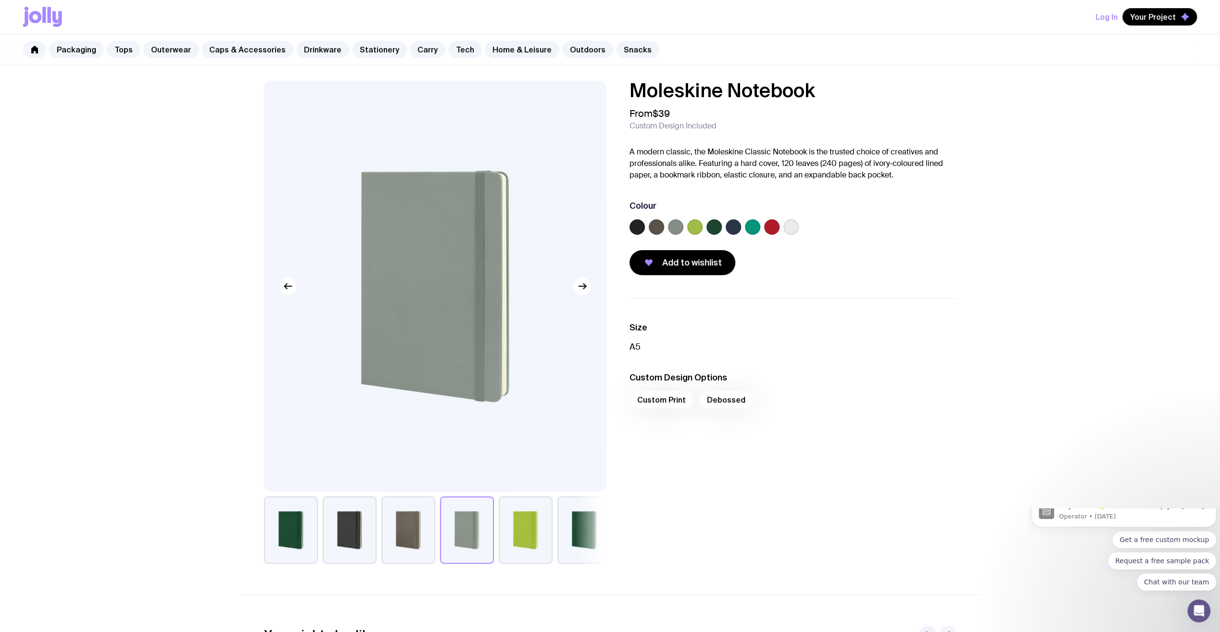
click at [573, 530] on button "button" at bounding box center [584, 529] width 54 height 67
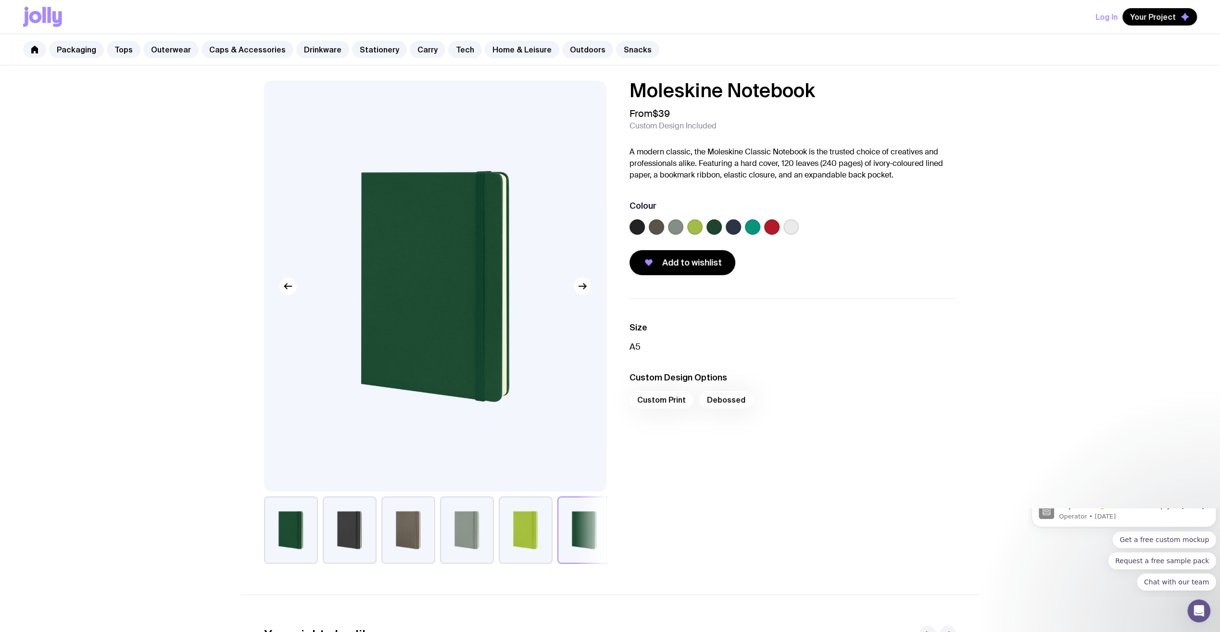
click at [789, 227] on label at bounding box center [790, 226] width 15 height 15
click at [0, 0] on input "radio" at bounding box center [0, 0] width 0 height 0
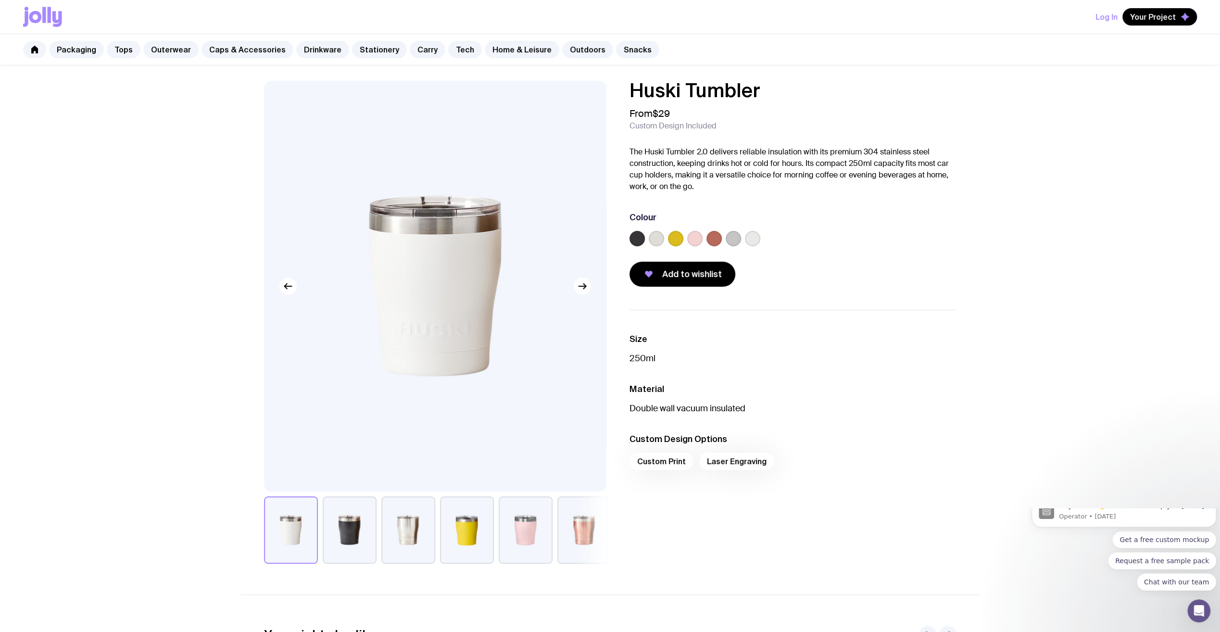
click at [349, 529] on button "button" at bounding box center [350, 529] width 54 height 67
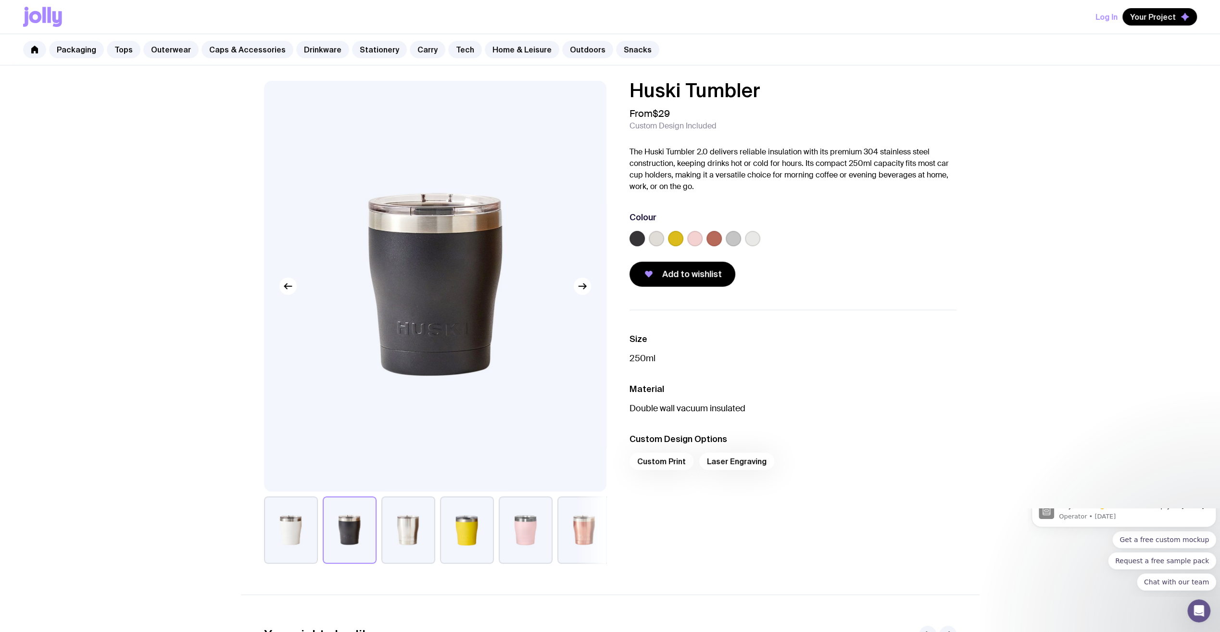
click at [419, 536] on button "button" at bounding box center [408, 529] width 54 height 67
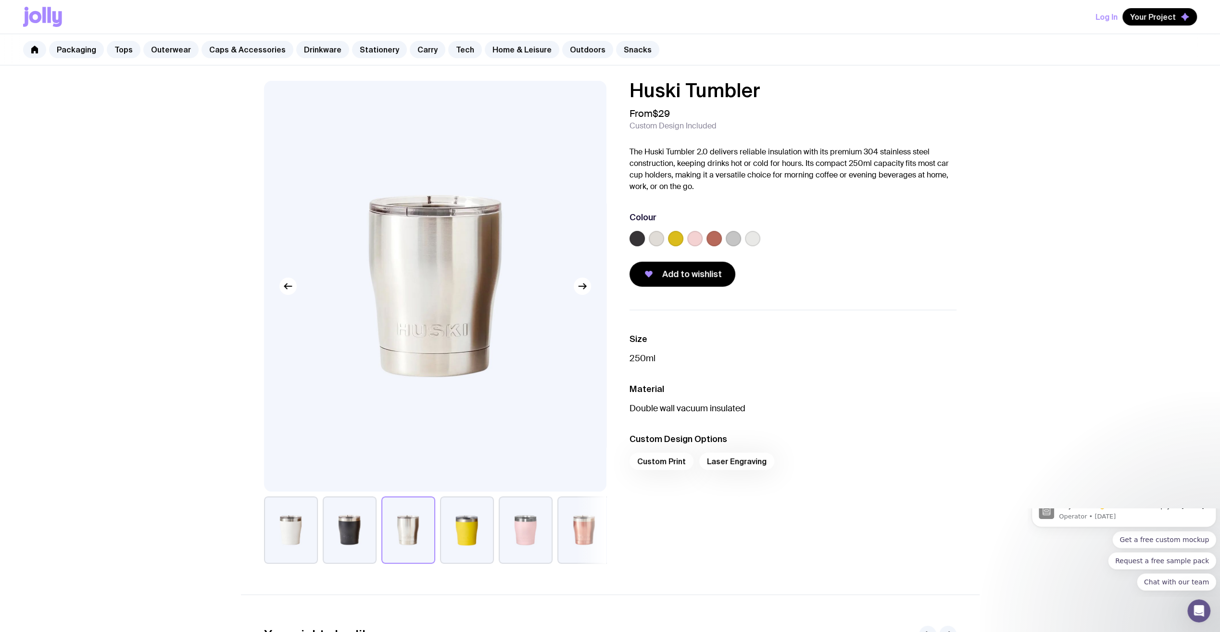
click at [297, 538] on button "button" at bounding box center [291, 529] width 54 height 67
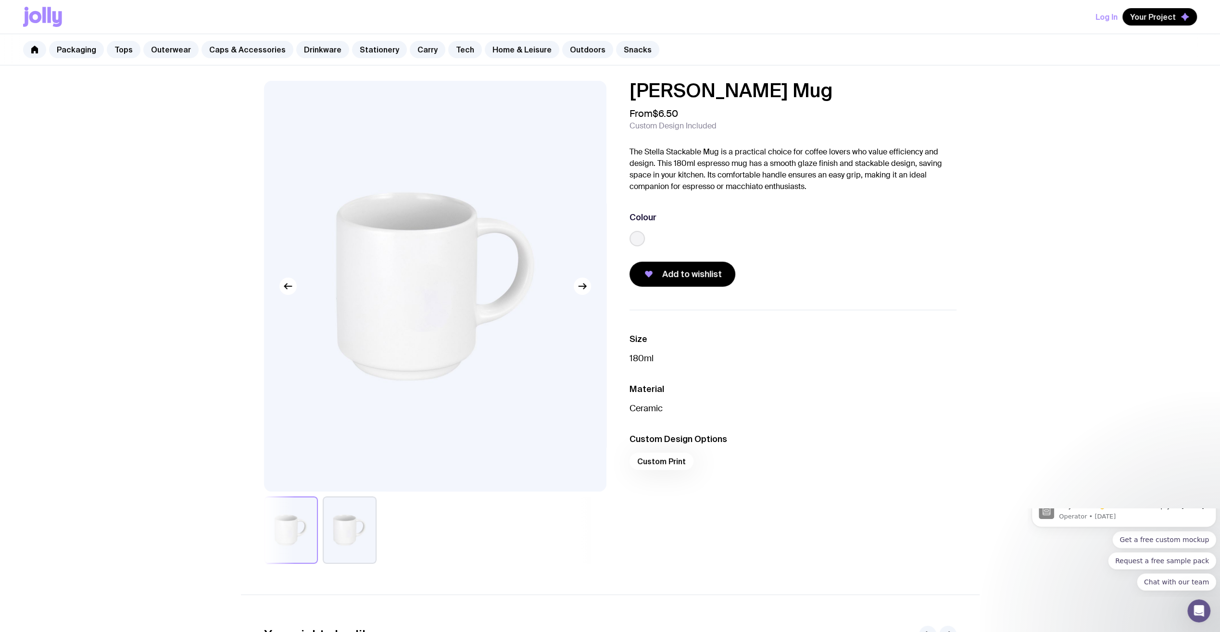
click at [352, 519] on button "button" at bounding box center [350, 529] width 54 height 67
click at [298, 530] on button "button" at bounding box center [291, 529] width 54 height 67
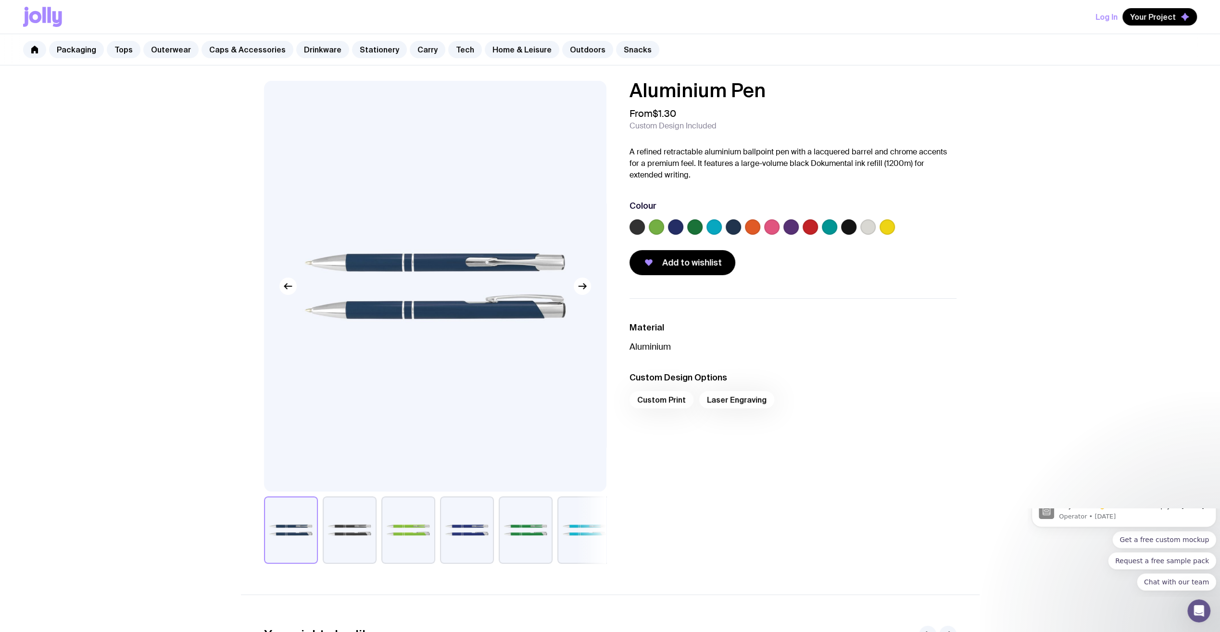
click at [712, 225] on label at bounding box center [713, 226] width 15 height 15
click at [0, 0] on input "radio" at bounding box center [0, 0] width 0 height 0
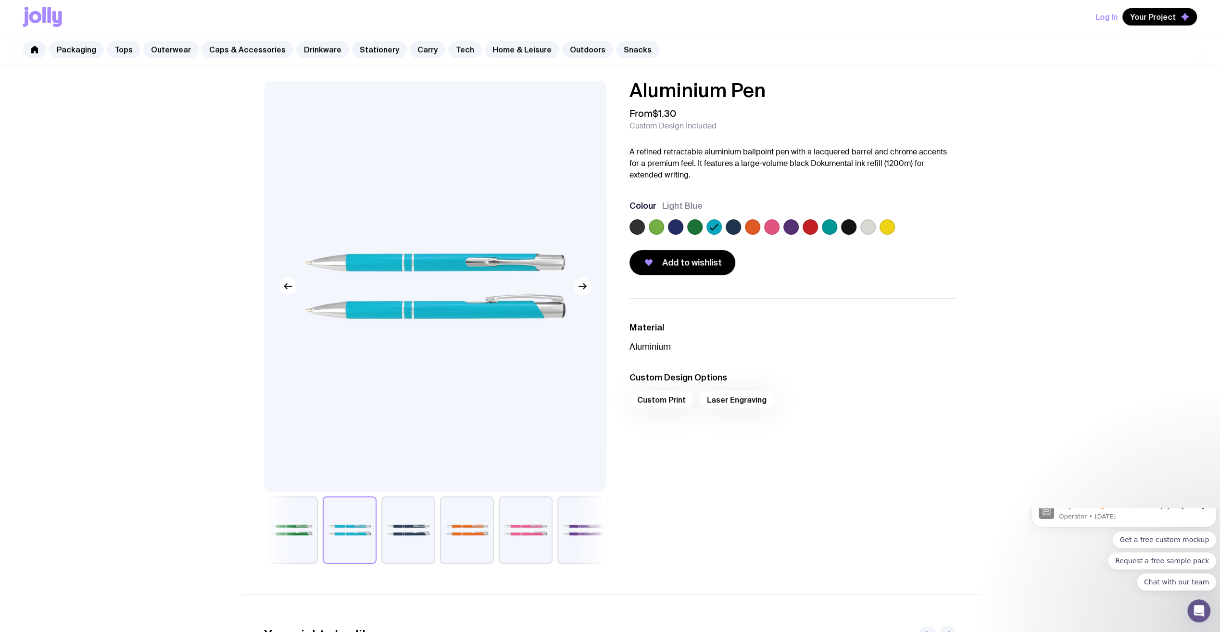
click at [823, 225] on label at bounding box center [829, 226] width 15 height 15
click at [0, 0] on input "radio" at bounding box center [0, 0] width 0 height 0
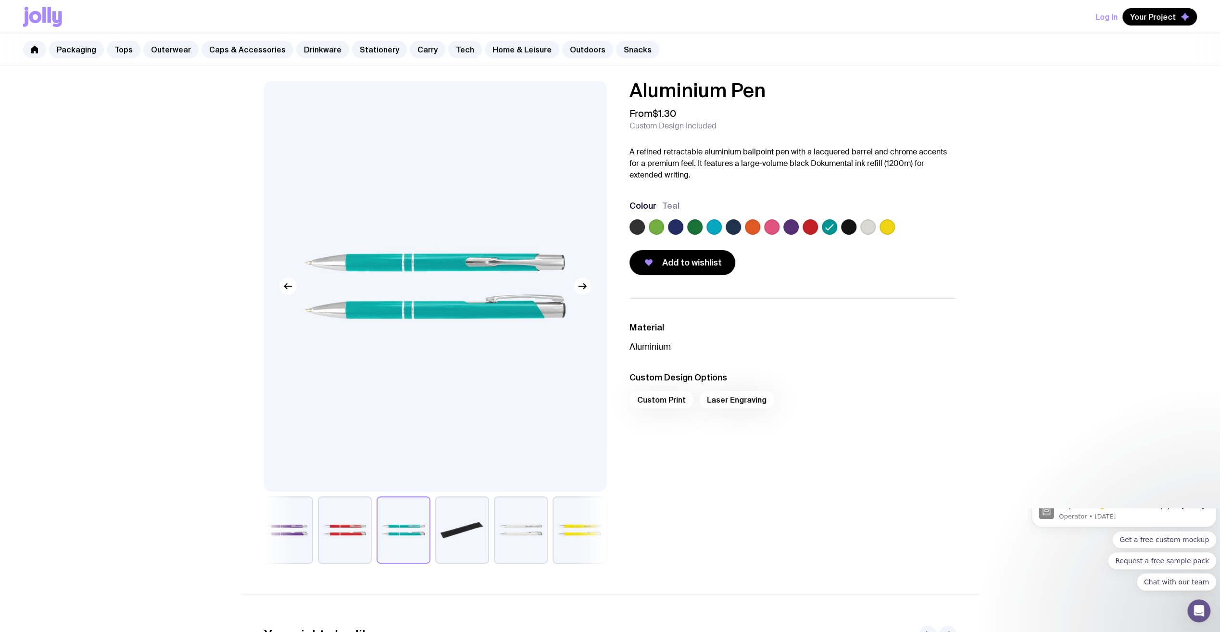
click at [674, 221] on label at bounding box center [675, 226] width 15 height 15
click at [0, 0] on input "radio" at bounding box center [0, 0] width 0 height 0
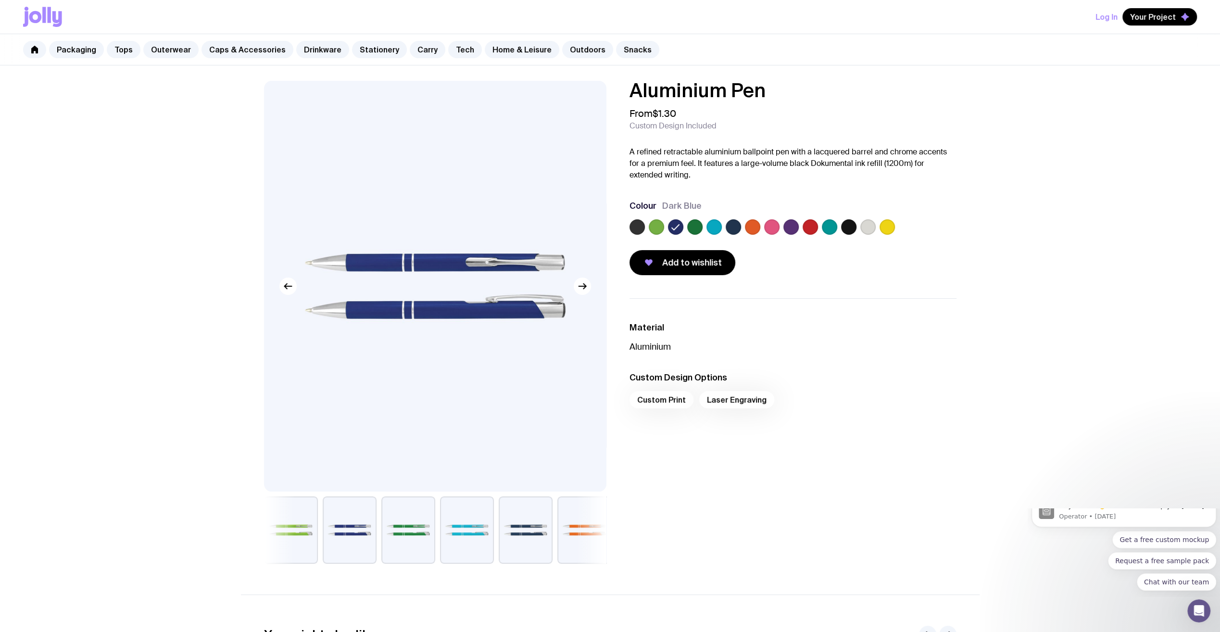
click at [734, 227] on label at bounding box center [733, 226] width 15 height 15
click at [0, 0] on input "radio" at bounding box center [0, 0] width 0 height 0
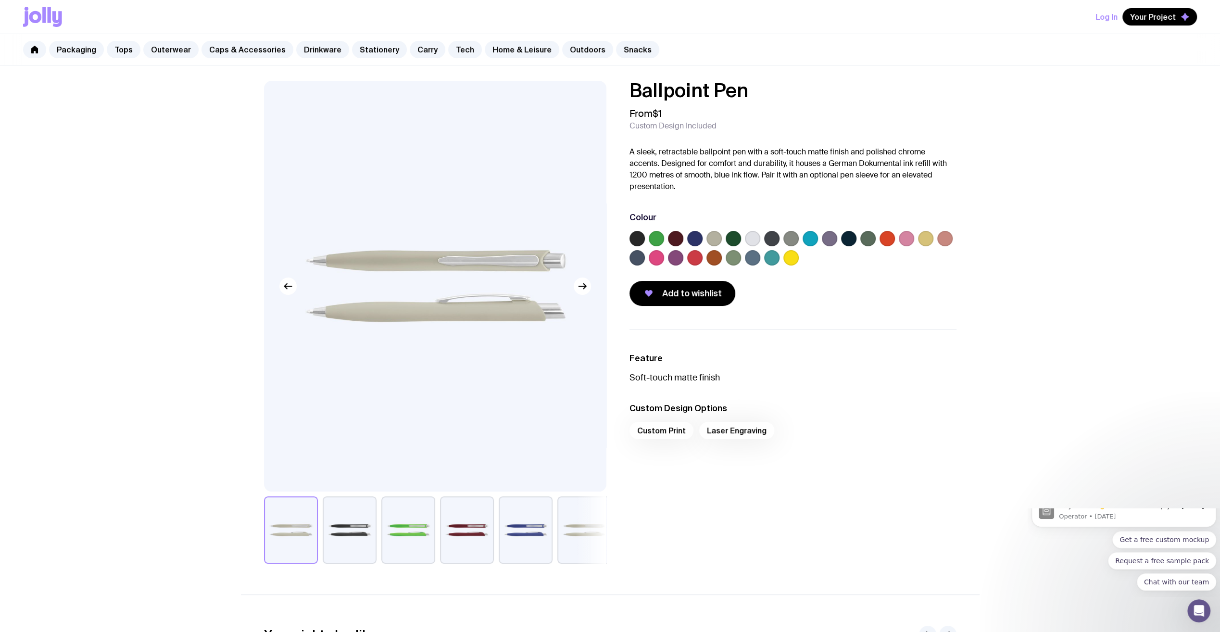
click at [776, 258] on label at bounding box center [771, 257] width 15 height 15
click at [0, 0] on input "radio" at bounding box center [0, 0] width 0 height 0
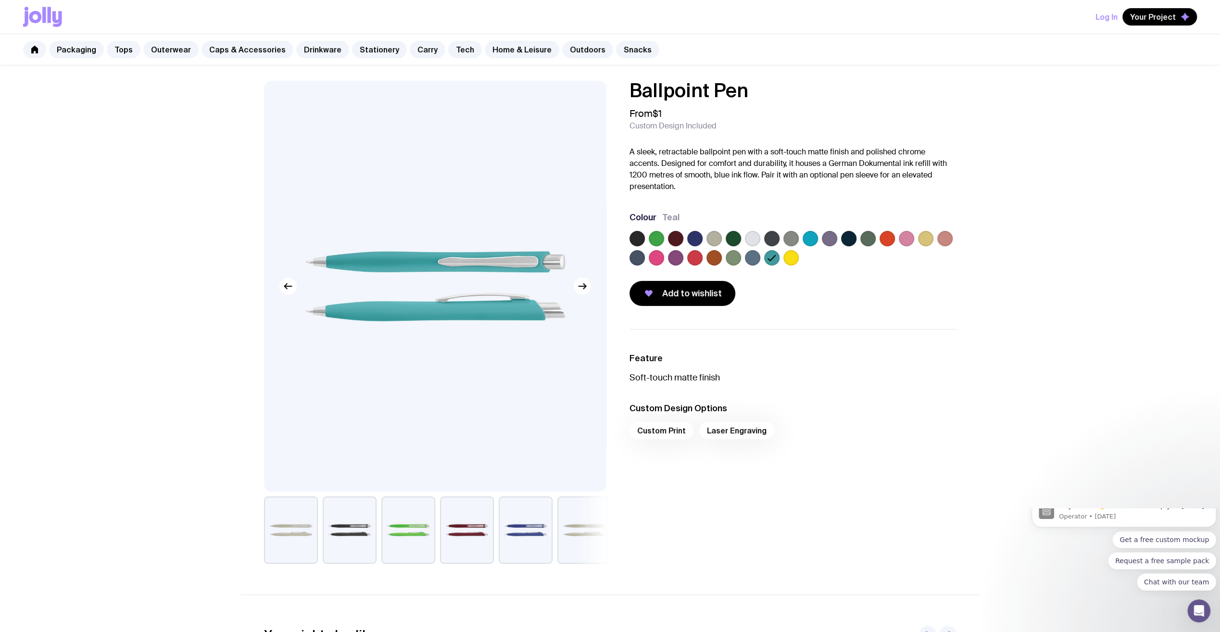
click at [696, 239] on label at bounding box center [694, 238] width 15 height 15
click at [0, 0] on input "radio" at bounding box center [0, 0] width 0 height 0
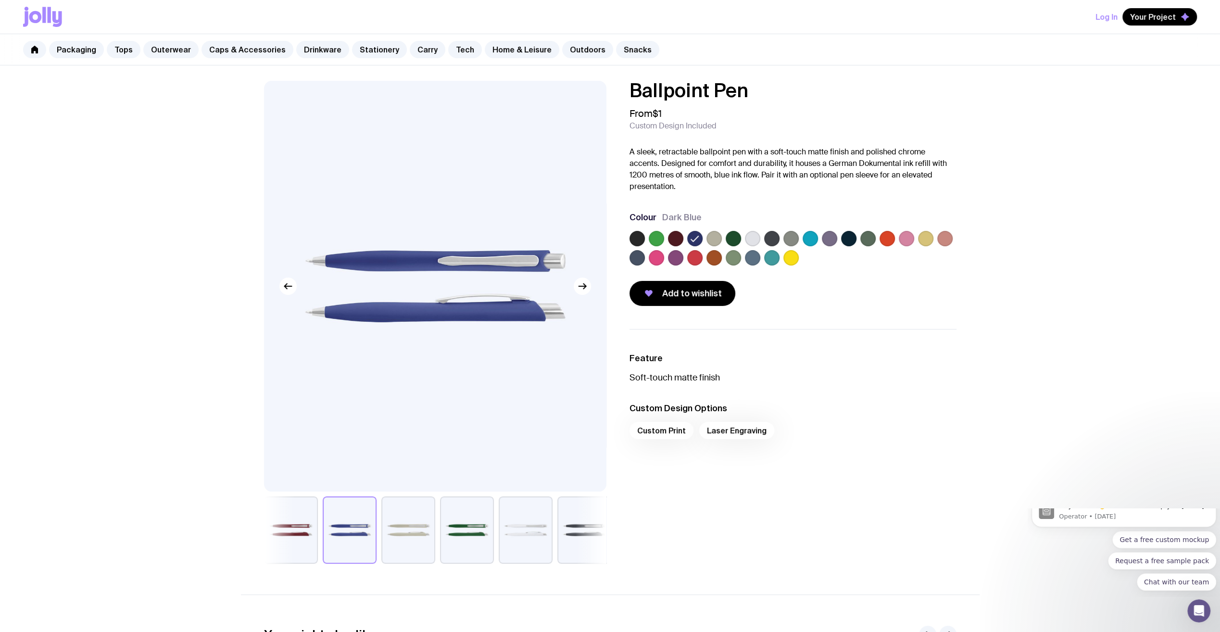
click at [749, 233] on label at bounding box center [752, 238] width 15 height 15
click at [0, 0] on input "radio" at bounding box center [0, 0] width 0 height 0
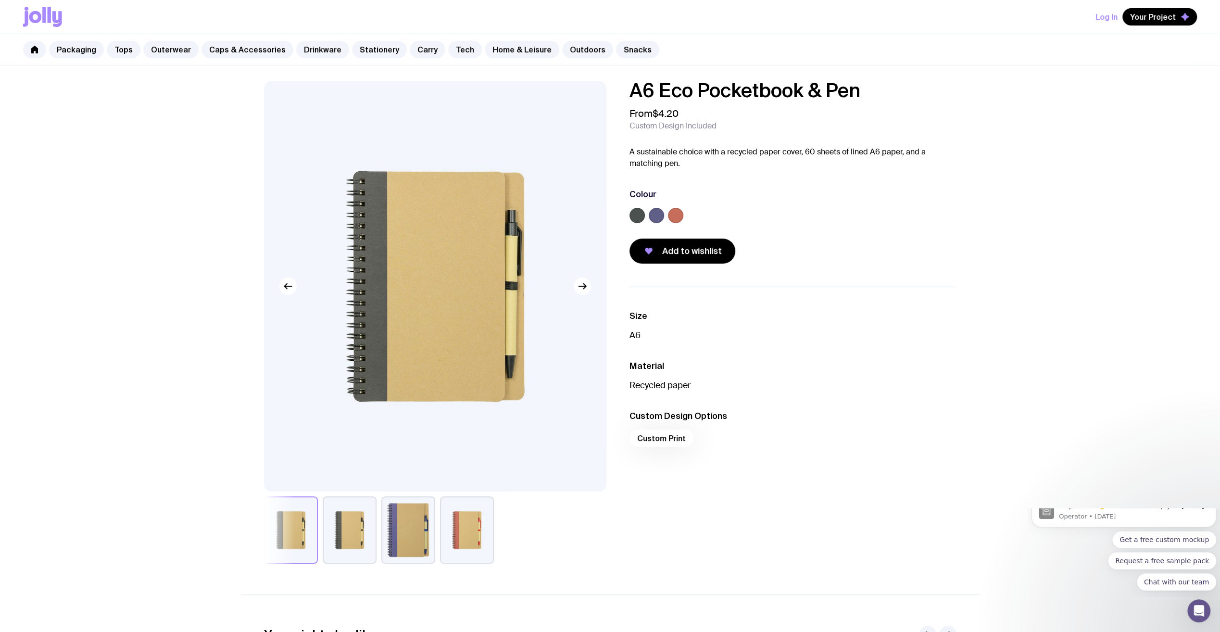
click at [355, 538] on button "button" at bounding box center [350, 529] width 54 height 67
click at [419, 528] on button "button" at bounding box center [408, 529] width 54 height 67
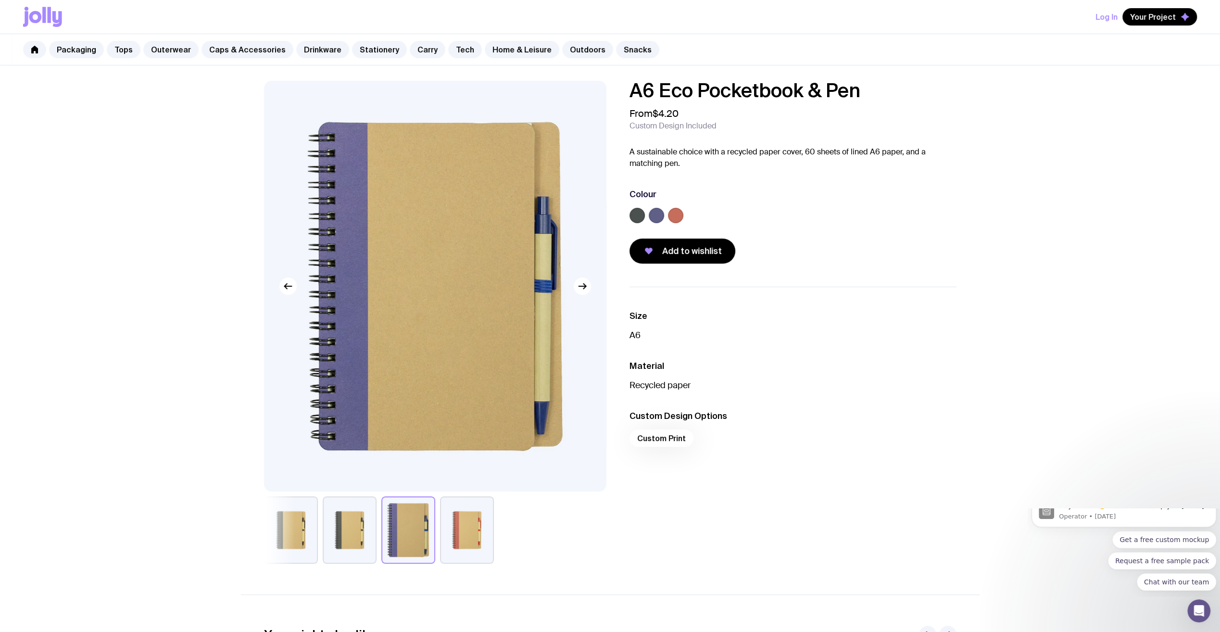
click at [474, 523] on button "button" at bounding box center [467, 529] width 54 height 67
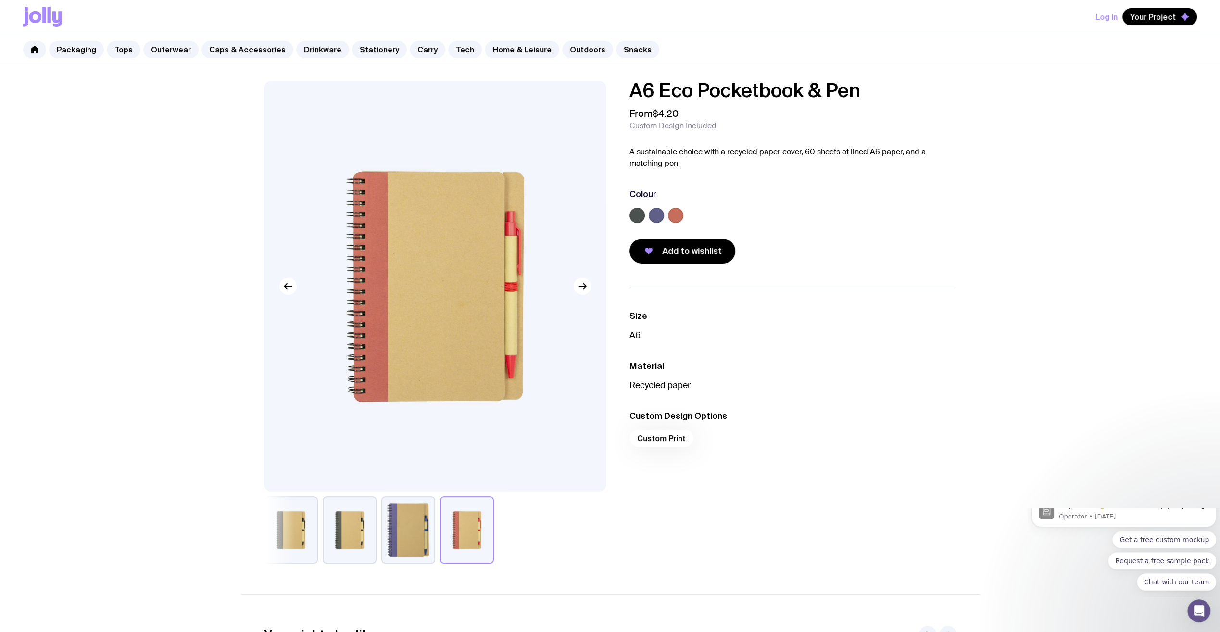
click at [434, 526] on button "button" at bounding box center [408, 529] width 54 height 67
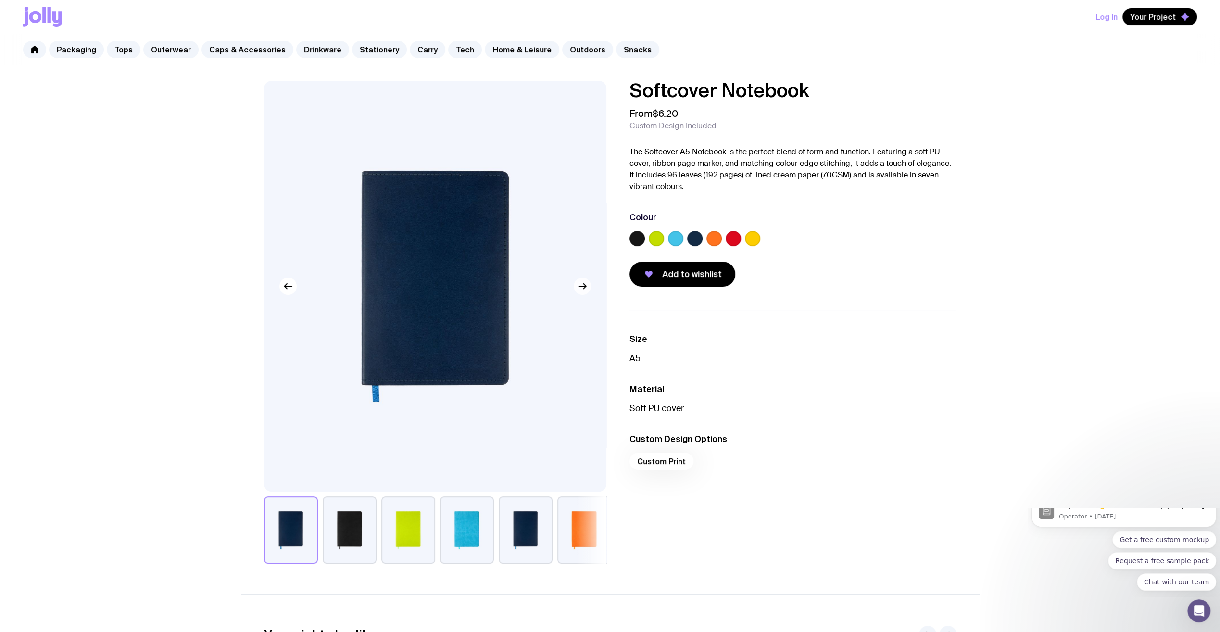
click at [583, 290] on icon "button" at bounding box center [583, 286] width 12 height 12
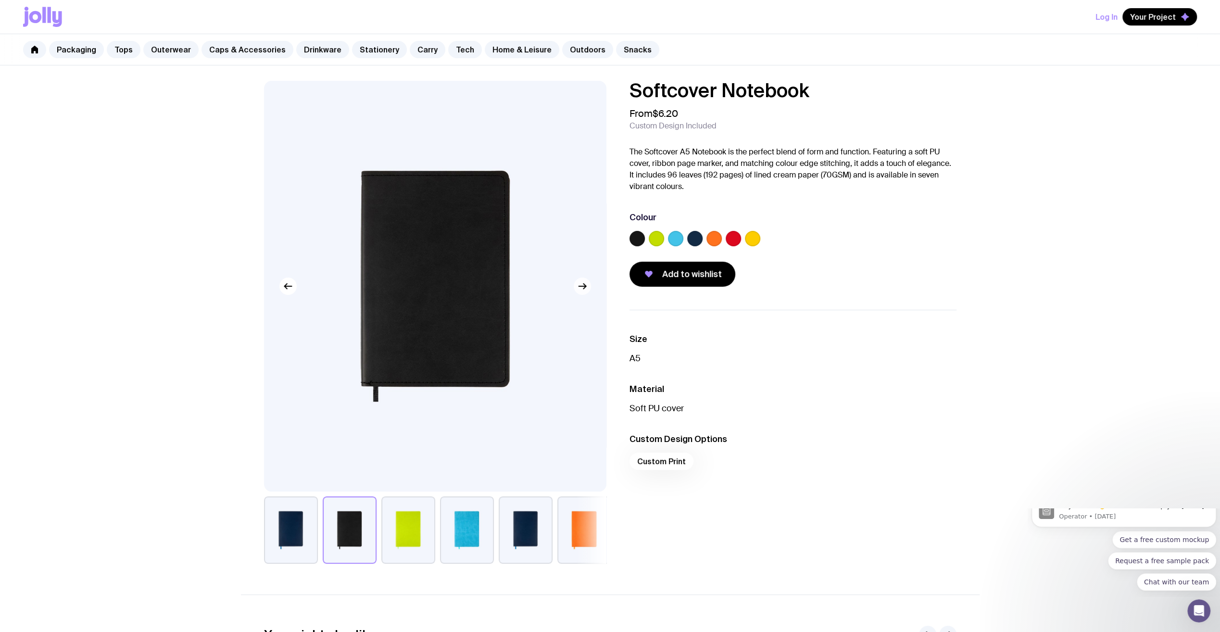
click at [583, 290] on icon "button" at bounding box center [583, 286] width 12 height 12
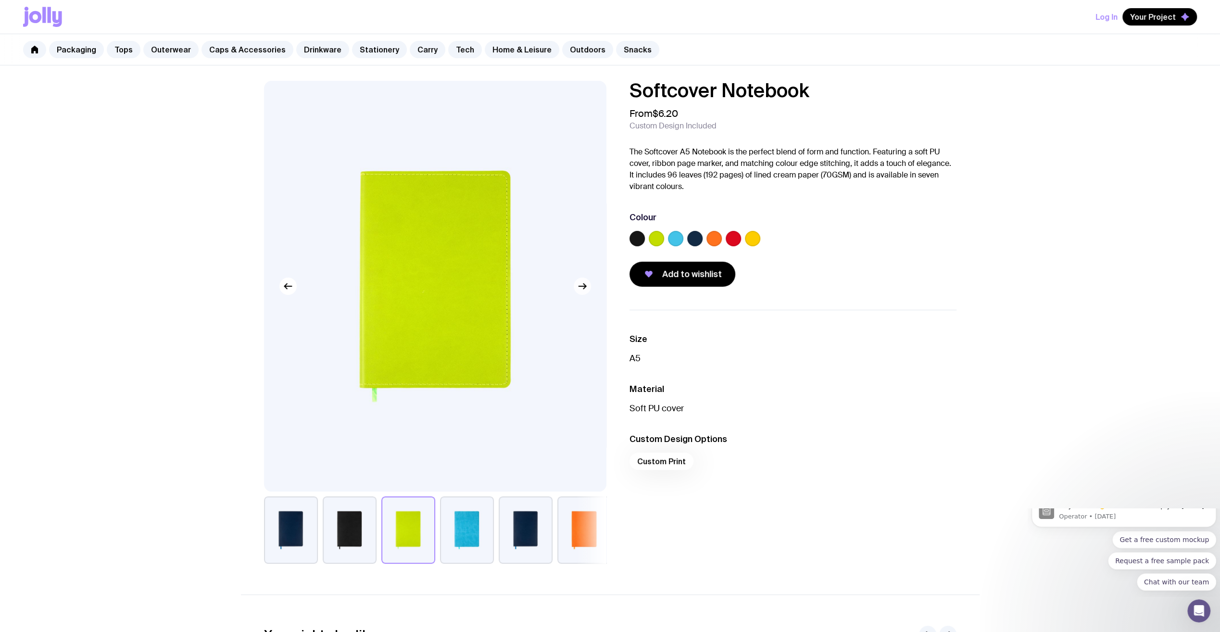
click at [583, 290] on icon "button" at bounding box center [583, 286] width 12 height 12
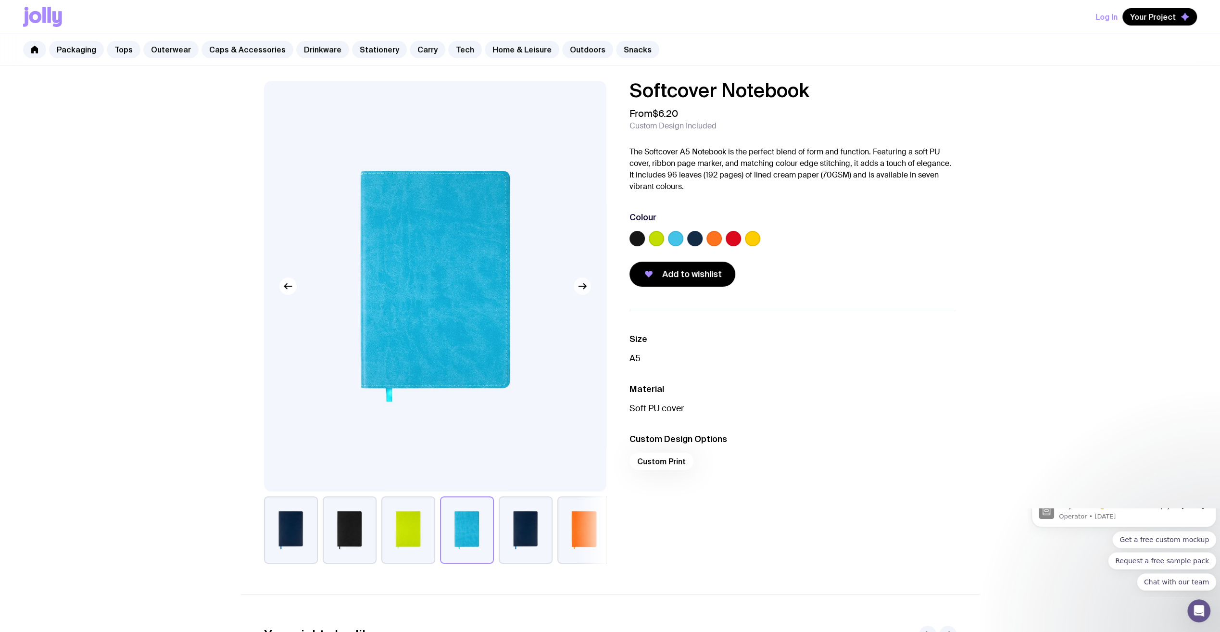
click at [583, 290] on icon "button" at bounding box center [583, 286] width 12 height 12
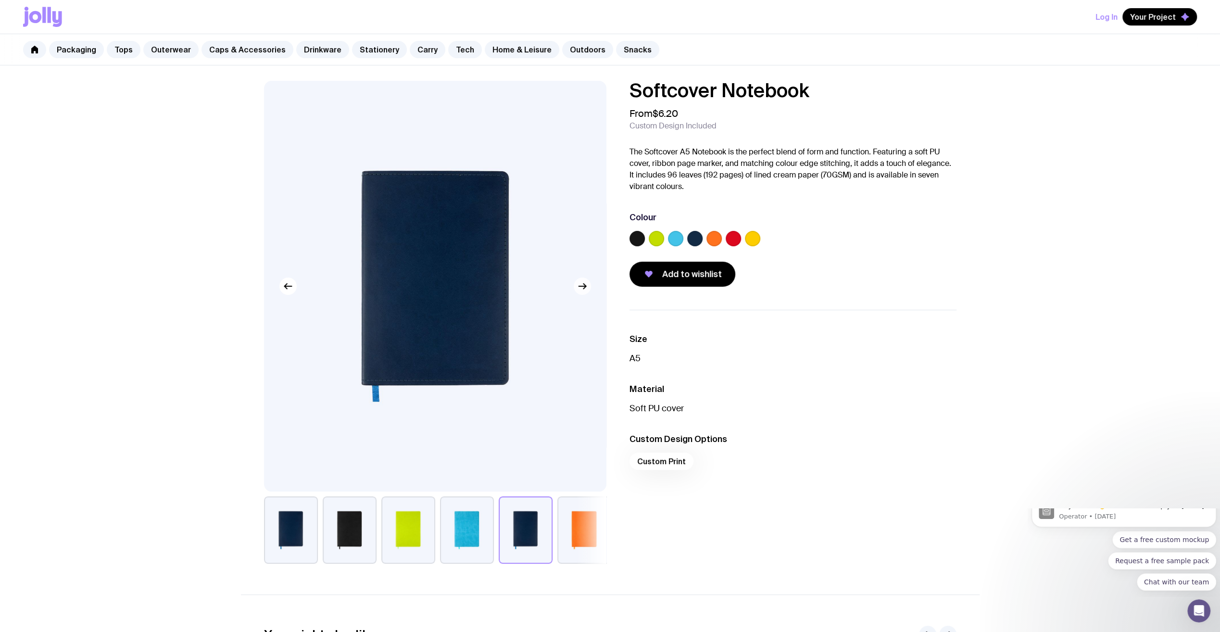
click at [583, 290] on icon "button" at bounding box center [583, 286] width 12 height 12
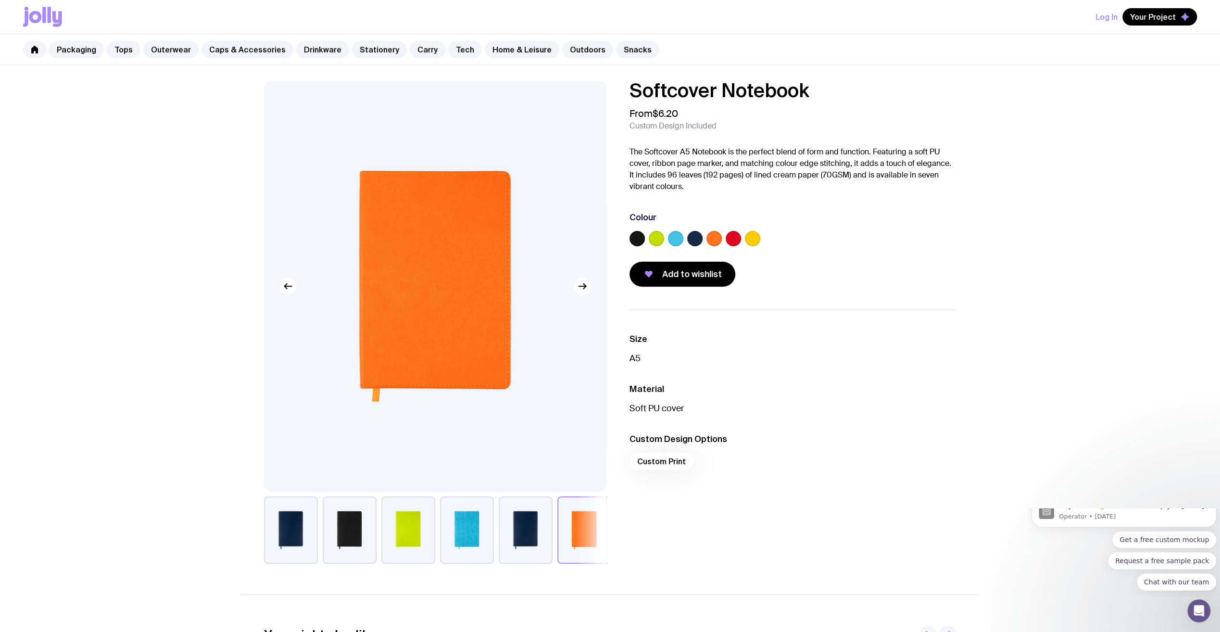
click at [283, 283] on button "button" at bounding box center [287, 285] width 17 height 17
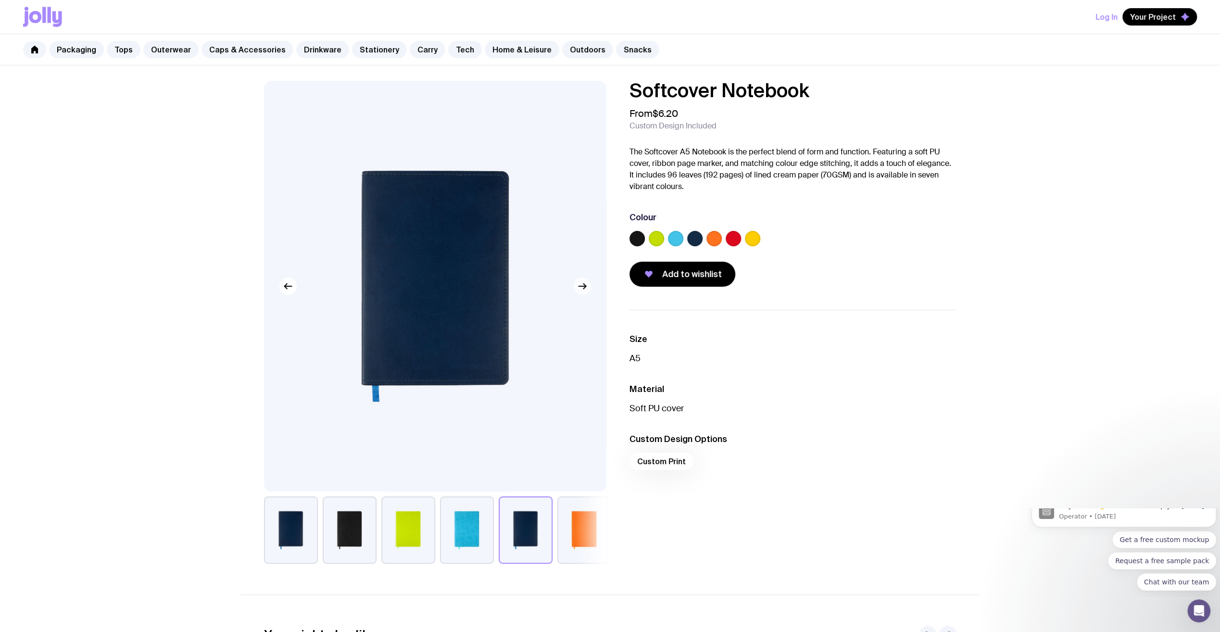
click at [584, 283] on icon "button" at bounding box center [583, 286] width 12 height 12
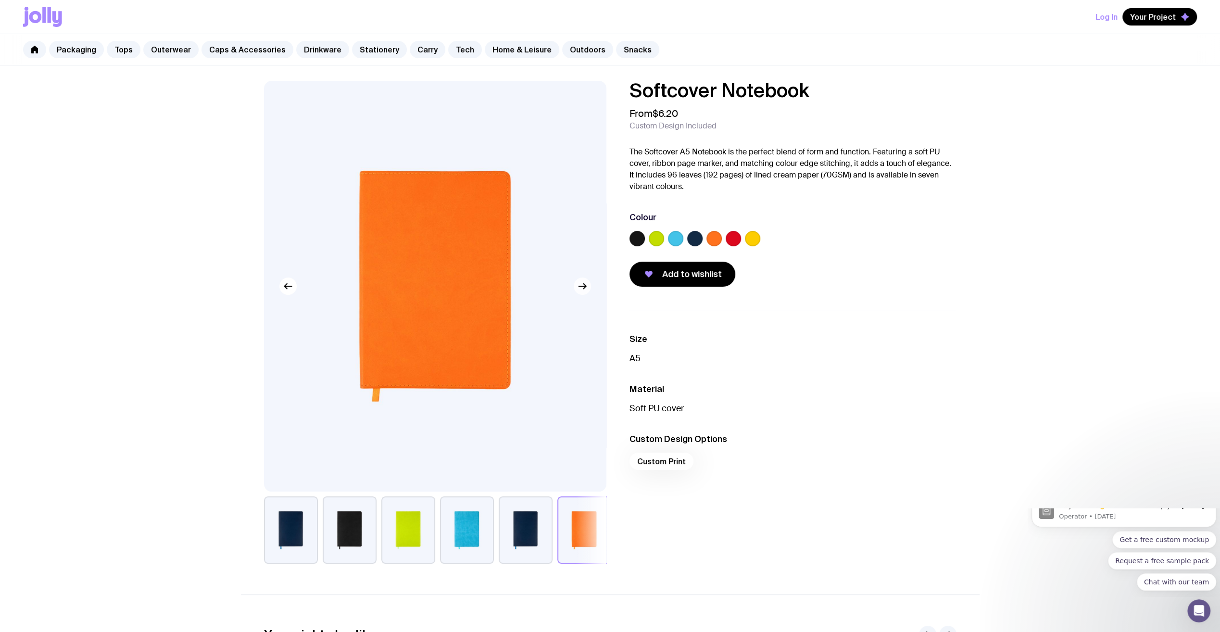
click at [584, 283] on icon "button" at bounding box center [583, 286] width 12 height 12
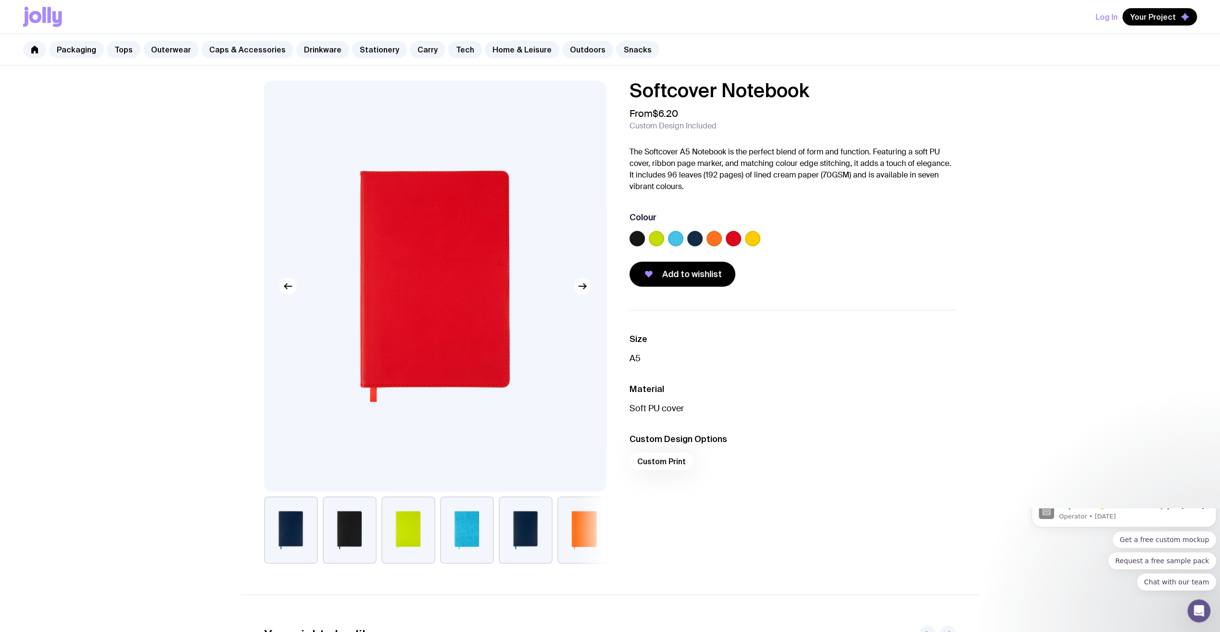
click at [584, 283] on icon "button" at bounding box center [583, 286] width 12 height 12
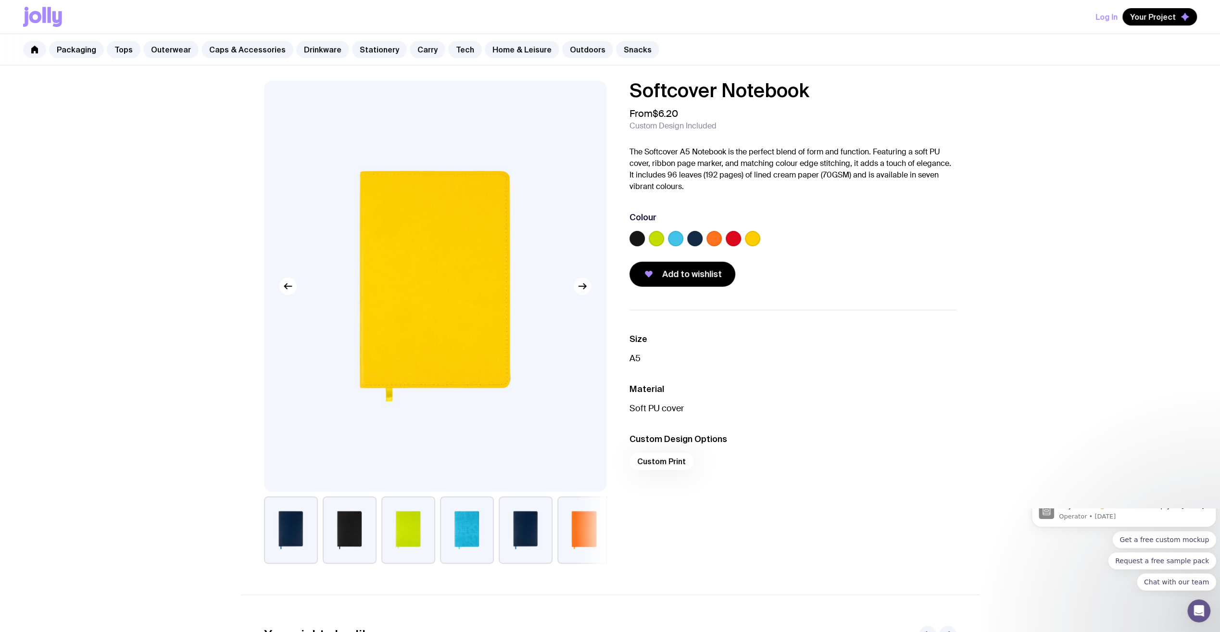
click at [584, 283] on icon "button" at bounding box center [583, 286] width 12 height 12
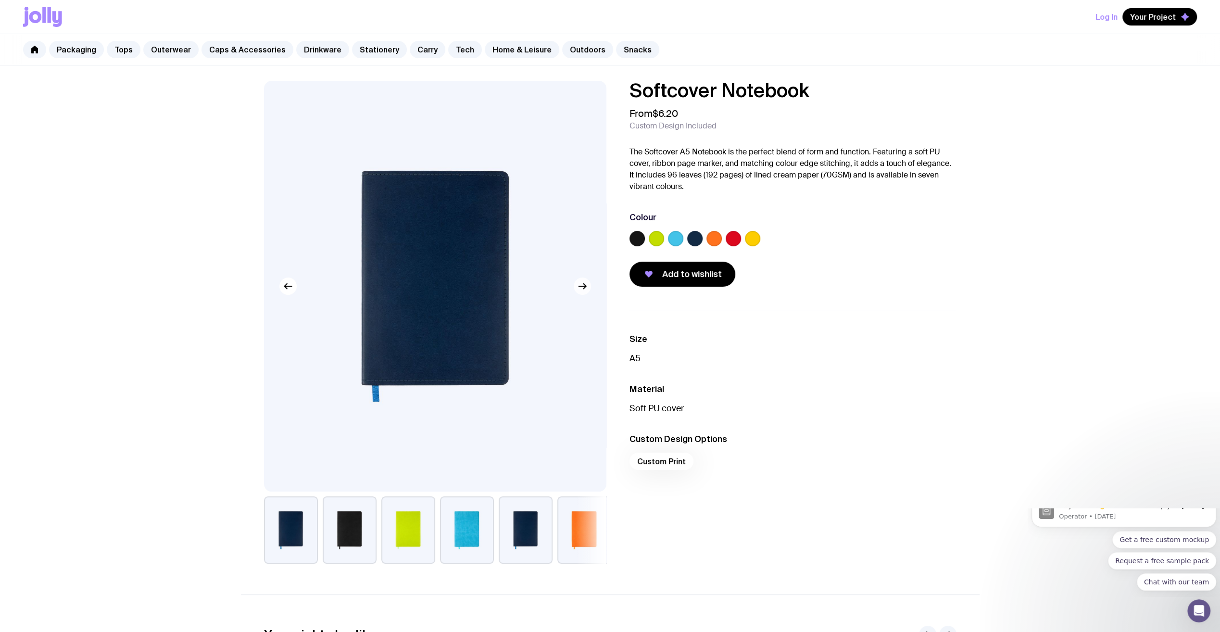
click at [584, 283] on icon "button" at bounding box center [583, 286] width 12 height 12
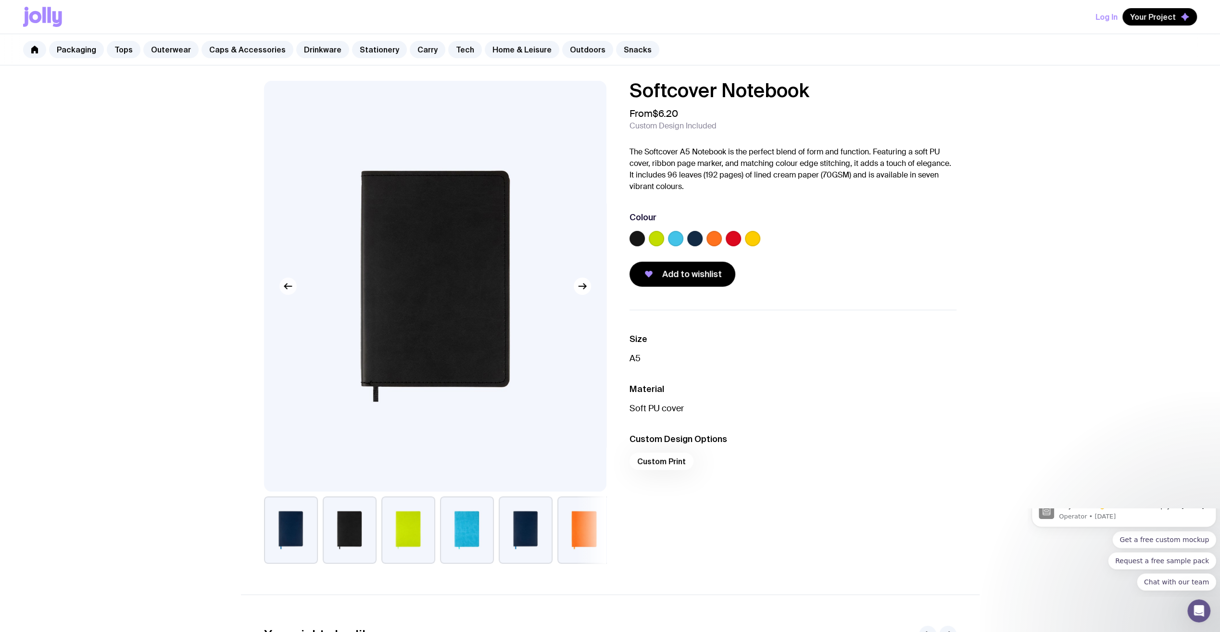
click at [286, 287] on icon "button" at bounding box center [288, 286] width 12 height 12
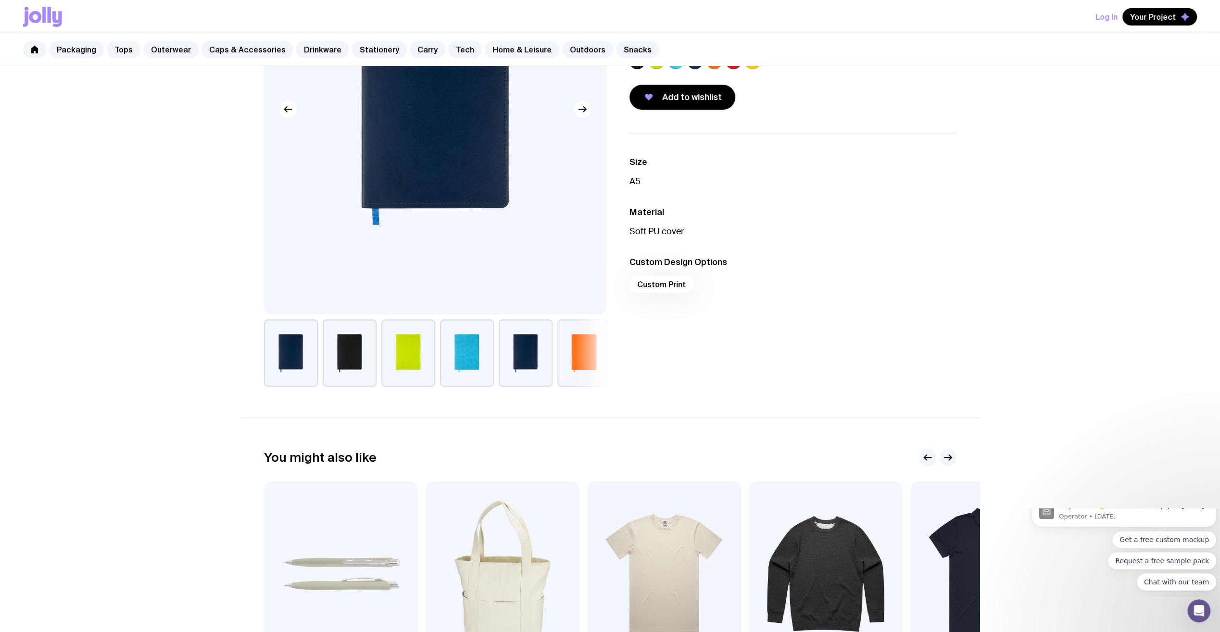
scroll to position [36, 0]
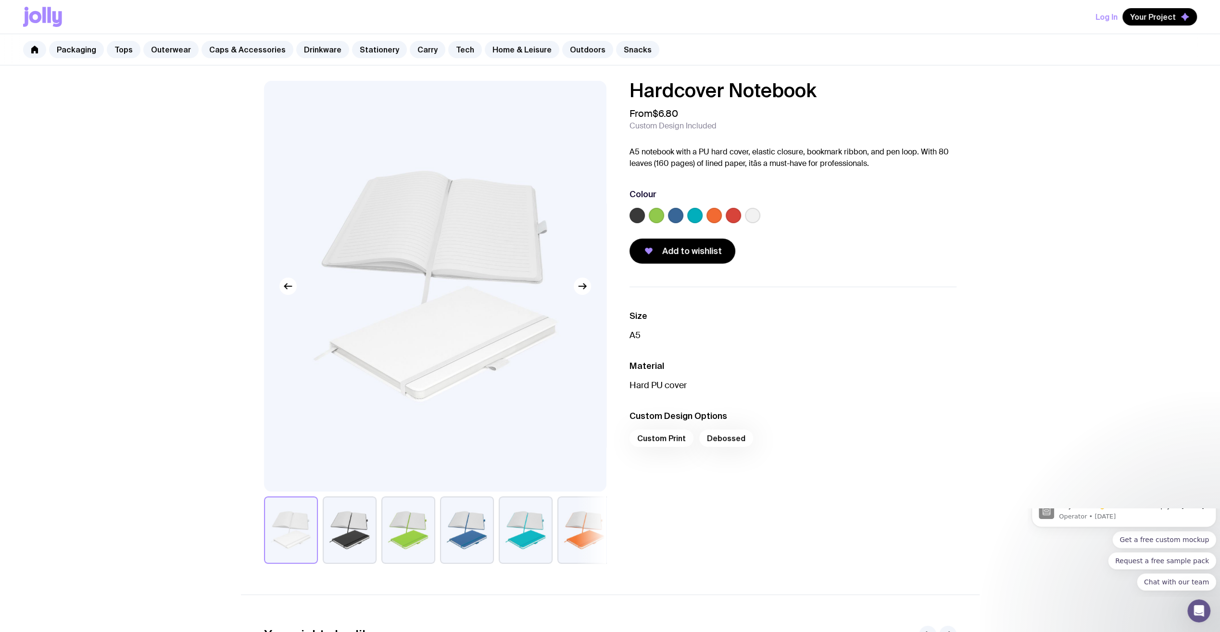
click at [354, 546] on button "button" at bounding box center [350, 529] width 54 height 67
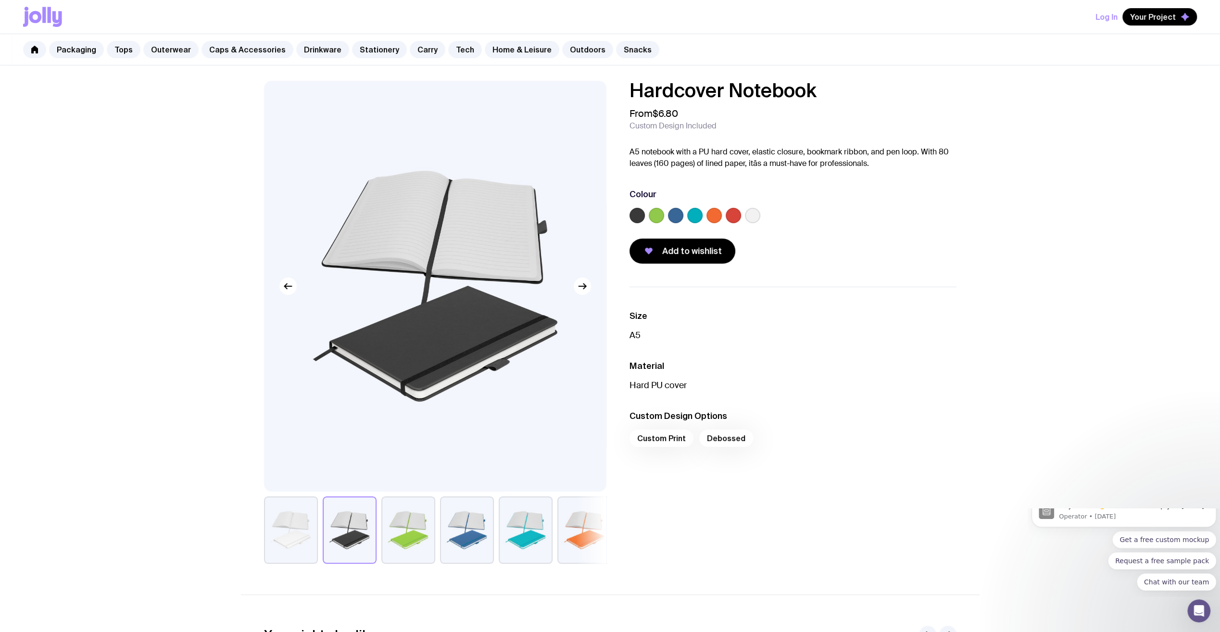
click at [398, 541] on button "button" at bounding box center [408, 529] width 54 height 67
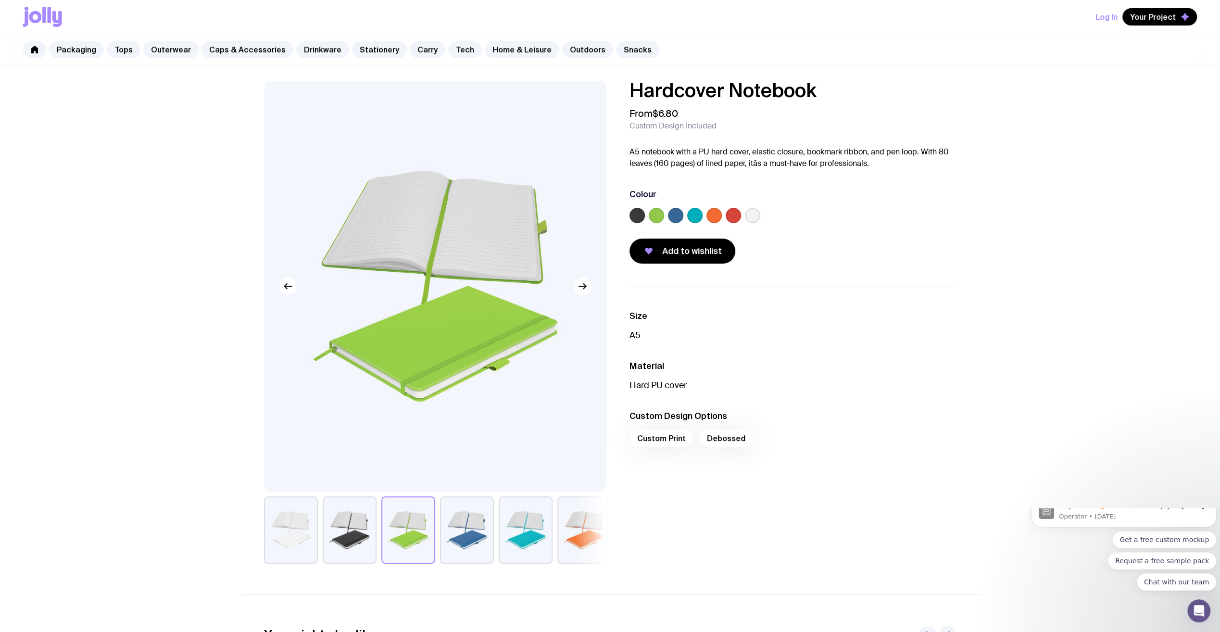
click at [469, 532] on button "button" at bounding box center [467, 529] width 54 height 67
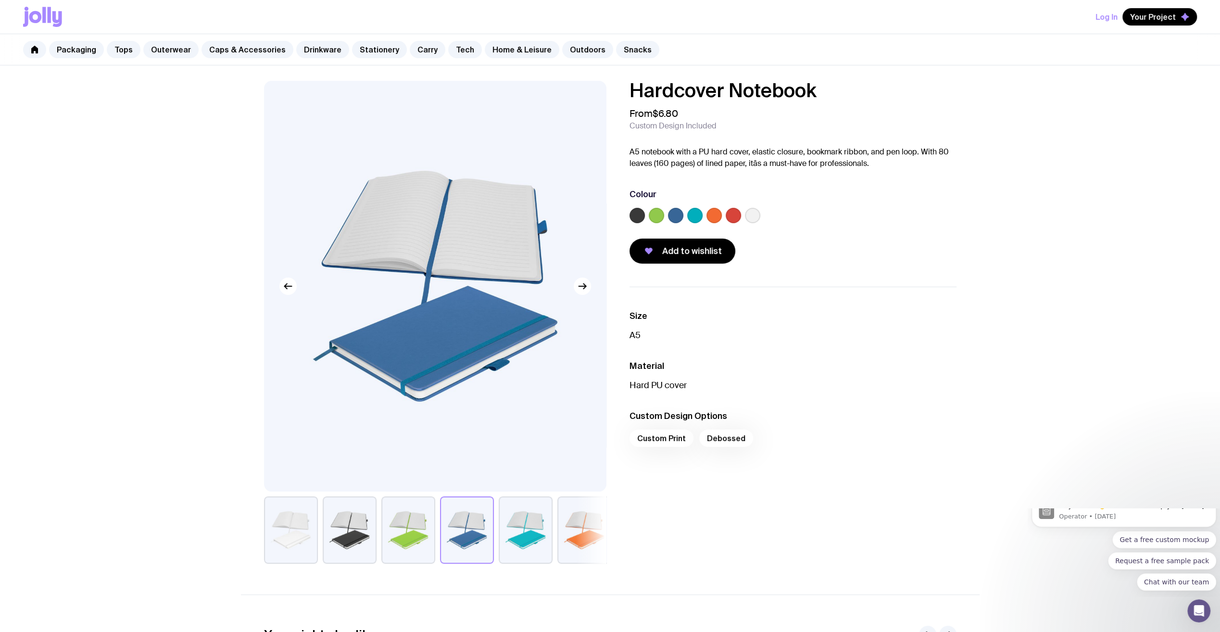
click at [517, 530] on button "button" at bounding box center [526, 529] width 54 height 67
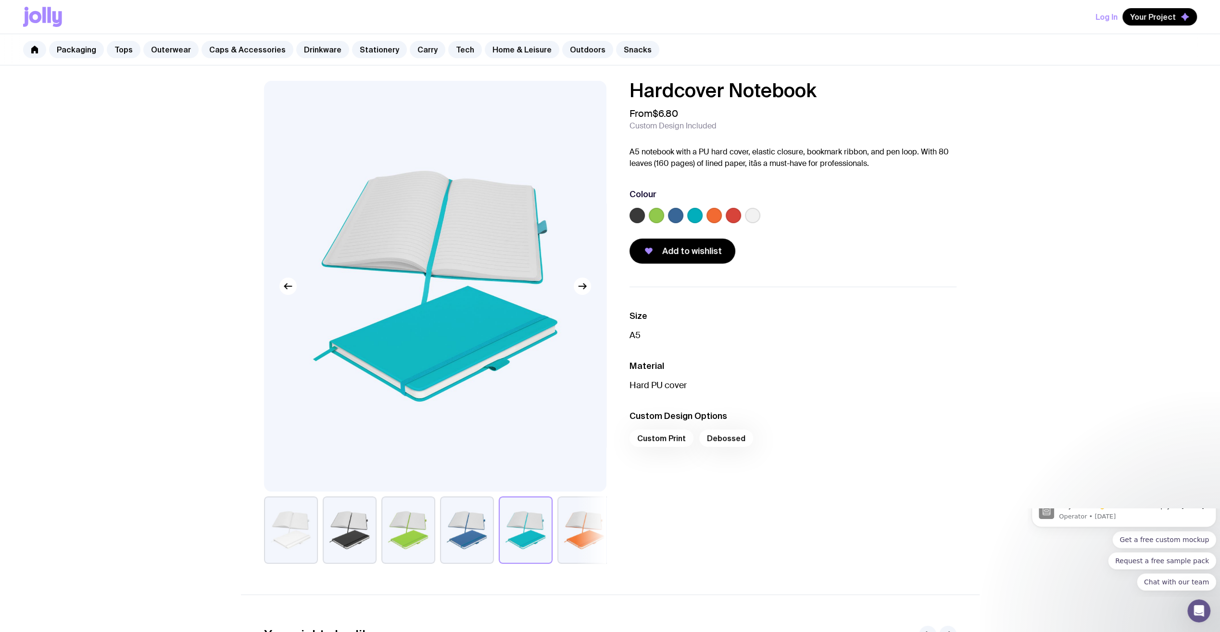
click at [570, 529] on button "button" at bounding box center [584, 529] width 54 height 67
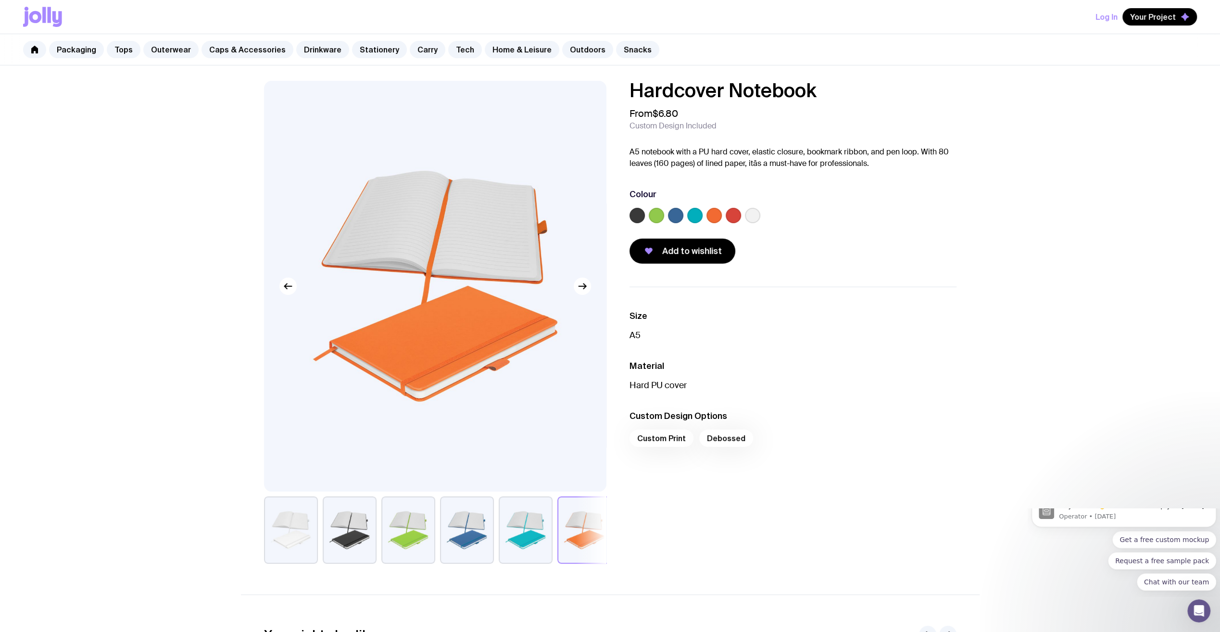
click at [346, 538] on button "button" at bounding box center [350, 529] width 54 height 67
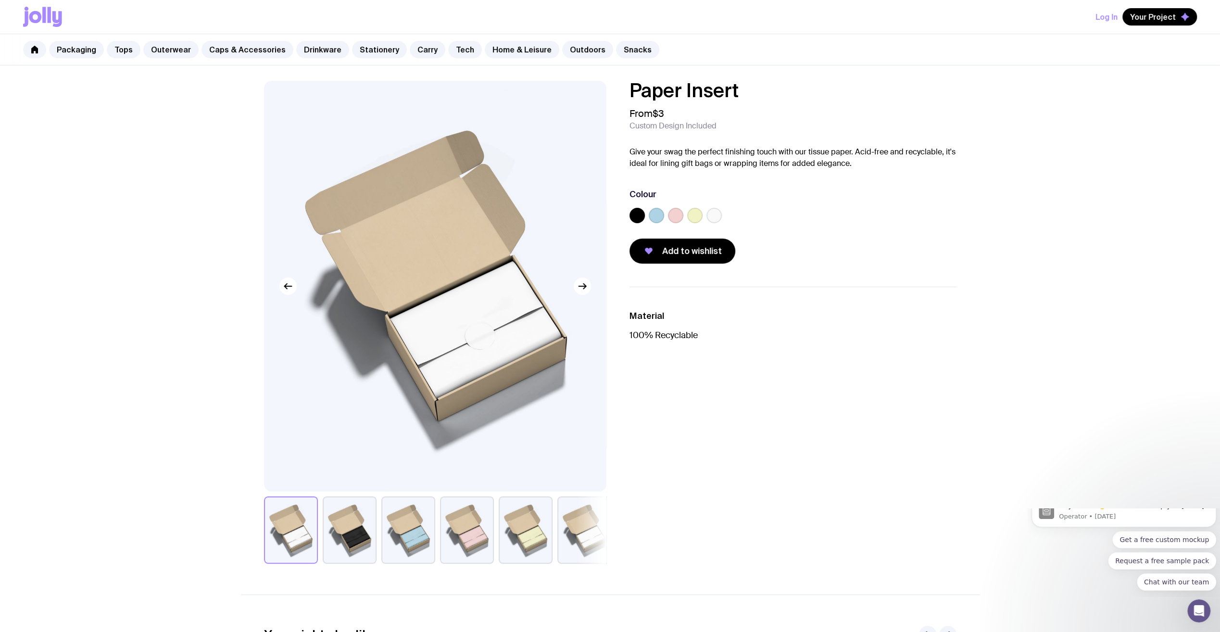
click at [398, 541] on button "button" at bounding box center [408, 529] width 54 height 67
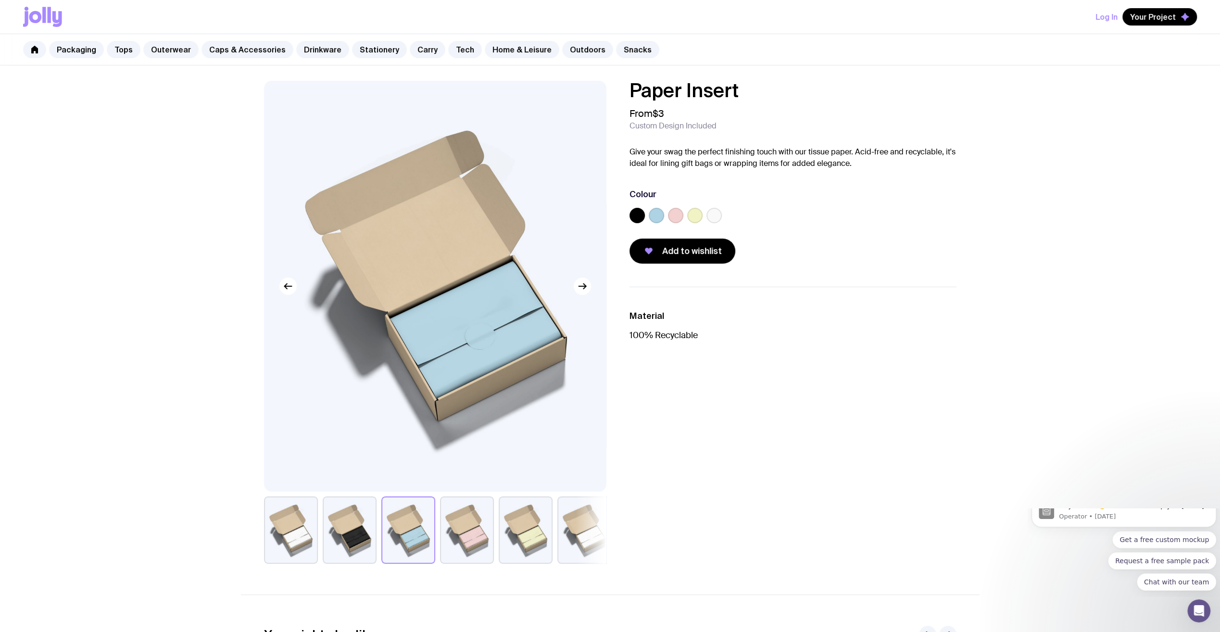
click at [445, 541] on button "button" at bounding box center [467, 529] width 54 height 67
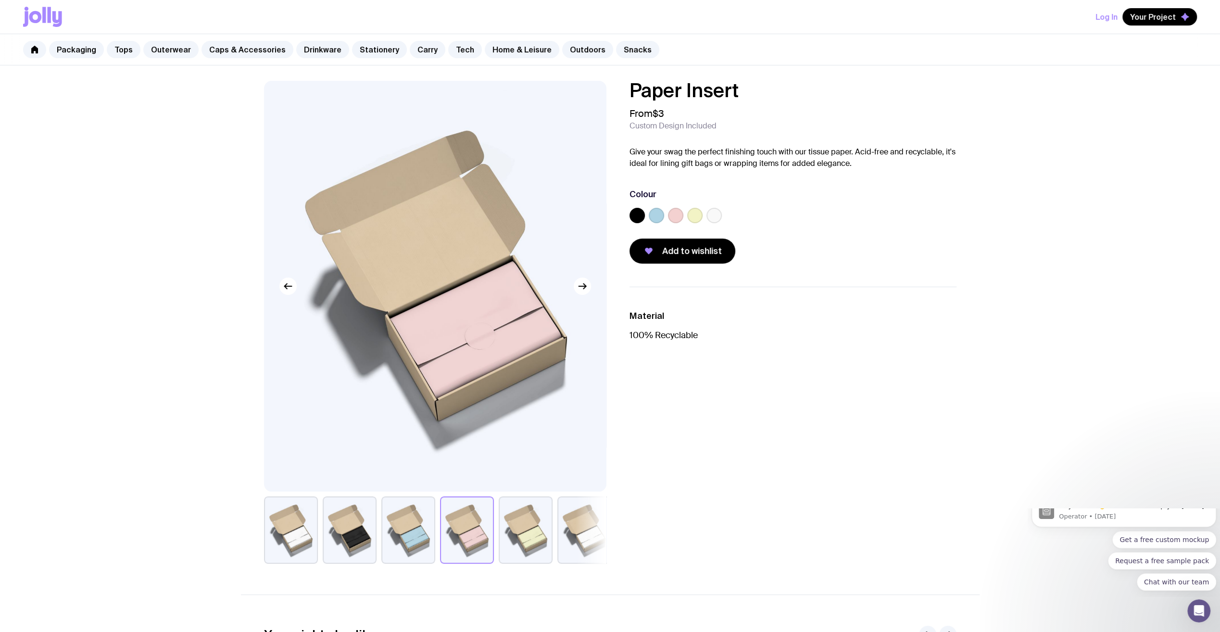
click at [540, 522] on button "button" at bounding box center [526, 529] width 54 height 67
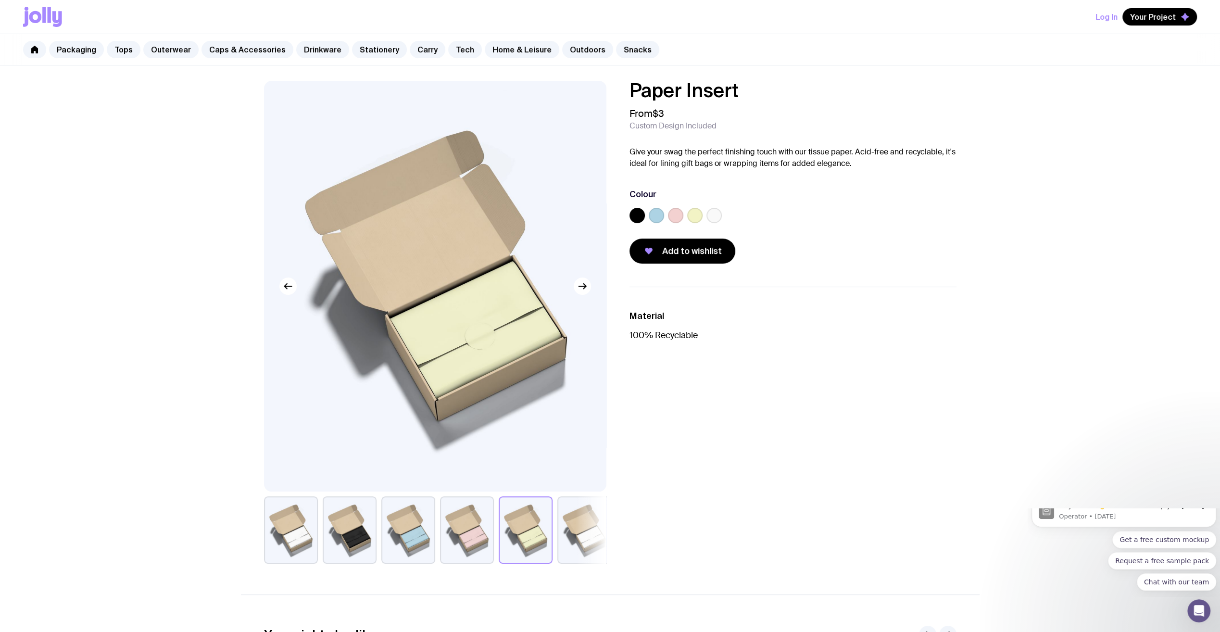
click at [570, 520] on button "button" at bounding box center [584, 529] width 54 height 67
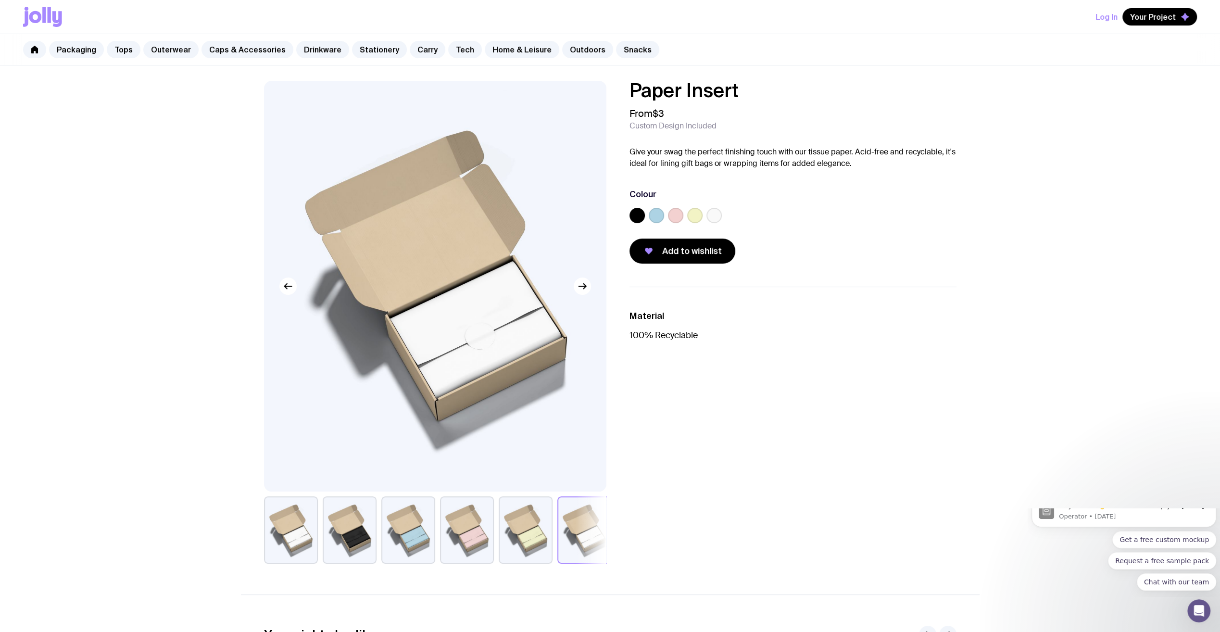
click at [301, 527] on button "button" at bounding box center [291, 529] width 54 height 67
